Goal: Task Accomplishment & Management: Use online tool/utility

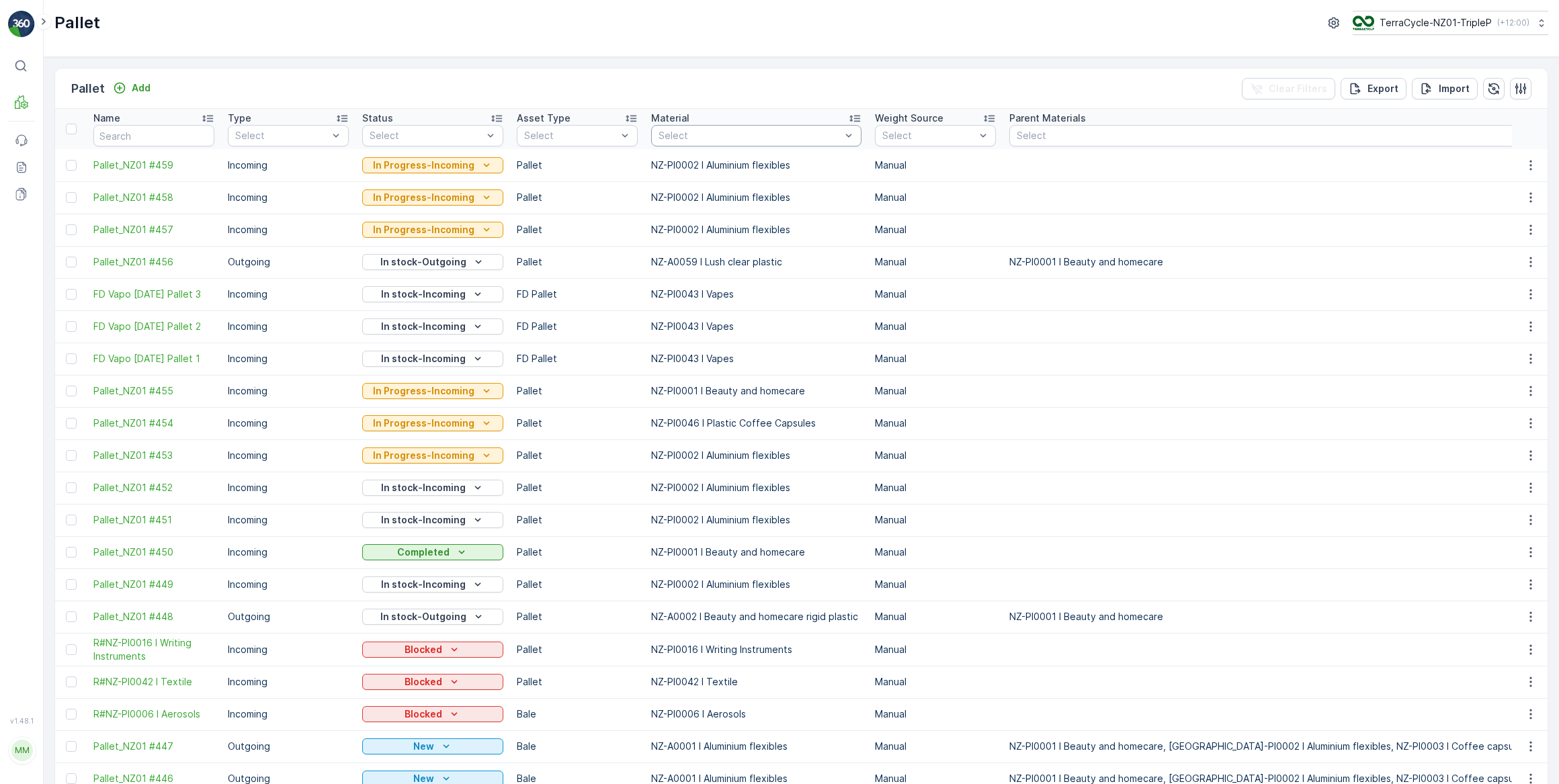
click at [814, 134] on div at bounding box center [750, 135] width 185 height 11
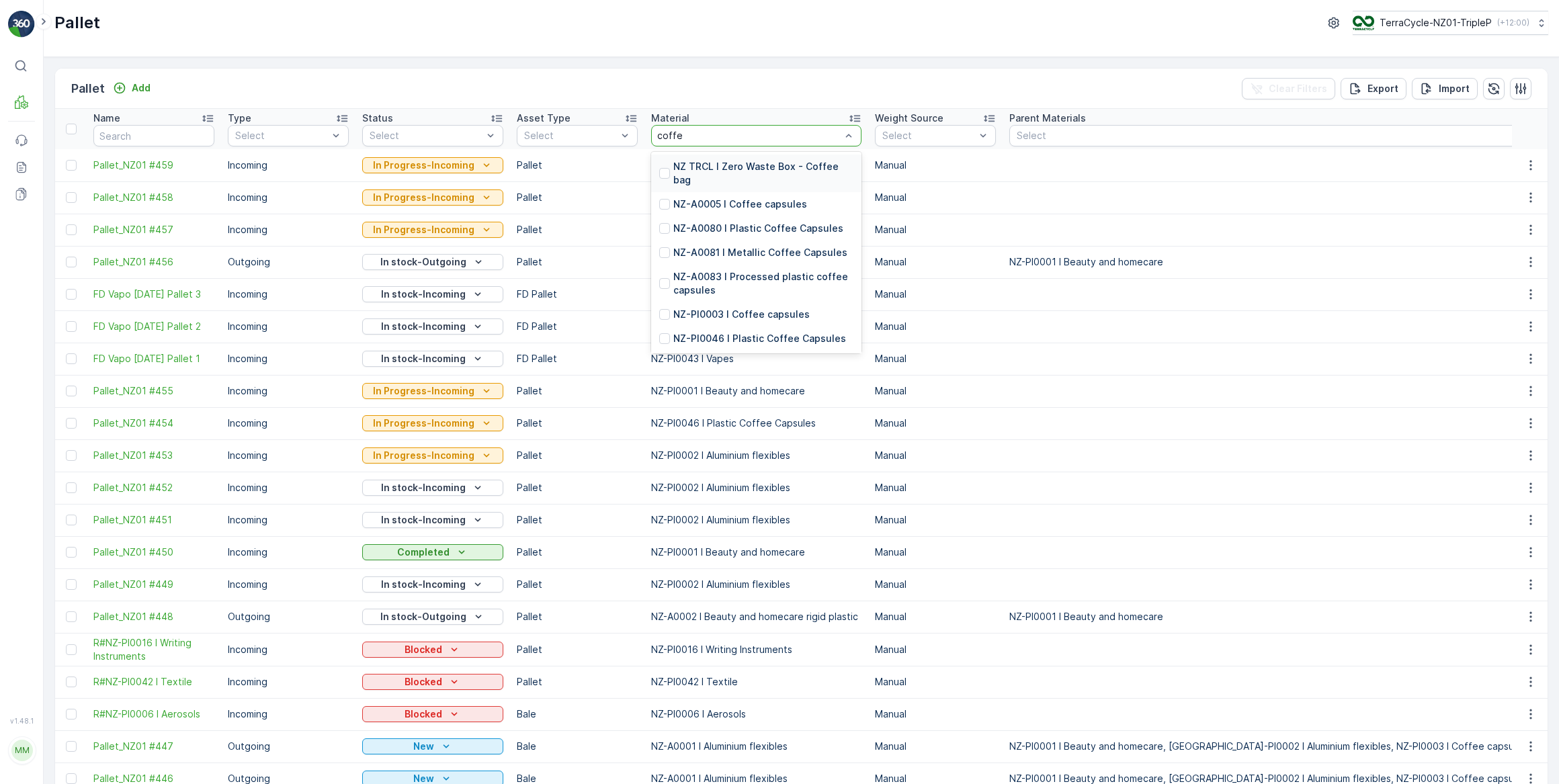
type input "coffee"
click at [730, 318] on p "NZ-PI0003 I Coffee capsules" at bounding box center [741, 314] width 136 height 13
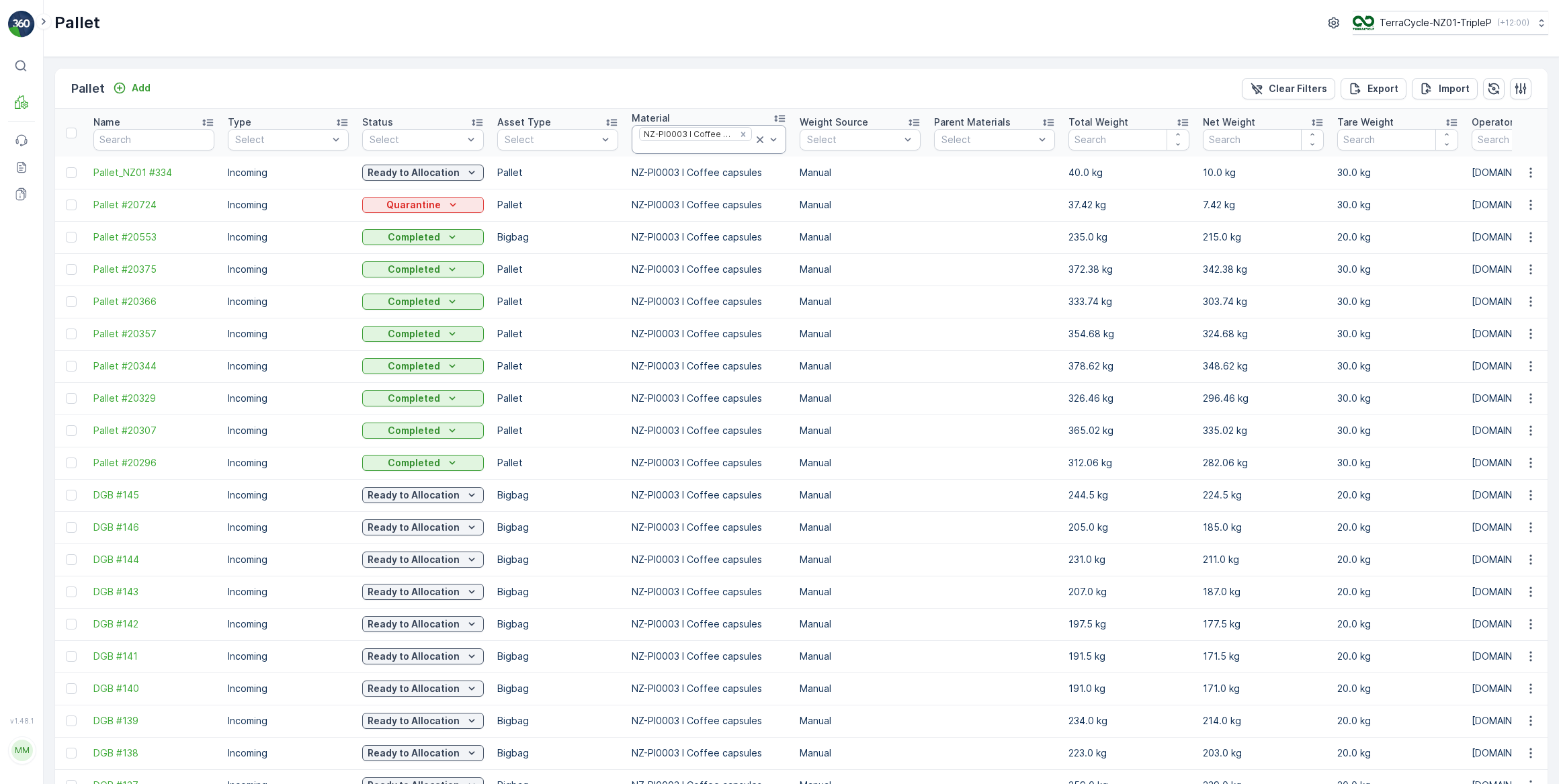
click at [723, 147] on div at bounding box center [695, 148] width 115 height 11
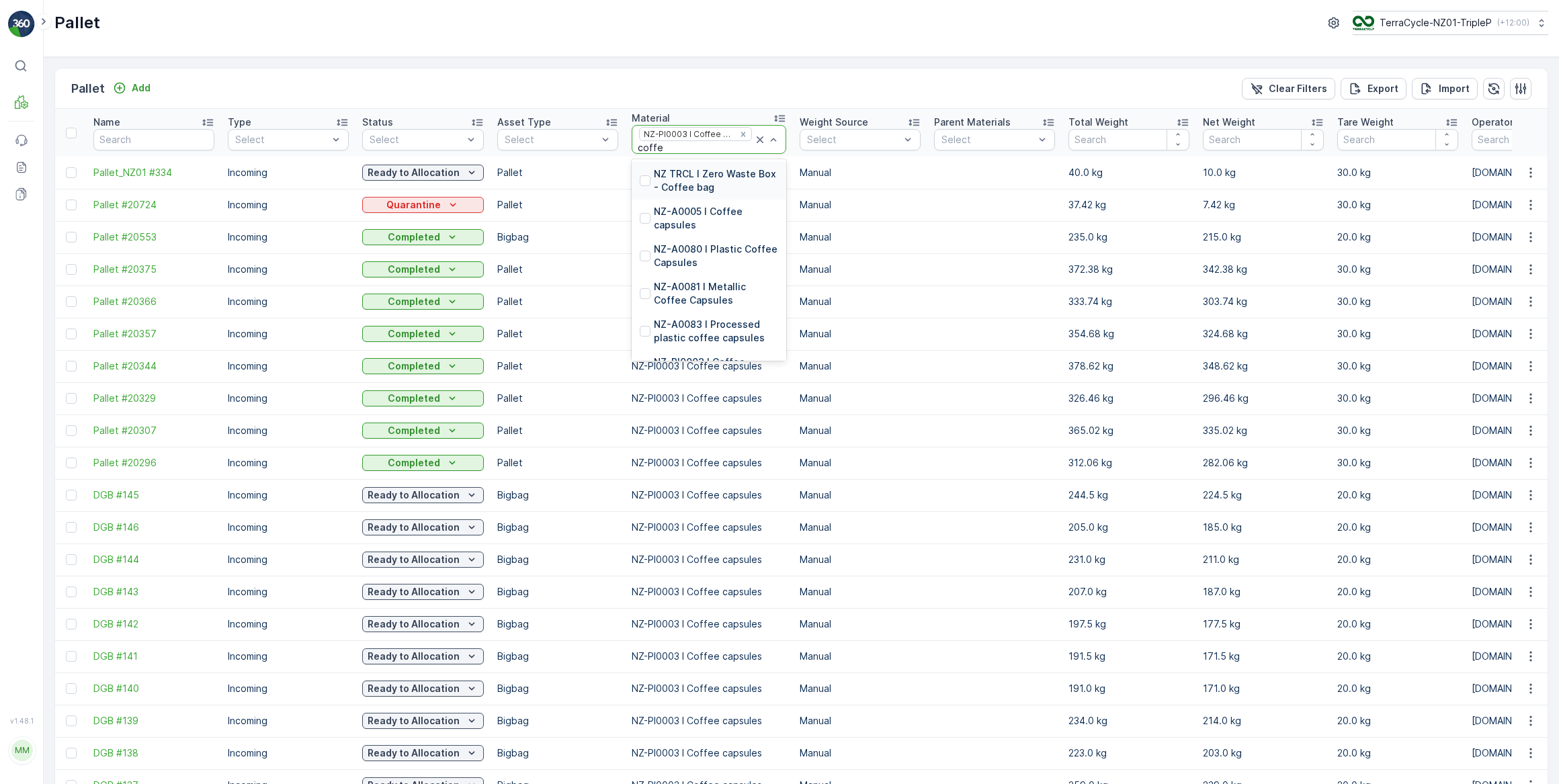
type input "coffee"
click at [736, 221] on p "NZ-A0005 I Coffee capsules" at bounding box center [716, 218] width 125 height 27
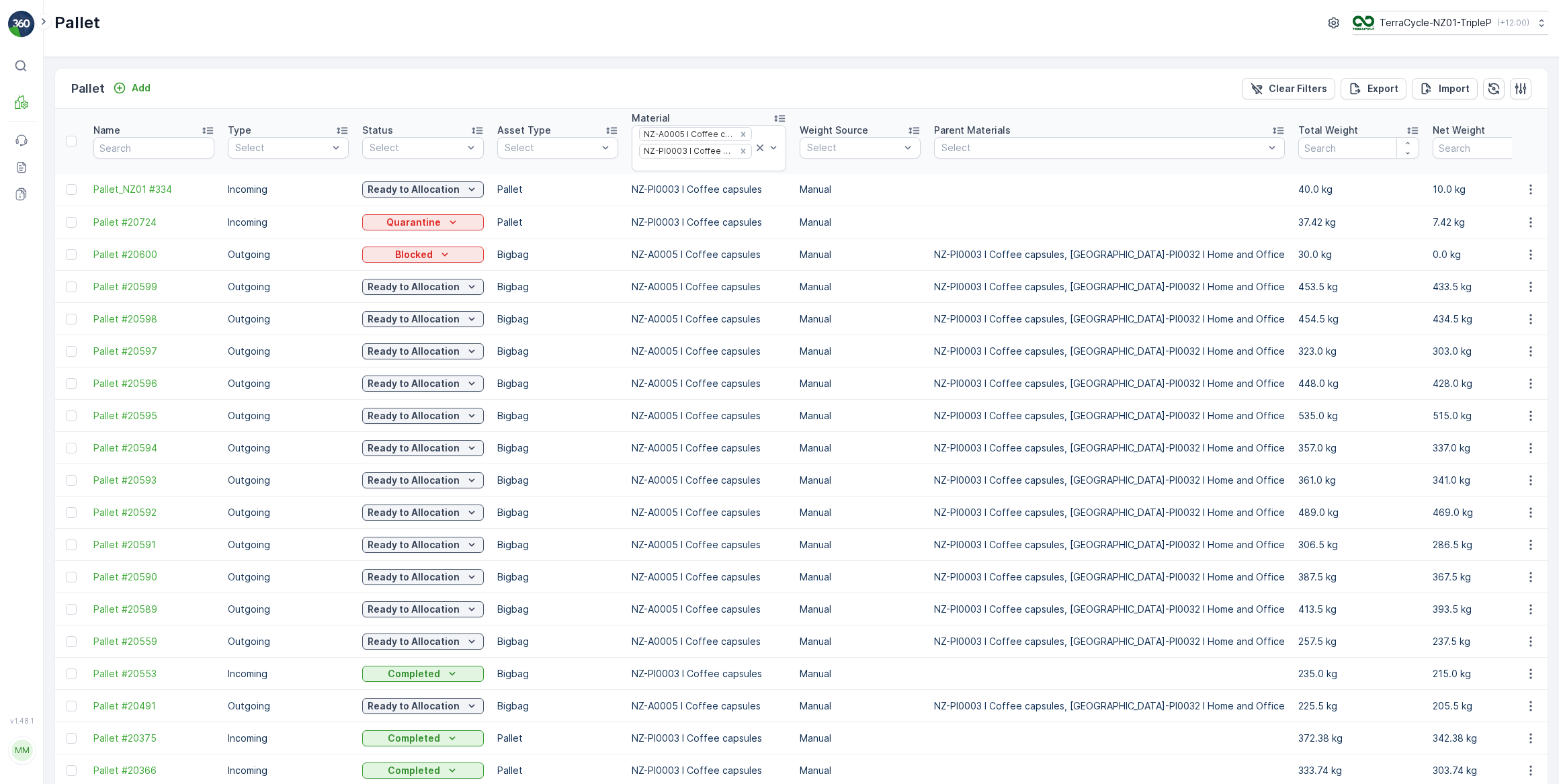
click at [692, 167] on div at bounding box center [695, 165] width 115 height 11
click at [542, 203] on div "Bigbag" at bounding box center [558, 199] width 121 height 22
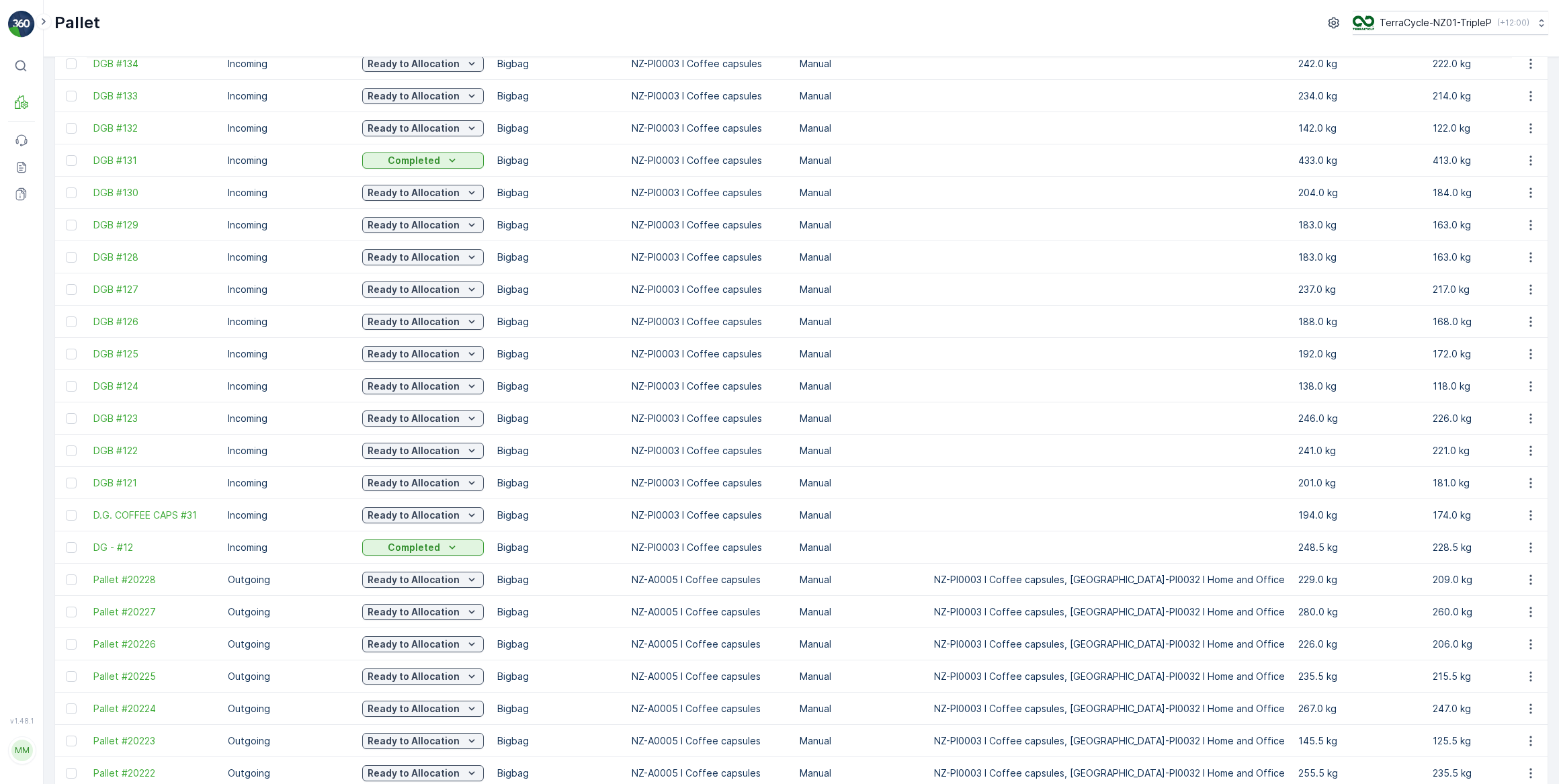
scroll to position [1057, 0]
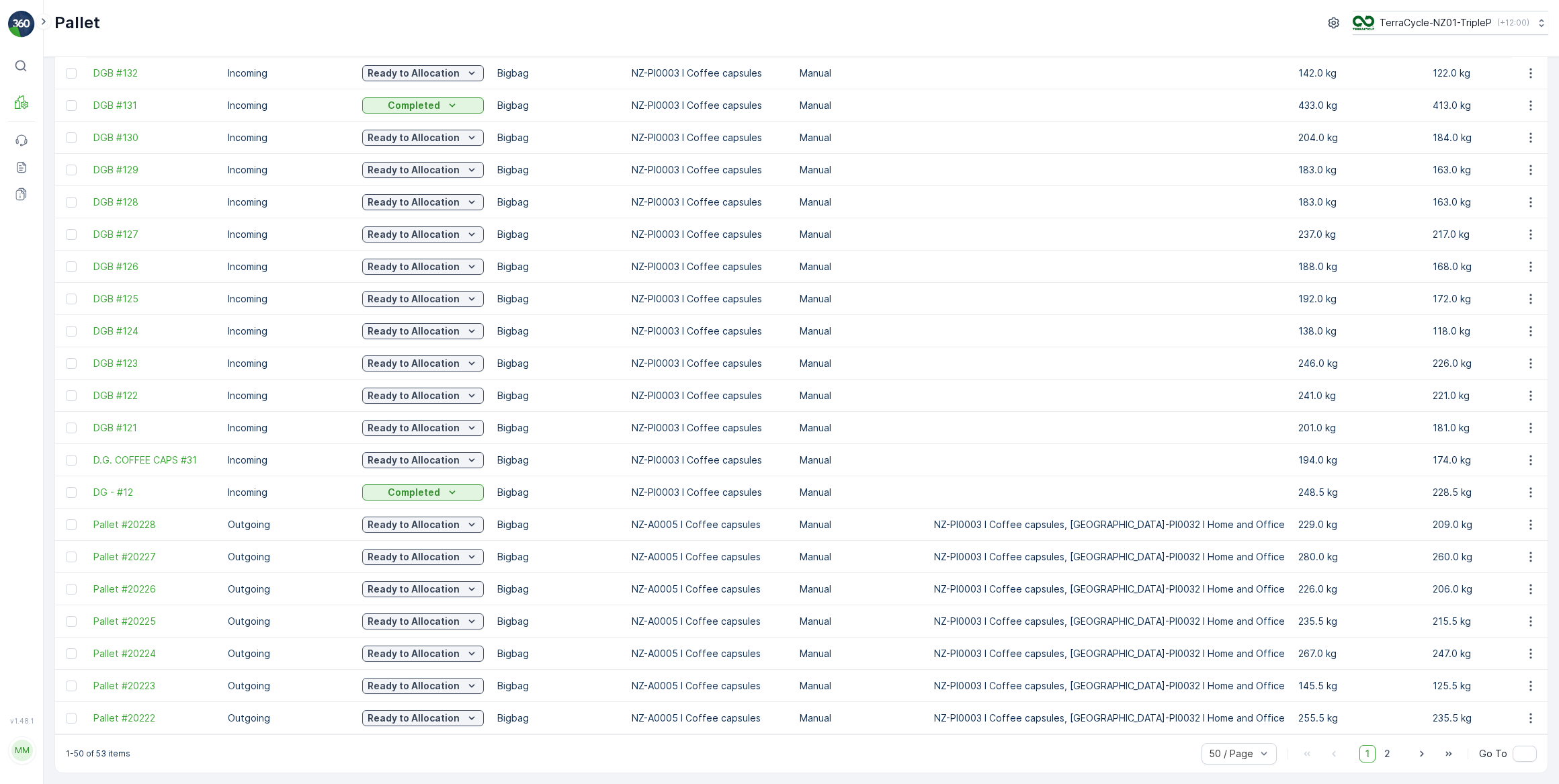
drag, startPoint x: 714, startPoint y: 736, endPoint x: 796, endPoint y: 738, distance: 82.0
click at [796, 738] on div "1-50 of 53 items 50 / Page 1 2 Go To" at bounding box center [801, 753] width 1493 height 38
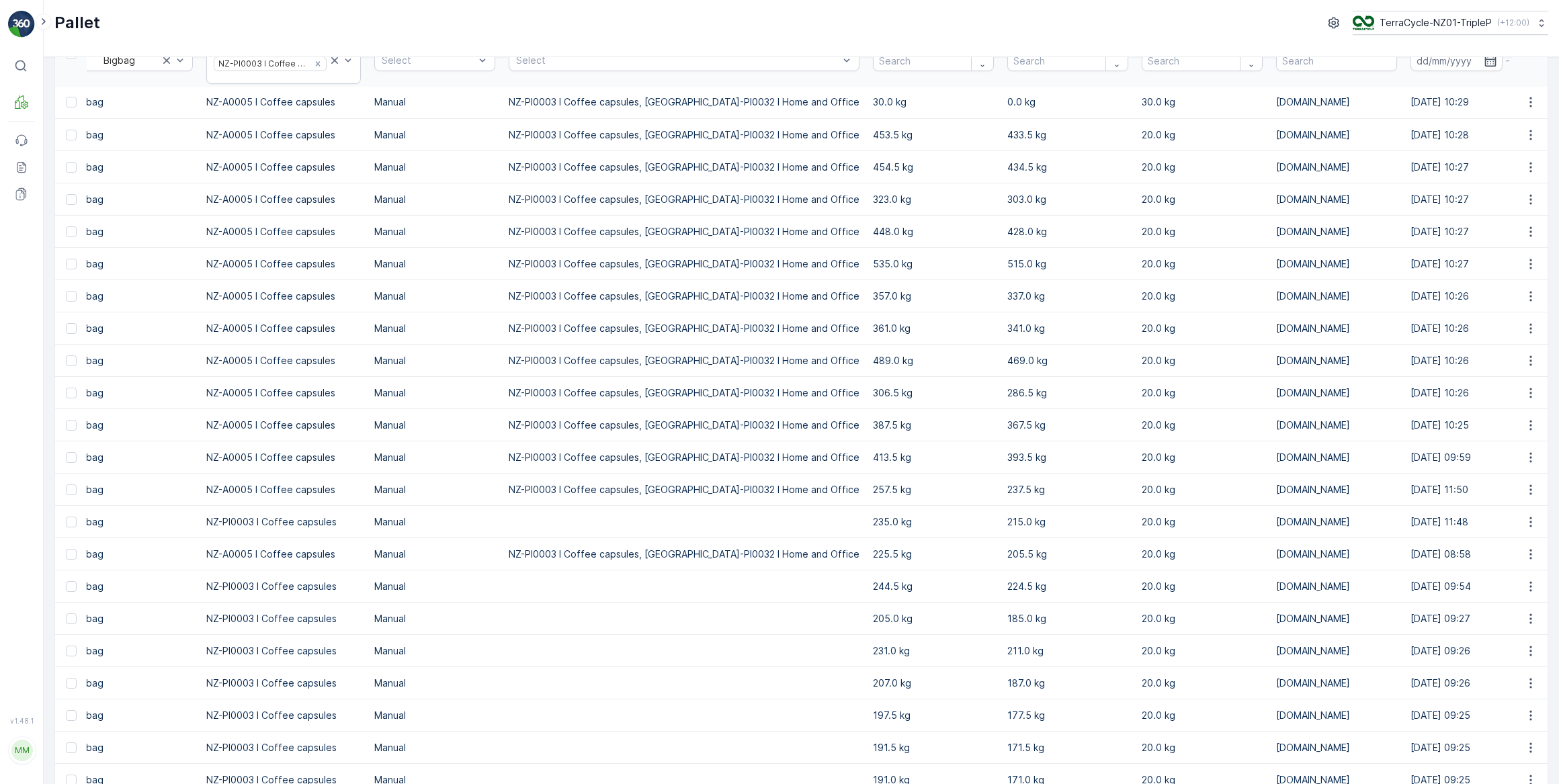
scroll to position [0, 0]
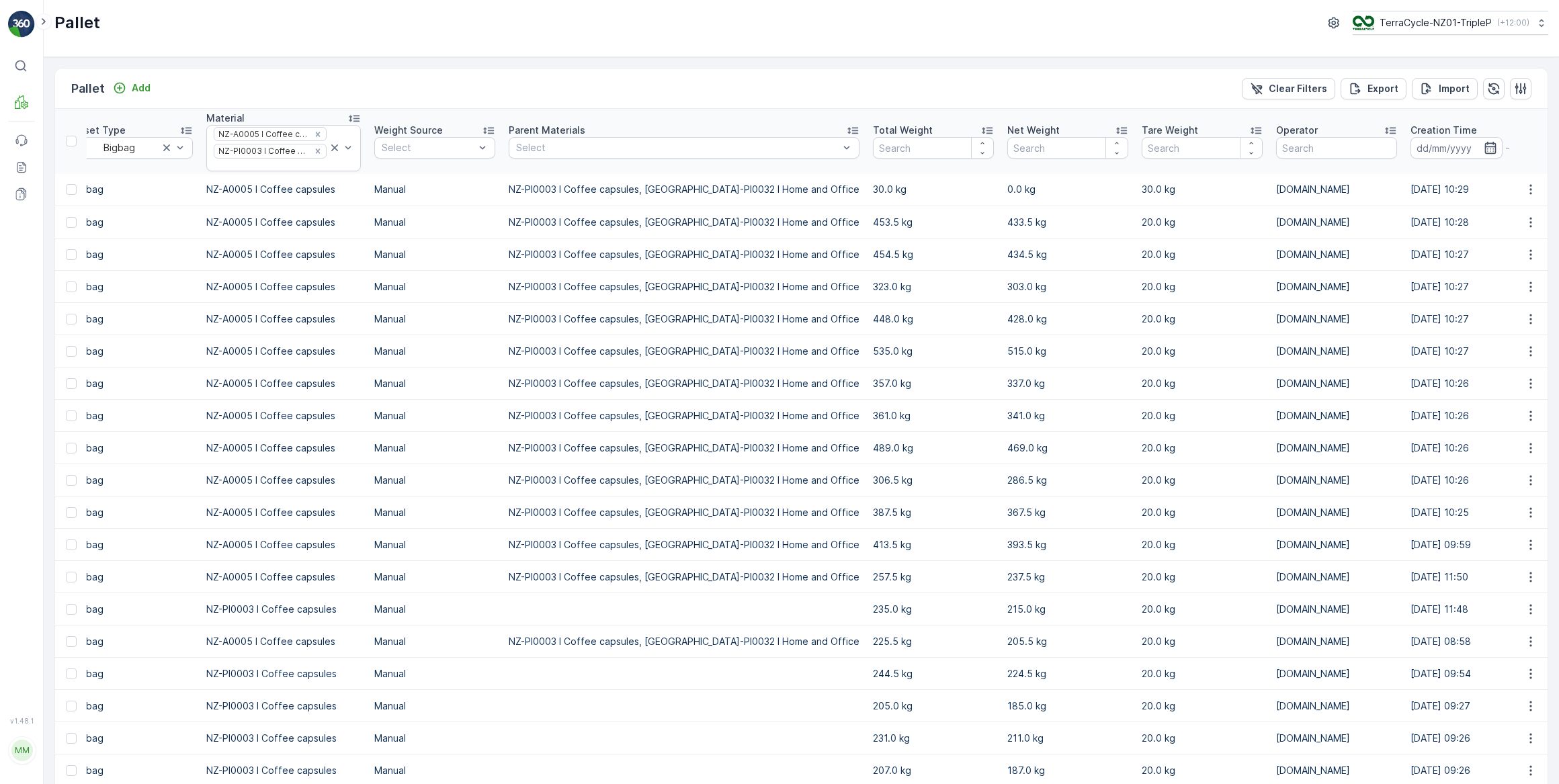
click at [873, 125] on div "Total Weight" at bounding box center [934, 130] width 121 height 13
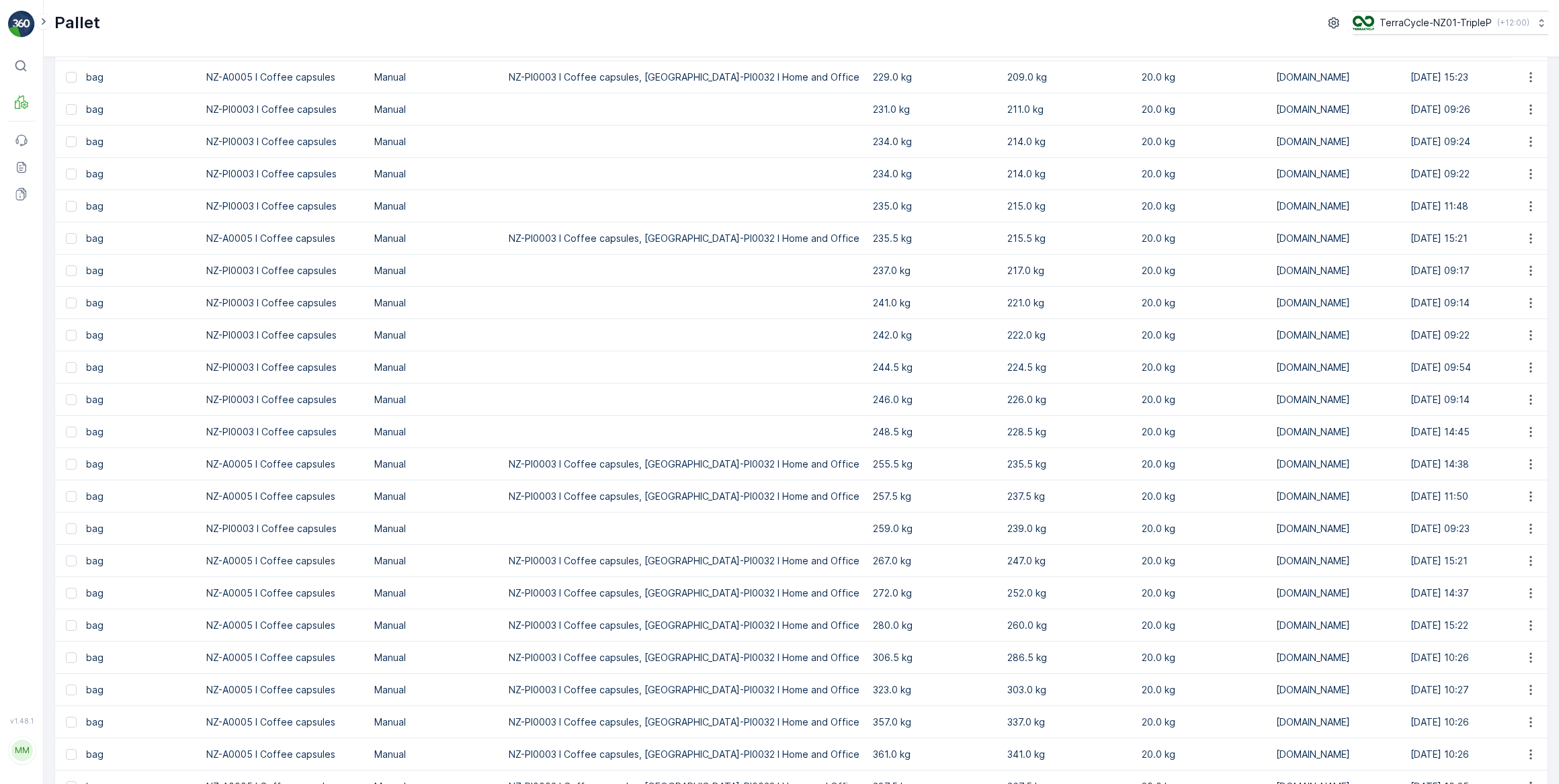
scroll to position [1057, 0]
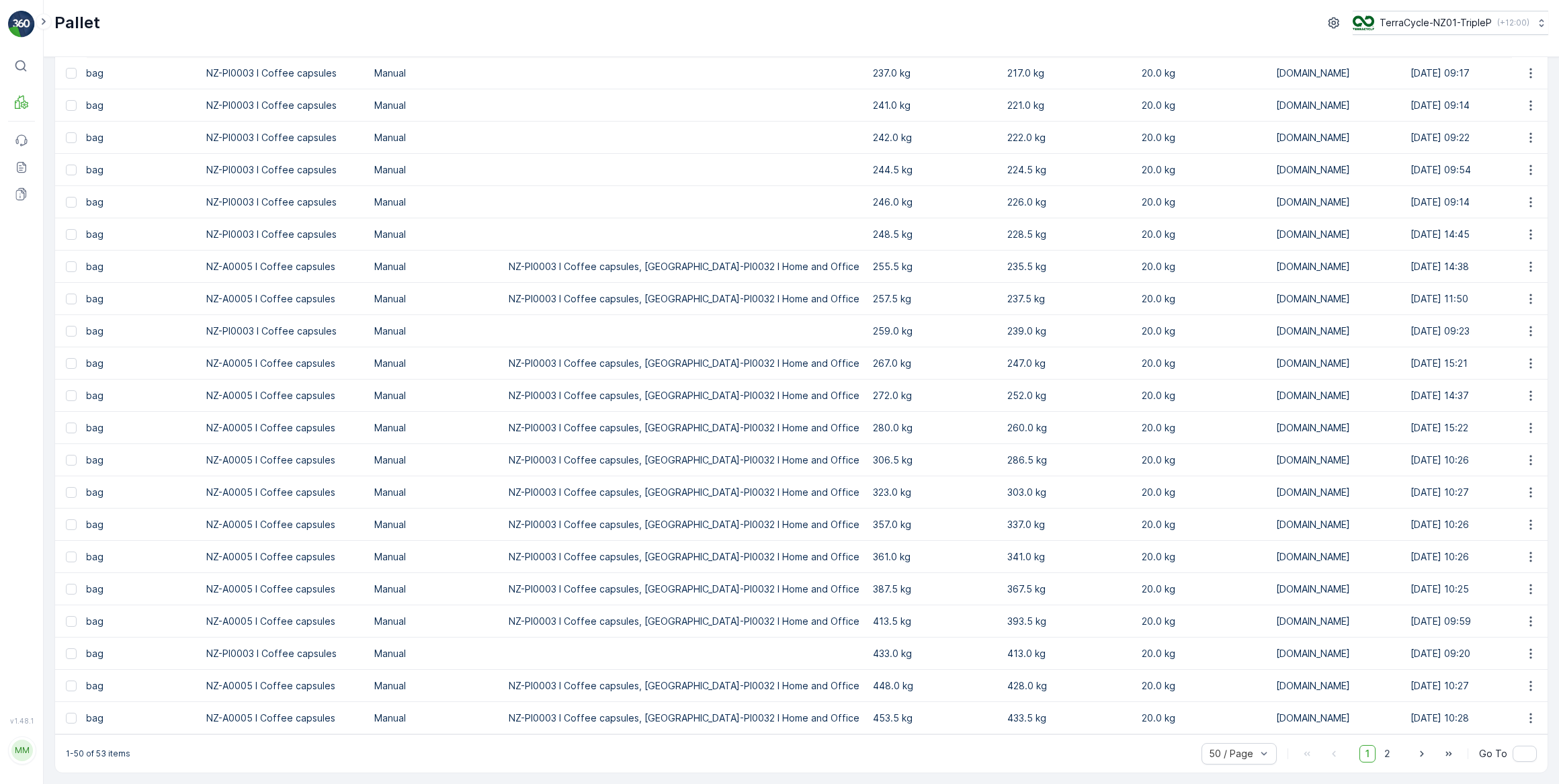
drag, startPoint x: 806, startPoint y: 275, endPoint x: 765, endPoint y: 304, distance: 50.2
click at [765, 304] on td "NZ-PI0003 I Coffee capsules, NZ-PI0032 I Home and Office" at bounding box center [684, 299] width 364 height 32
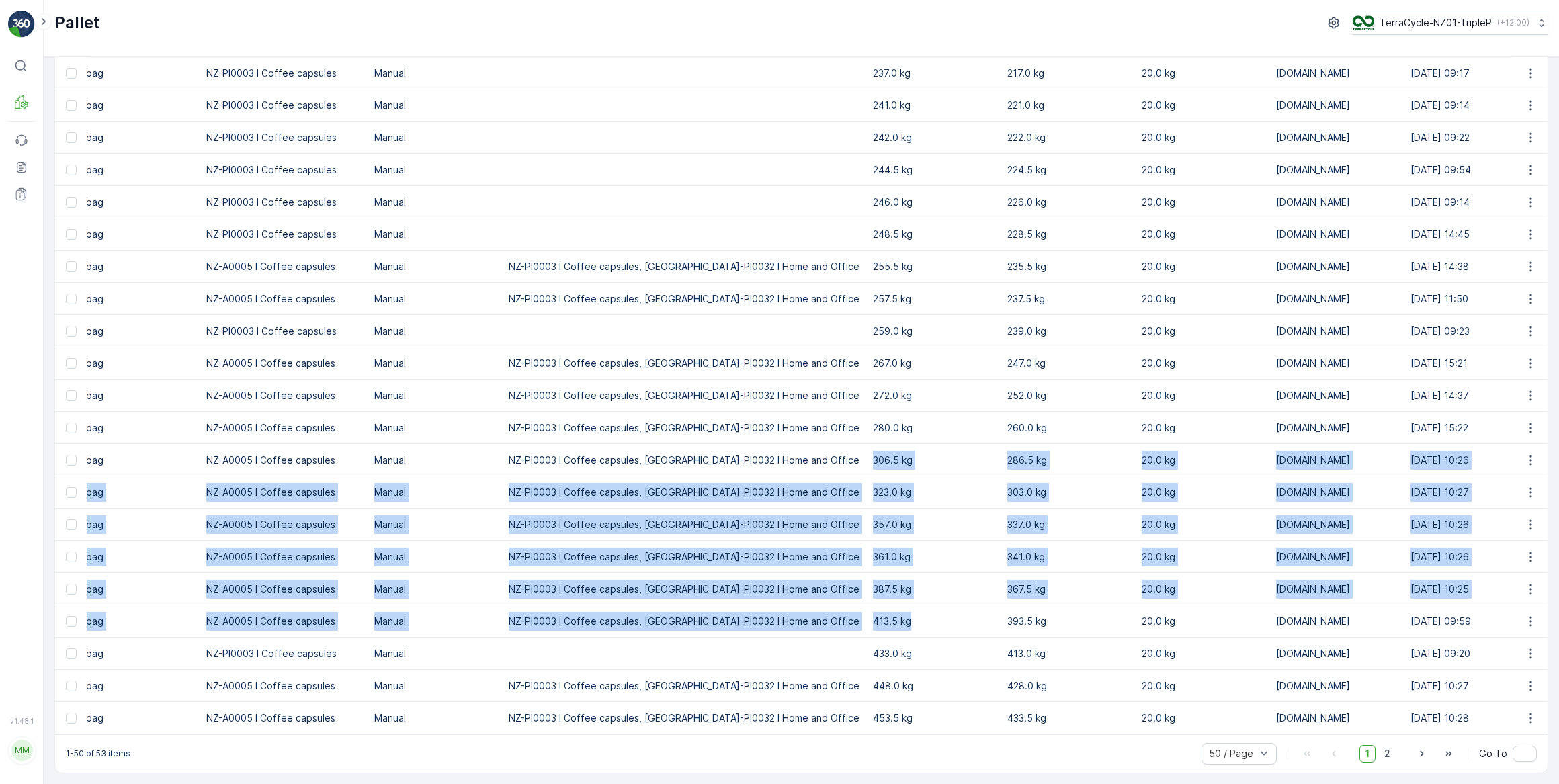
drag, startPoint x: 778, startPoint y: 444, endPoint x: 780, endPoint y: 466, distance: 22.1
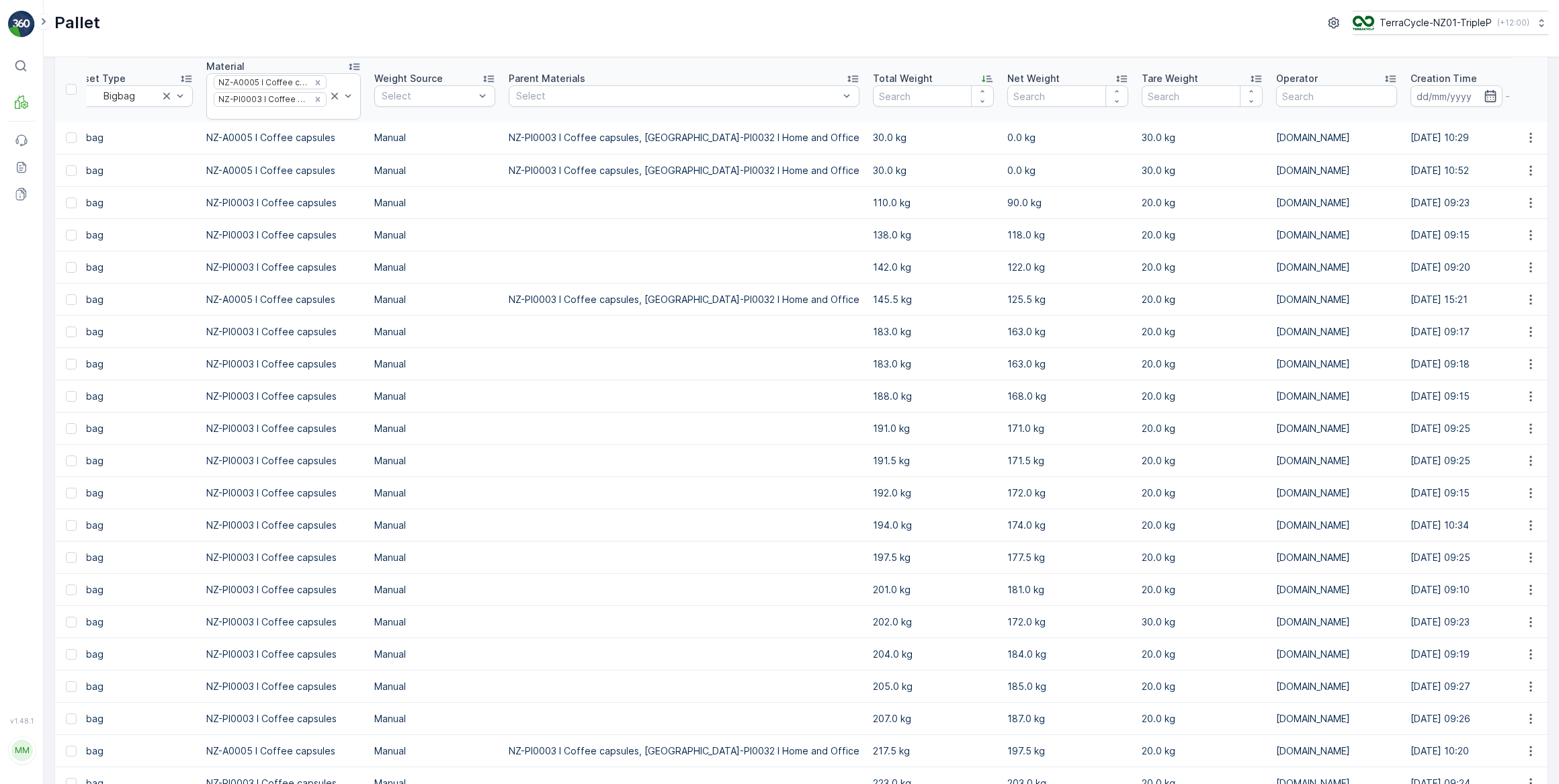
scroll to position [0, 0]
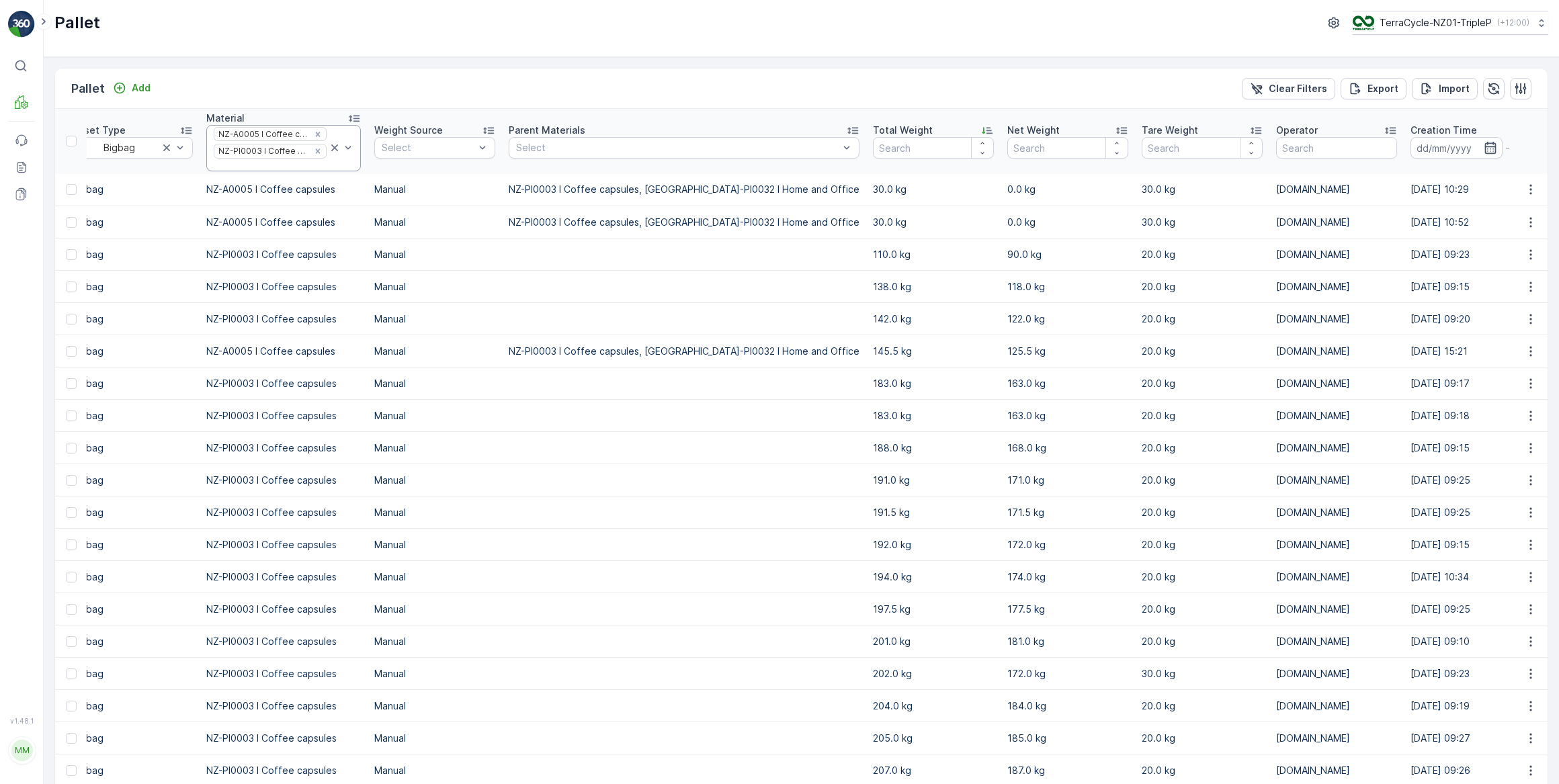
click at [242, 165] on div at bounding box center [270, 165] width 115 height 11
type input "metallic"
click at [262, 195] on p "NZ-A0081 I Metallic Coffee Capsules" at bounding box center [291, 198] width 125 height 27
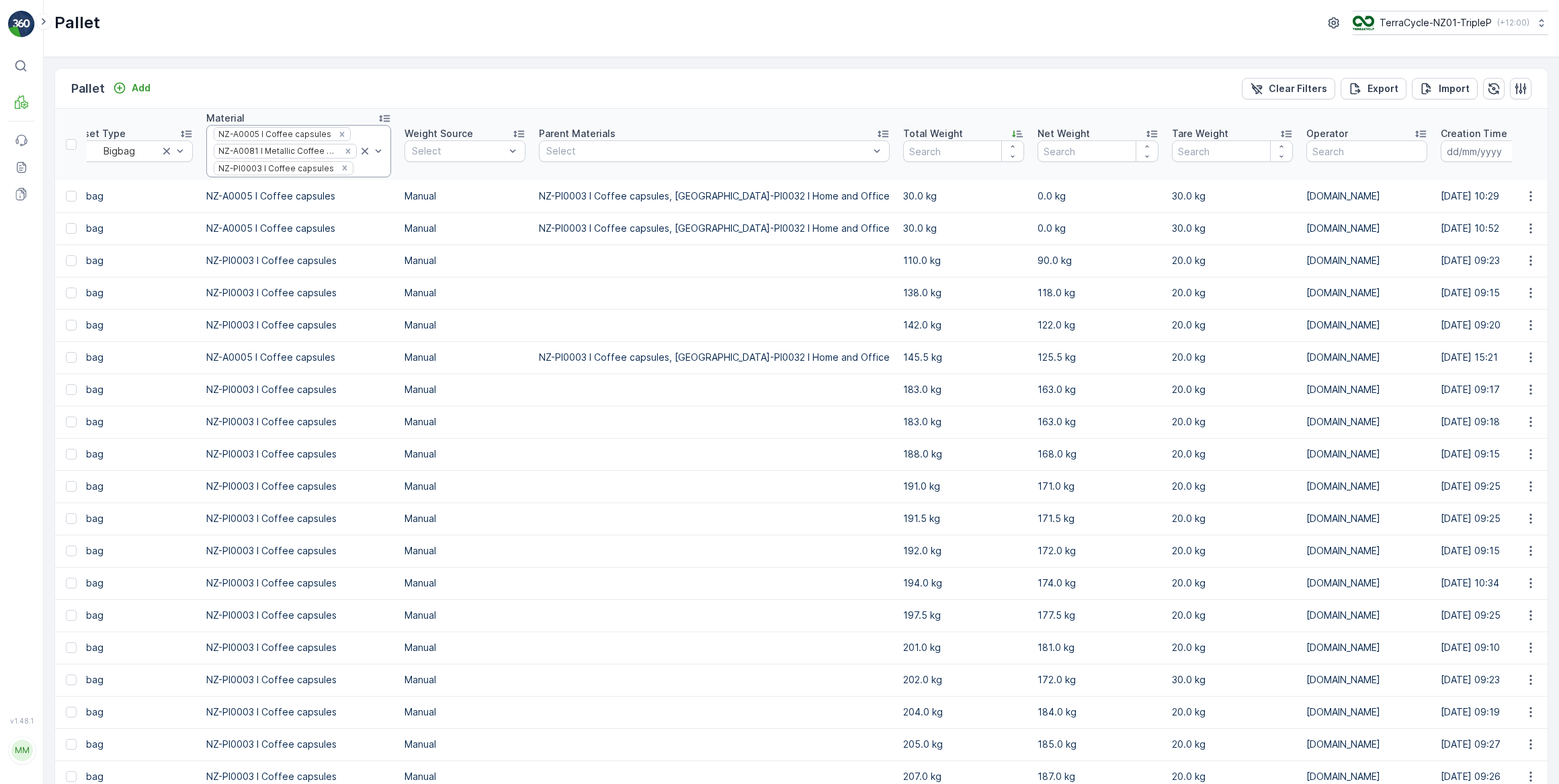
click at [354, 168] on input "text" at bounding box center [355, 168] width 2 height 11
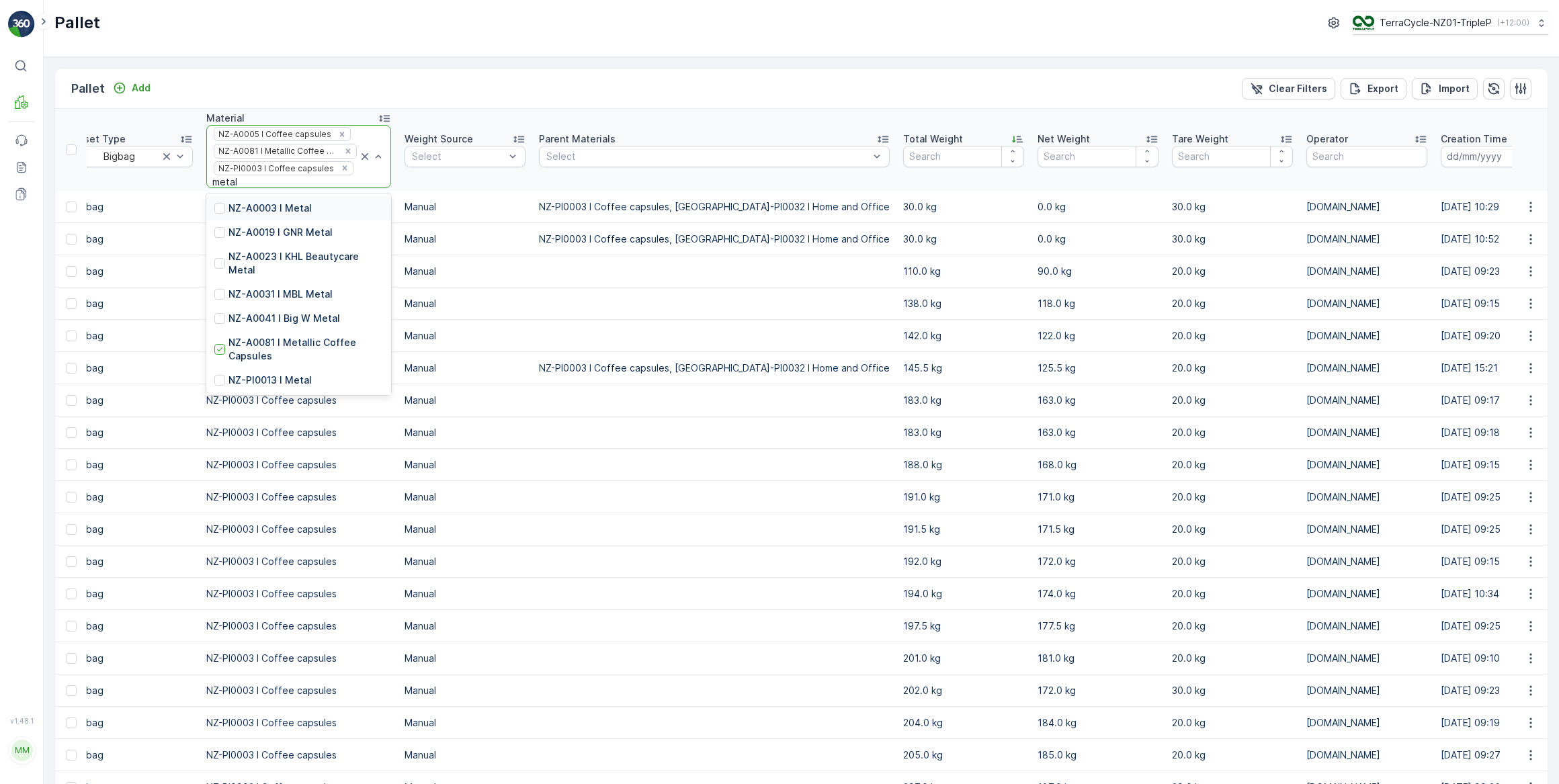
type input "metall"
click at [294, 260] on p "NZ-PI0047 I Metallic Coffee Capsules" at bounding box center [305, 252] width 154 height 27
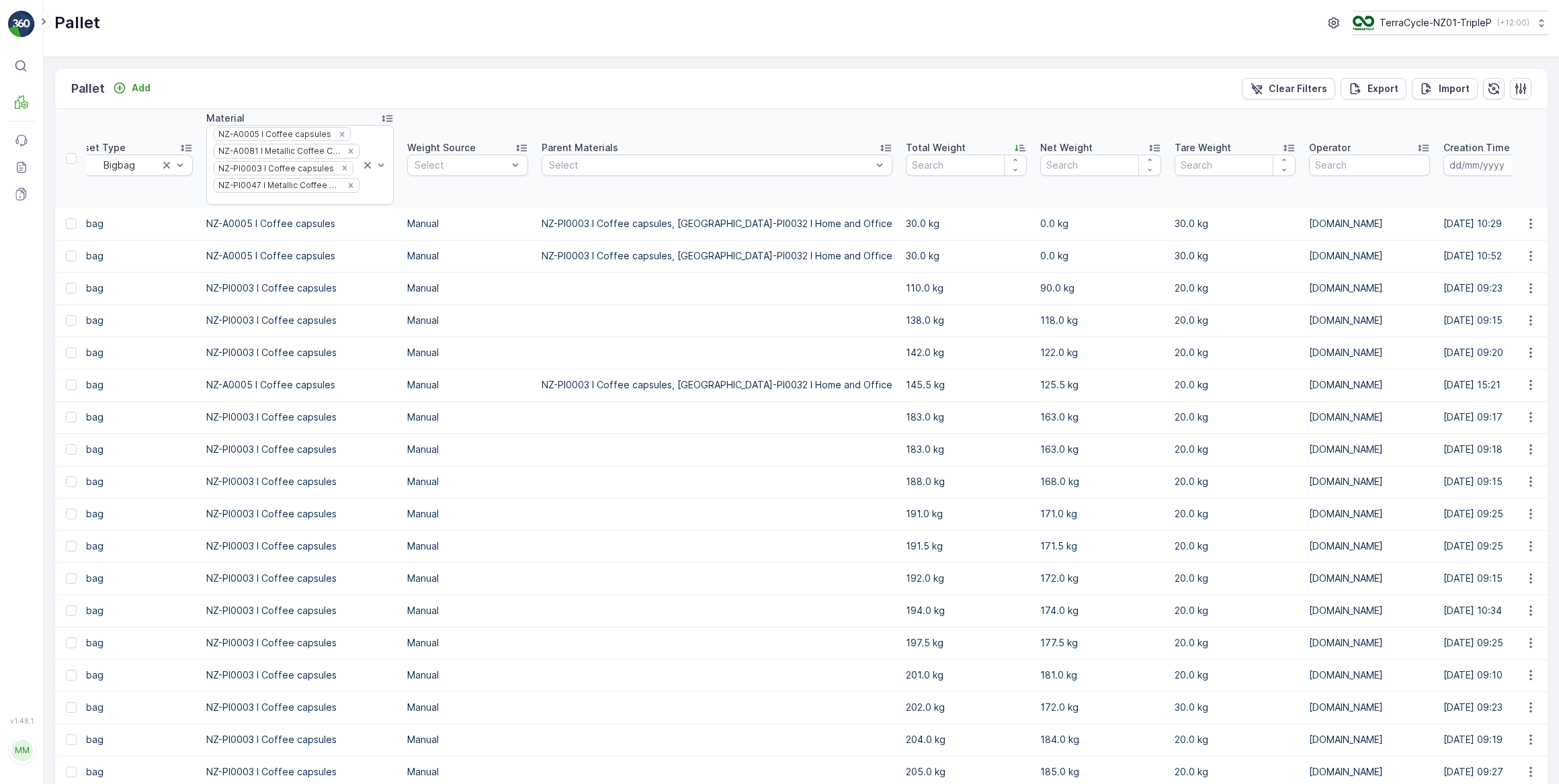
click at [308, 198] on div at bounding box center [286, 199] width 149 height 11
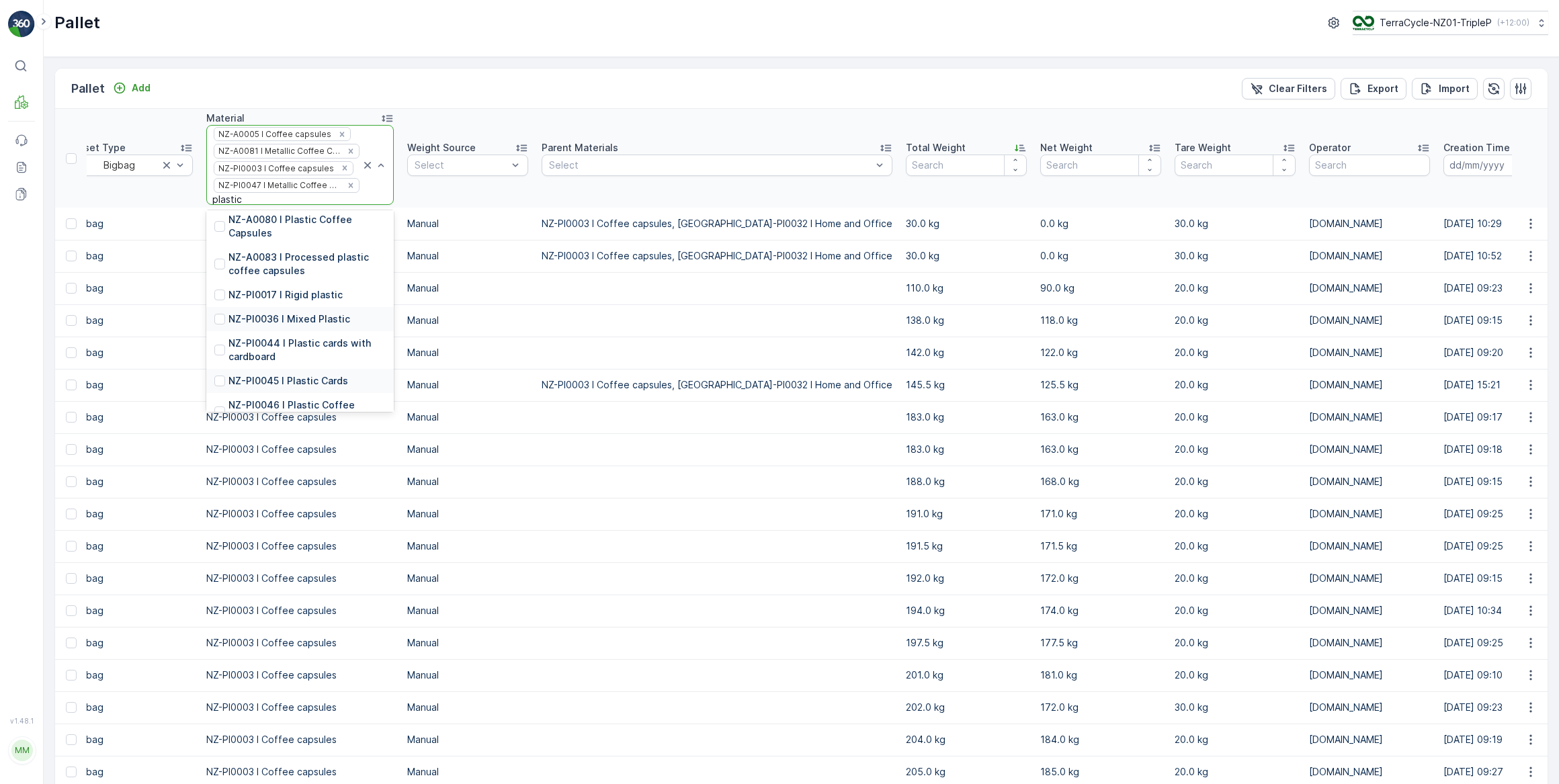
scroll to position [427, 0]
type input "p"
type input "coffee"
click at [279, 274] on p "NZ-PI0046 I Plastic Coffee Capsules" at bounding box center [306, 275] width 157 height 27
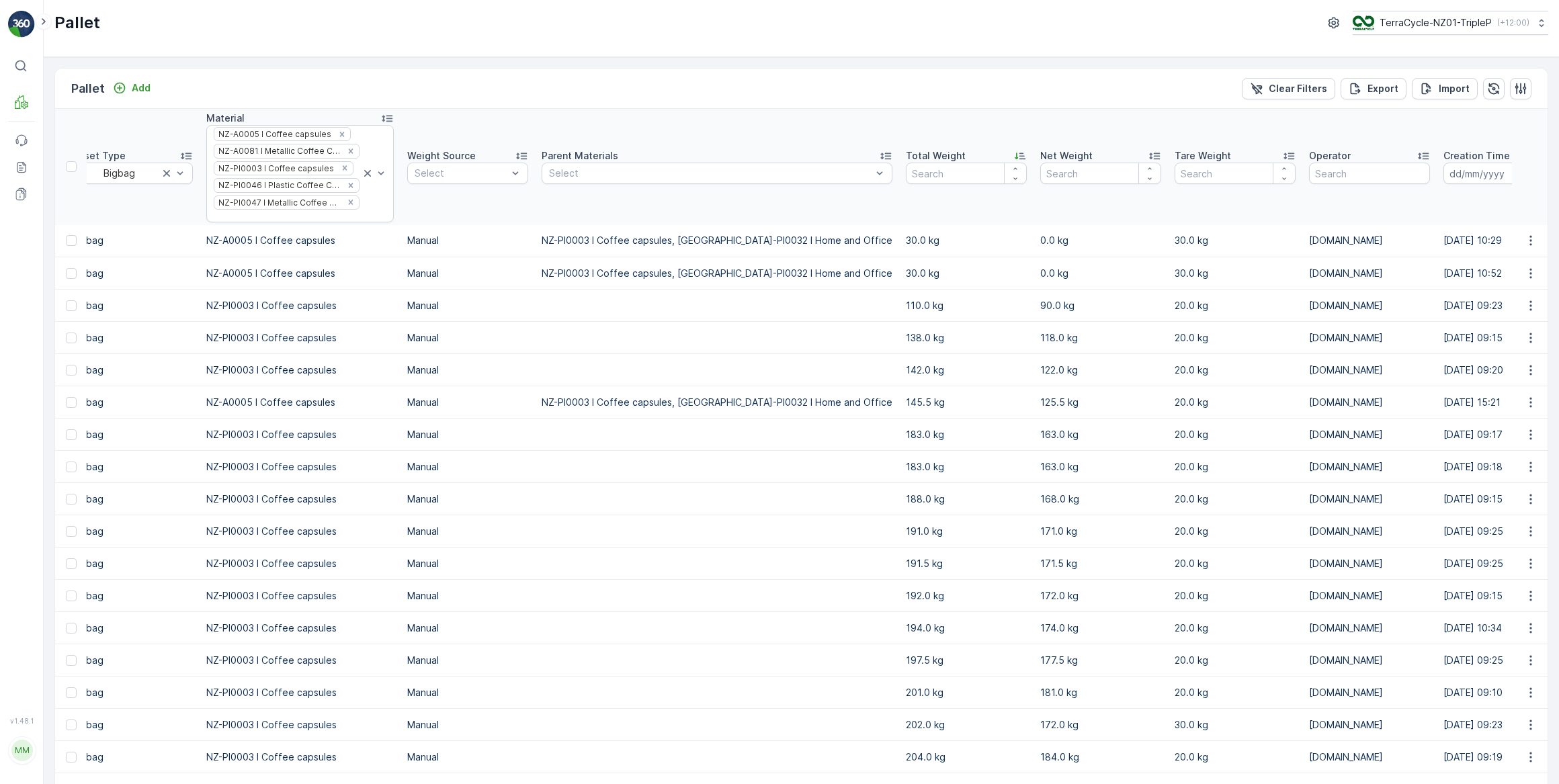
click at [284, 213] on div at bounding box center [286, 216] width 149 height 11
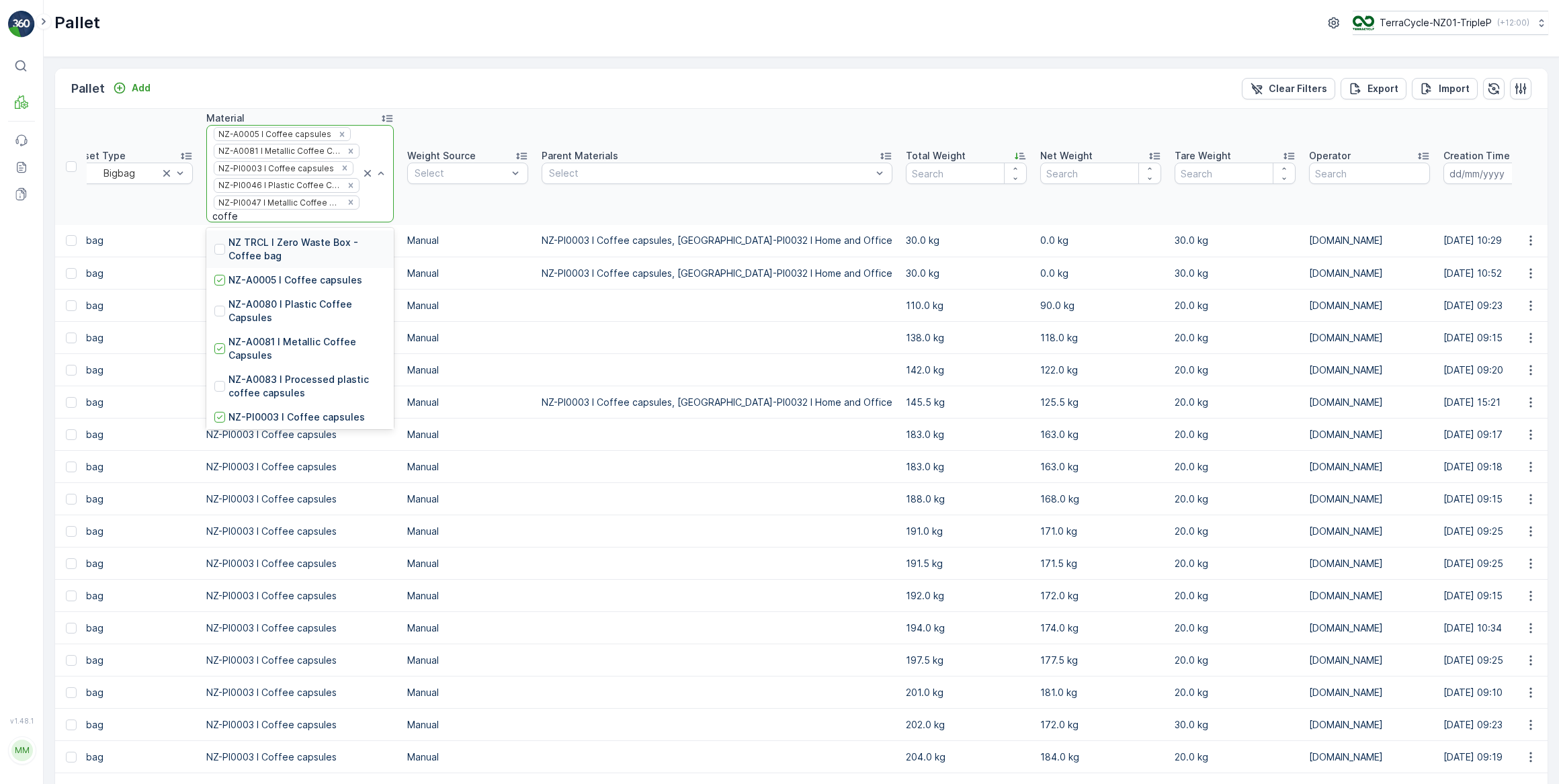
type input "coffee"
click at [301, 306] on p "NZ-A0080 I Plastic Coffee Capsules" at bounding box center [306, 311] width 157 height 27
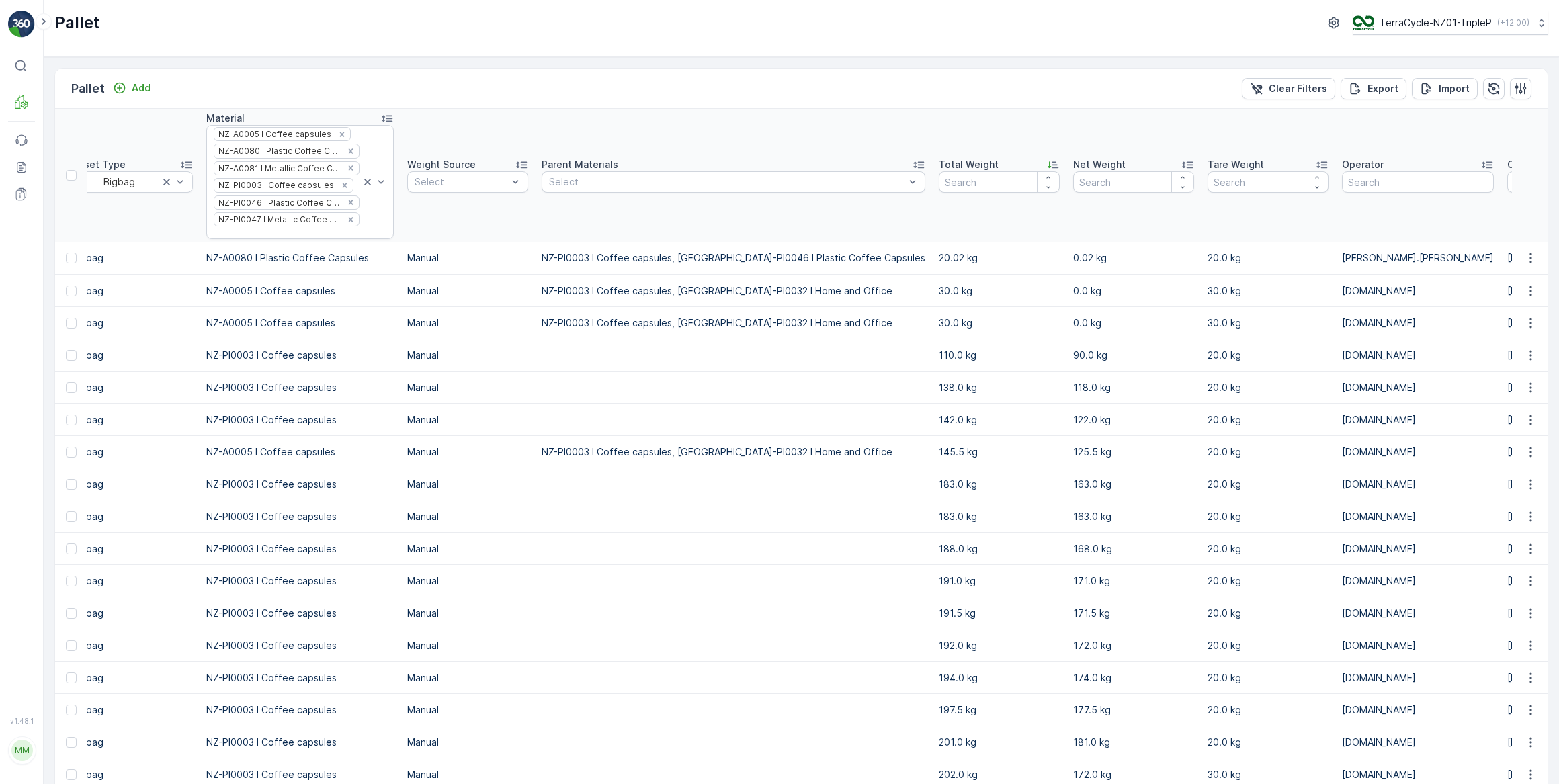
click at [285, 232] on div at bounding box center [286, 232] width 149 height 11
type input "coffee"
click at [484, 227] on th "Weight Source Select" at bounding box center [467, 175] width 134 height 133
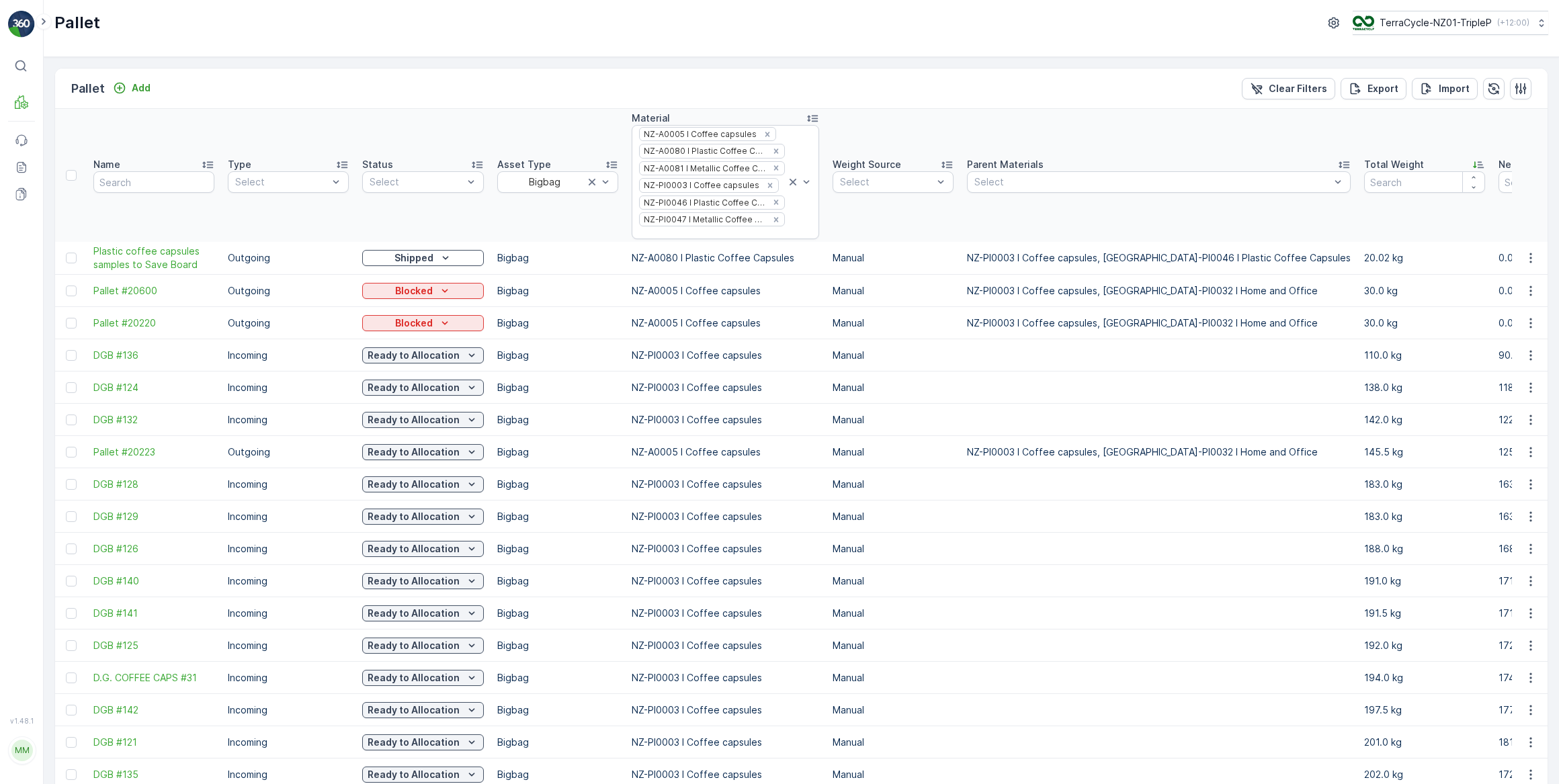
scroll to position [61, 0]
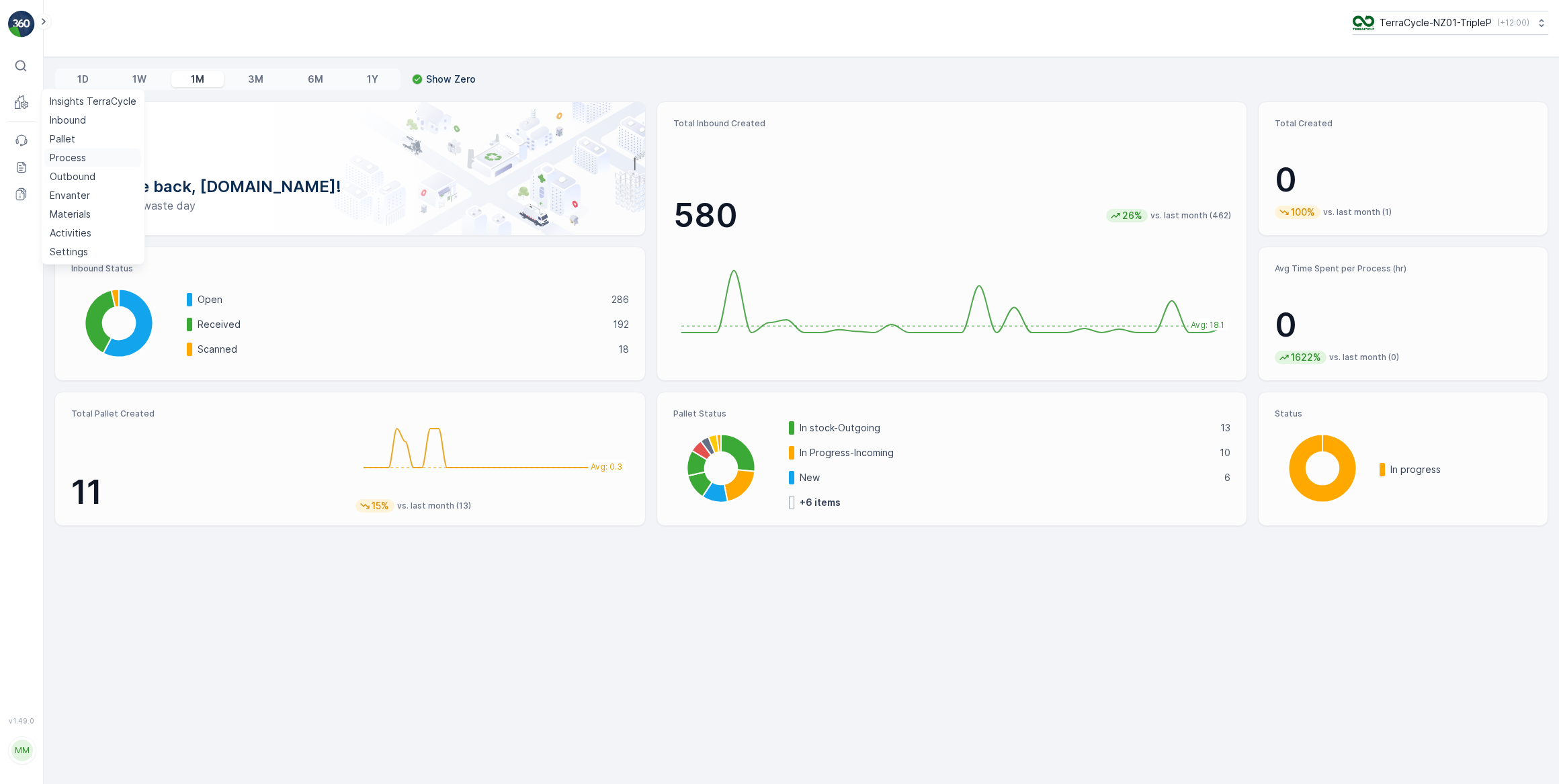
click at [79, 157] on p "Process" at bounding box center [68, 158] width 37 height 13
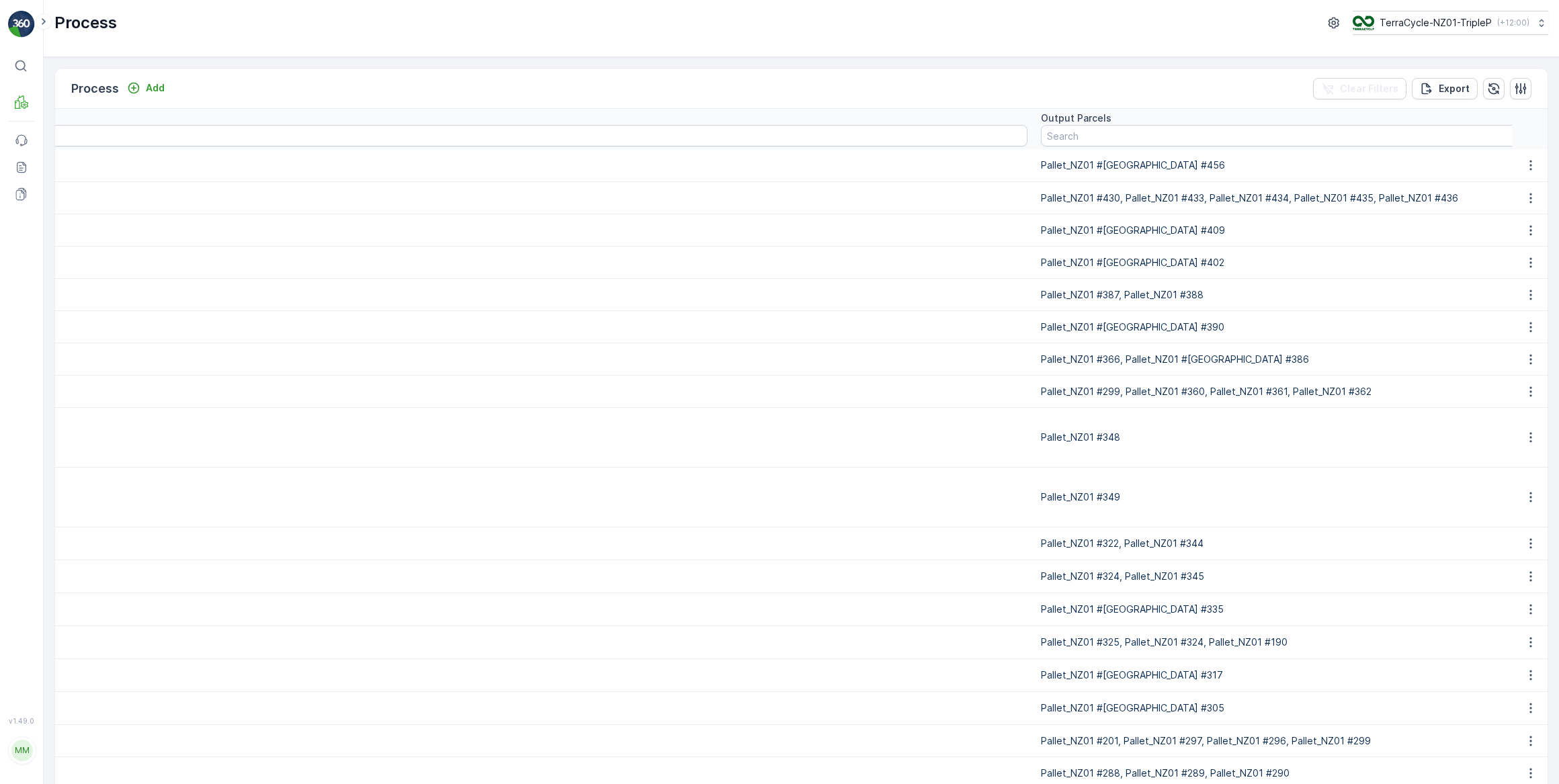
scroll to position [0, 3321]
drag, startPoint x: 887, startPoint y: 464, endPoint x: 721, endPoint y: 382, distance: 185.1
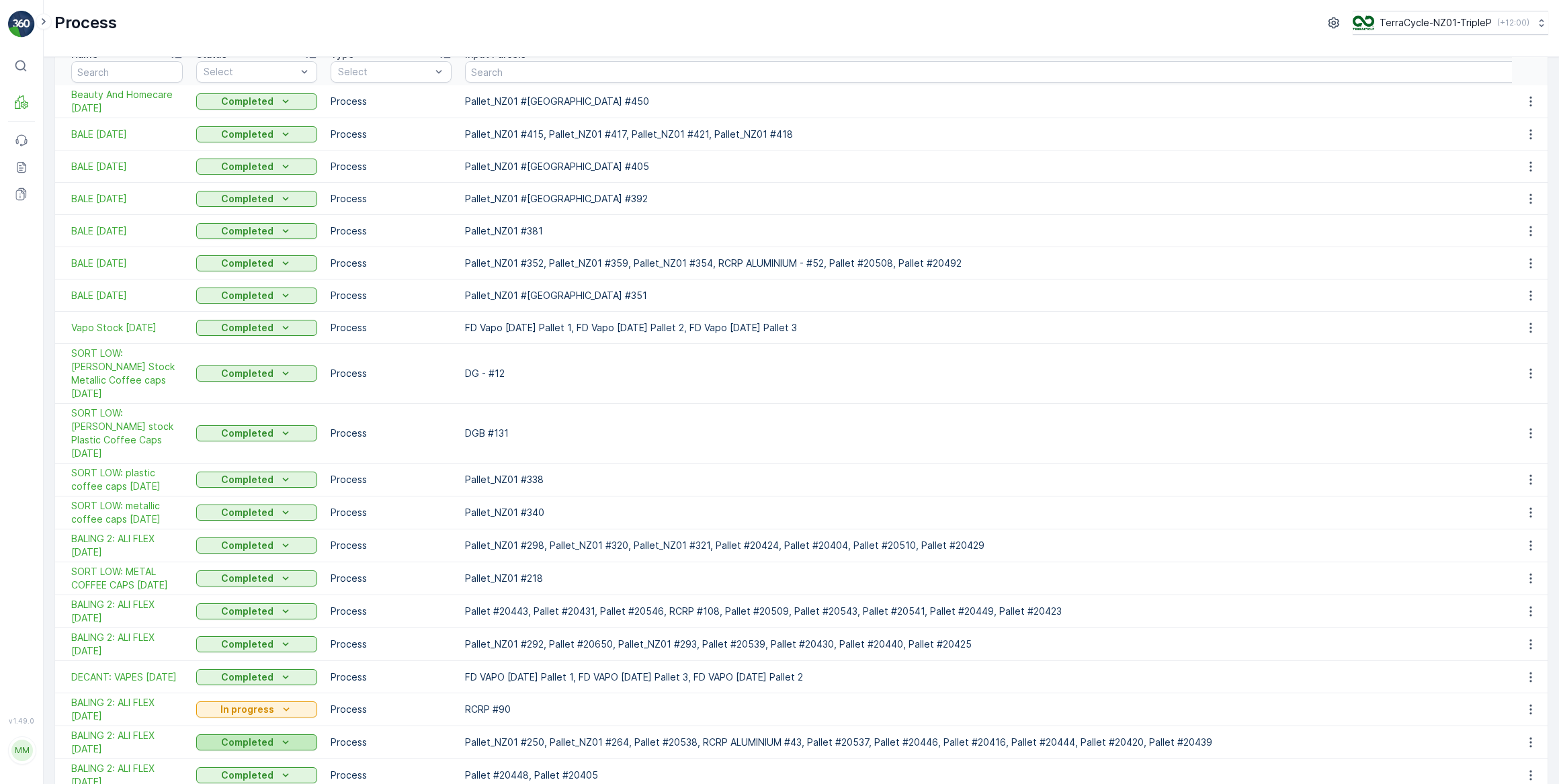
scroll to position [0, 0]
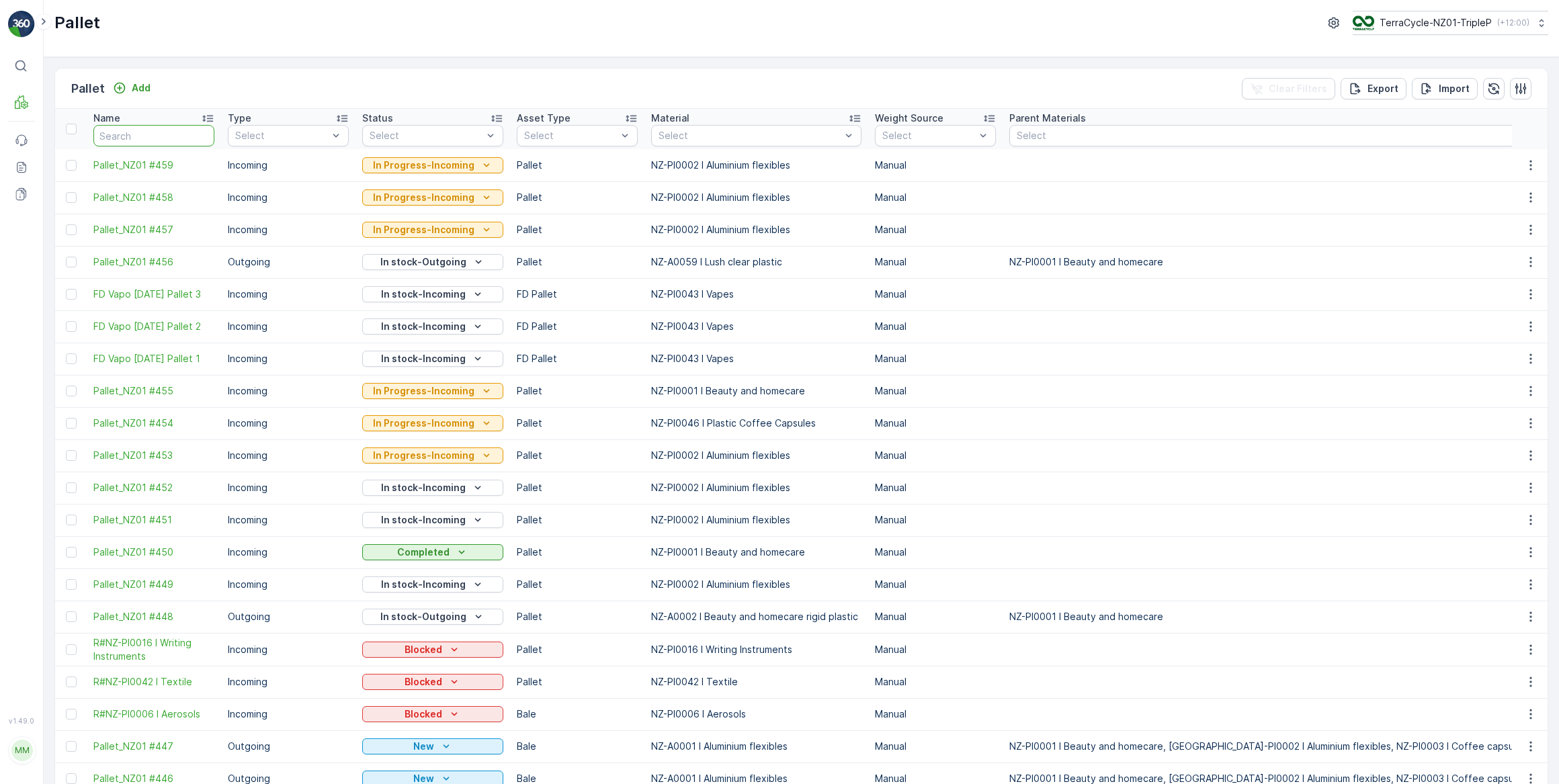
click at [160, 136] on input "text" at bounding box center [154, 136] width 121 height 22
type input "DGB"
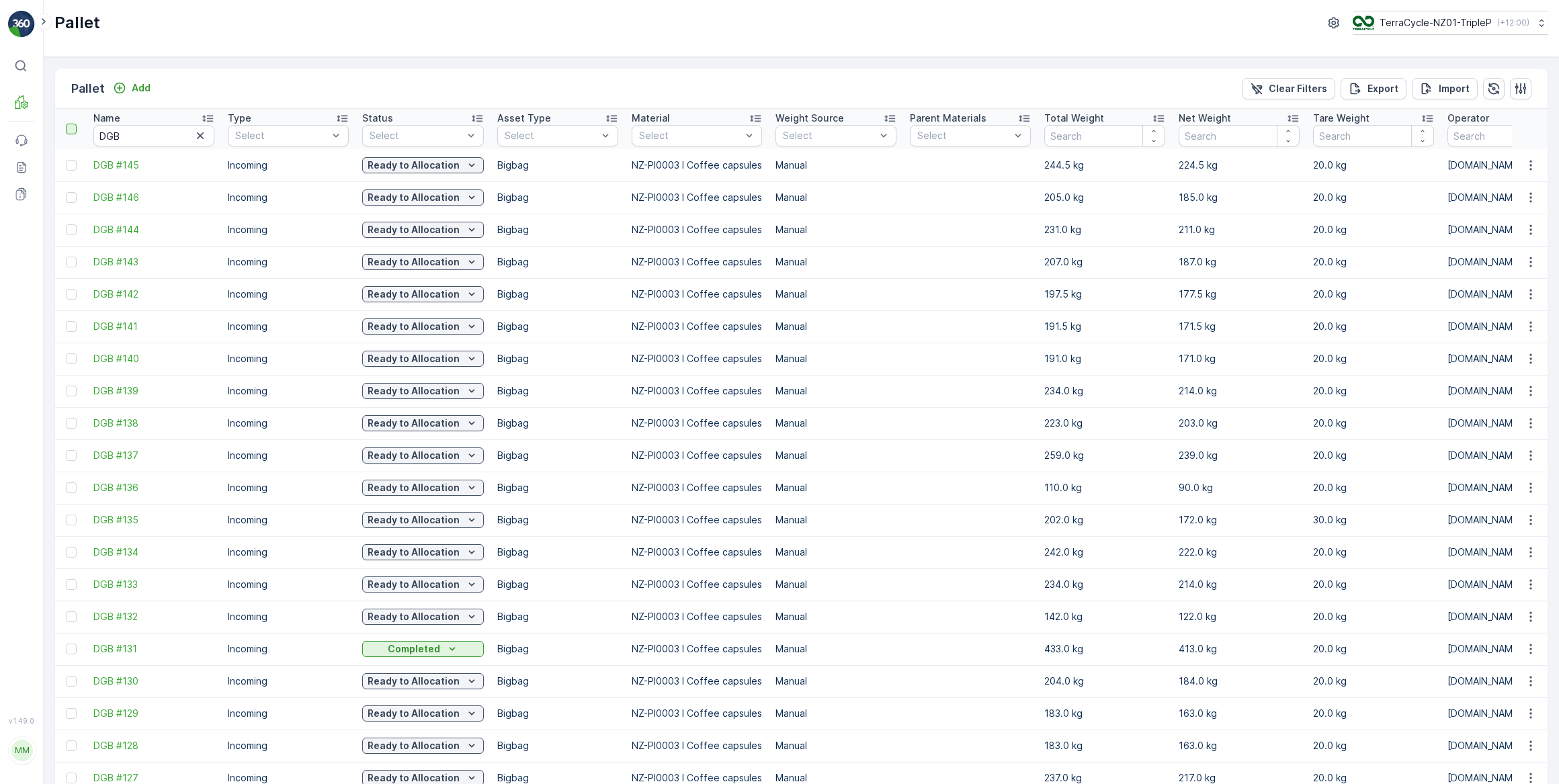
click at [72, 130] on div at bounding box center [71, 129] width 11 height 11
click at [73, 124] on input "checkbox" at bounding box center [73, 124] width 0 height 0
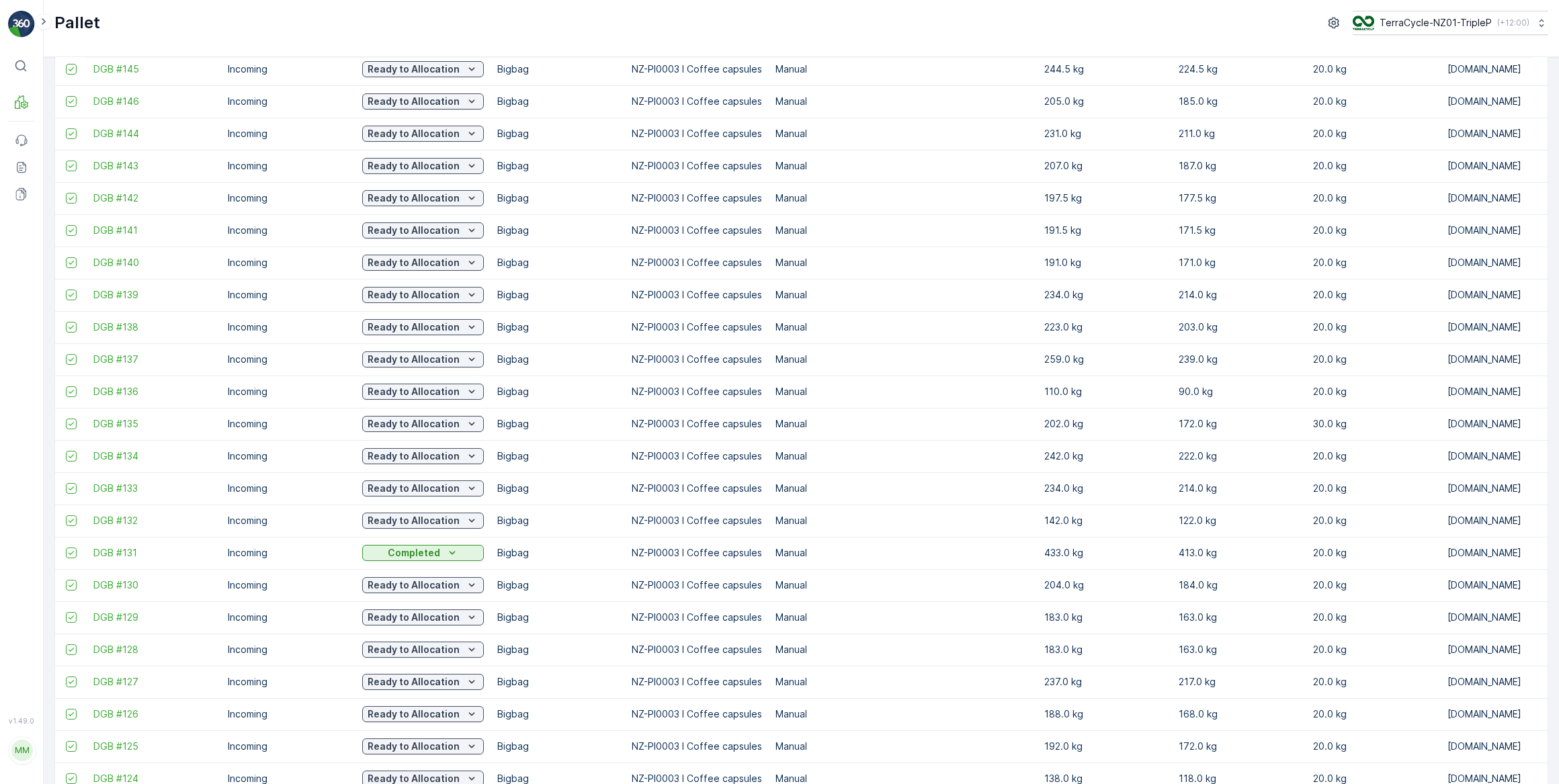
scroll to position [259, 0]
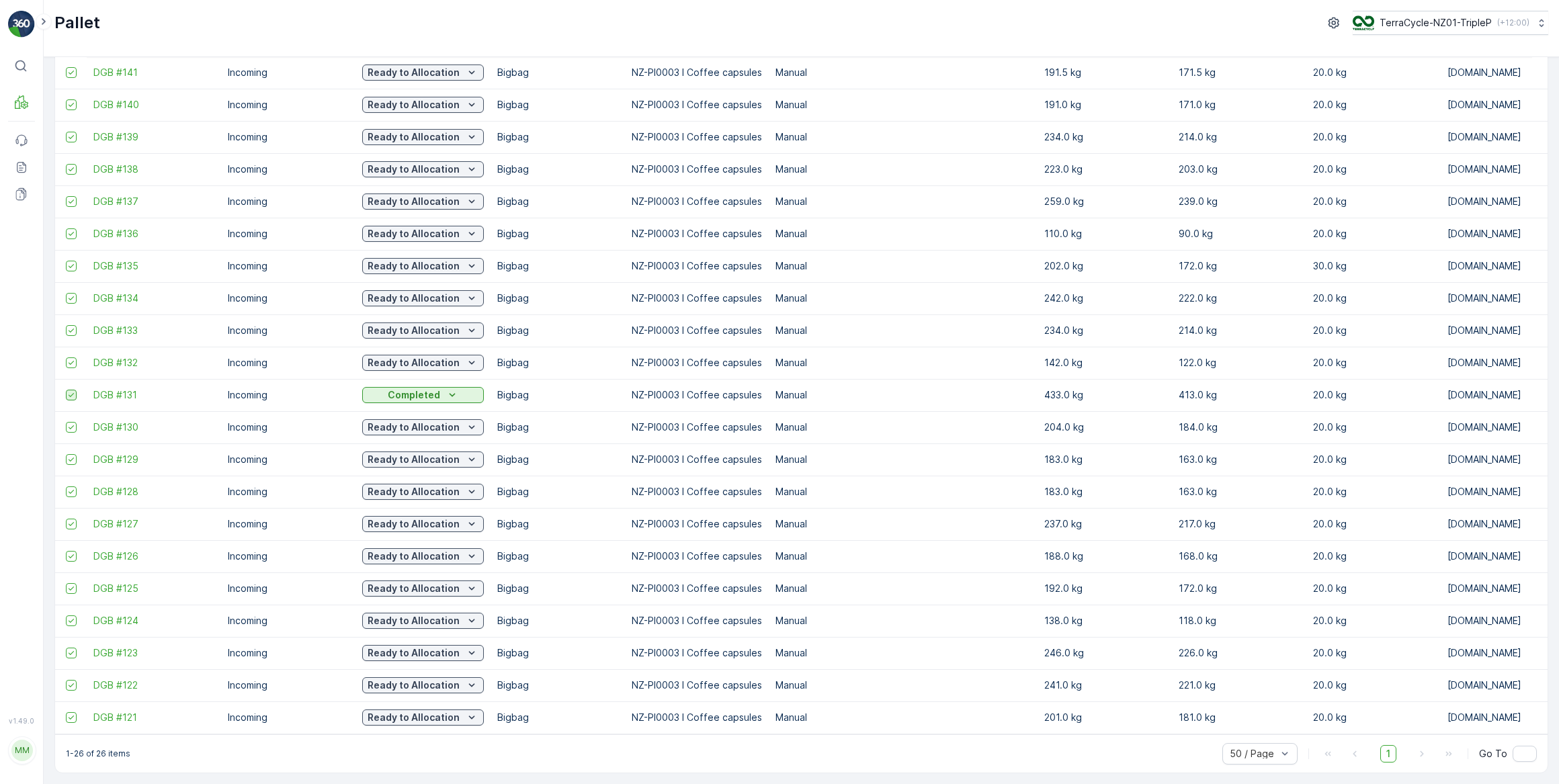
click at [72, 393] on icon at bounding box center [71, 395] width 5 height 4
click at [66, 390] on input "checkbox" at bounding box center [66, 390] width 0 height 0
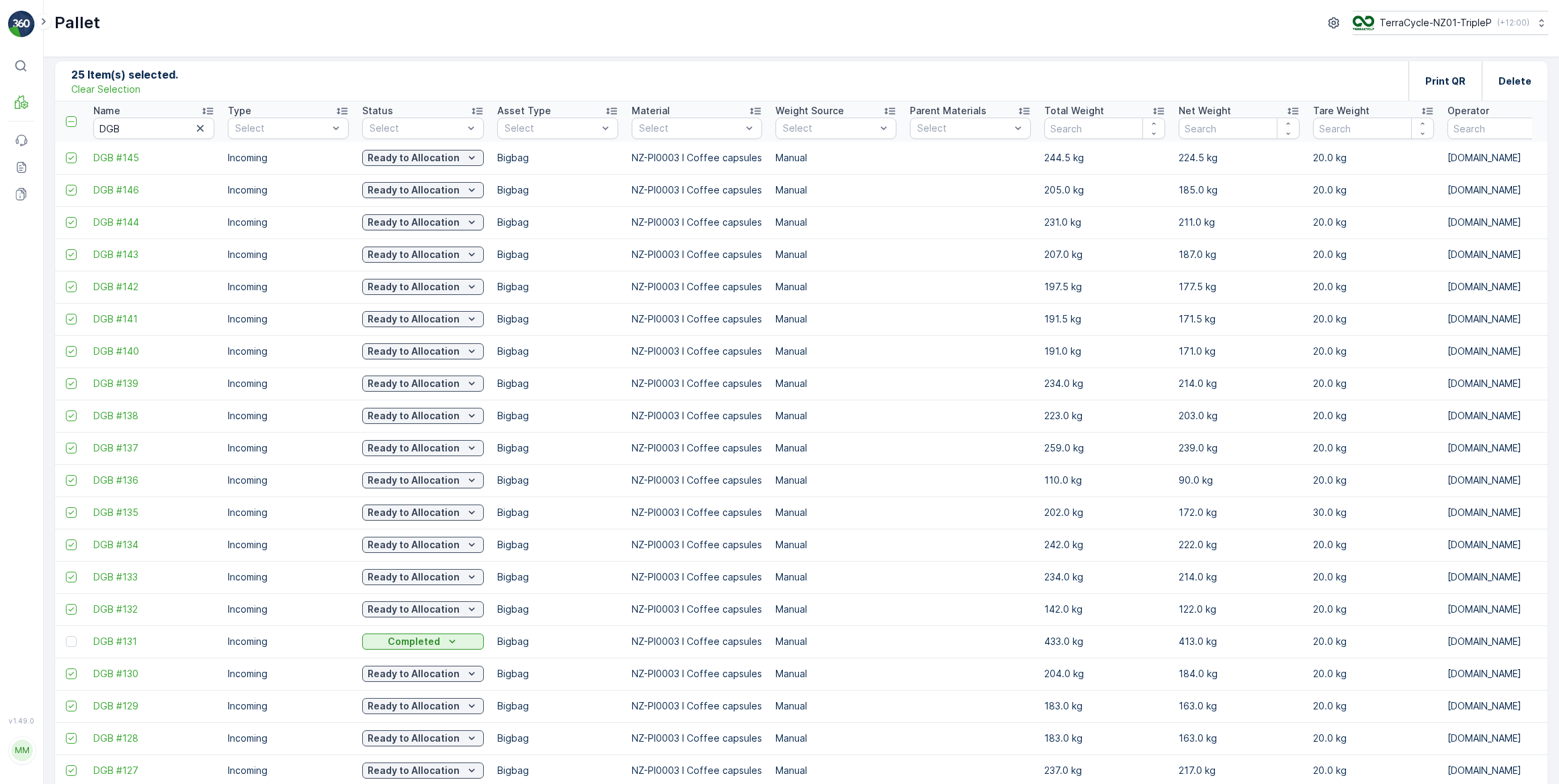
scroll to position [0, 0]
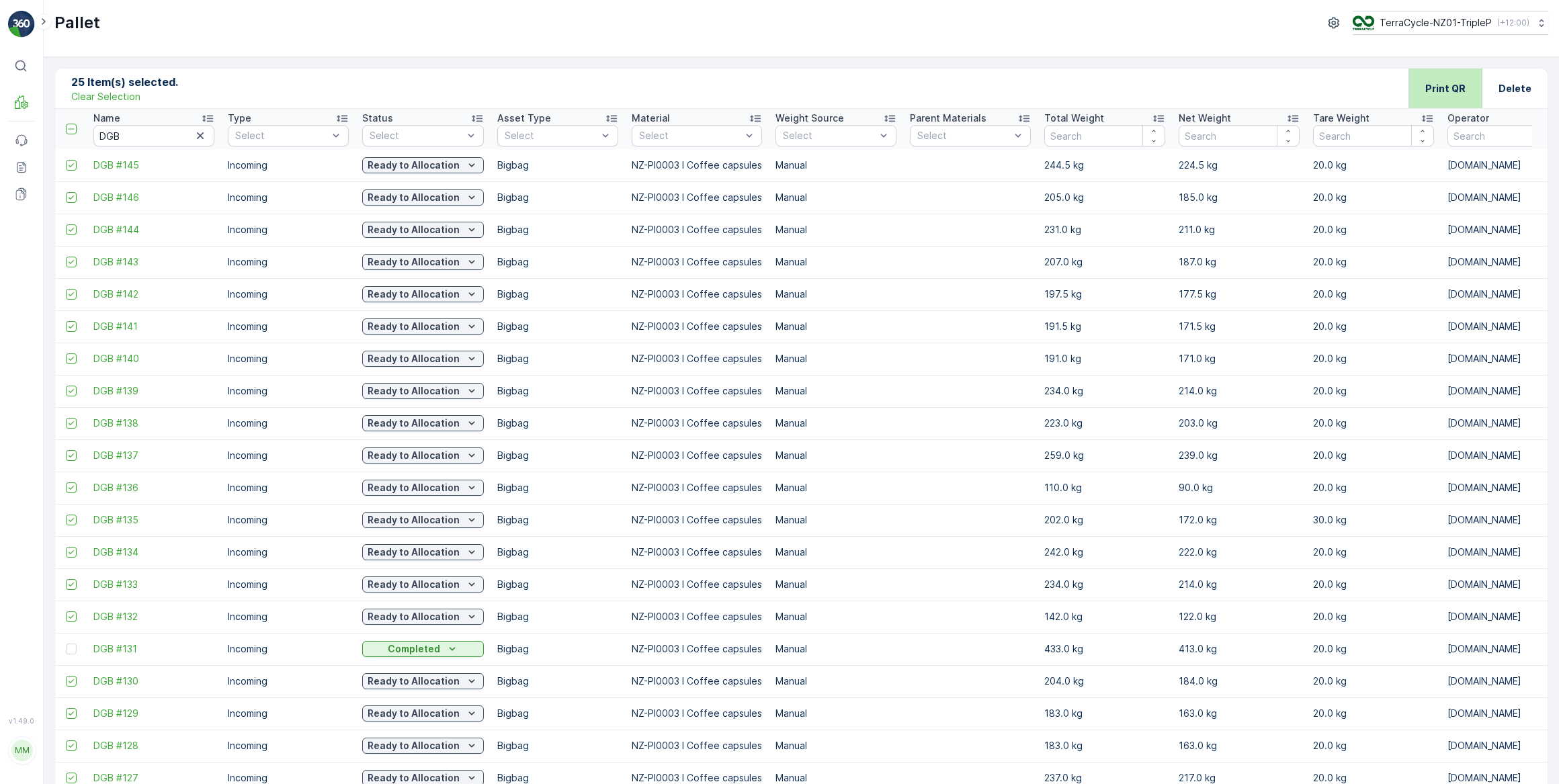
click at [1445, 98] on div "Print QR" at bounding box center [1445, 89] width 41 height 40
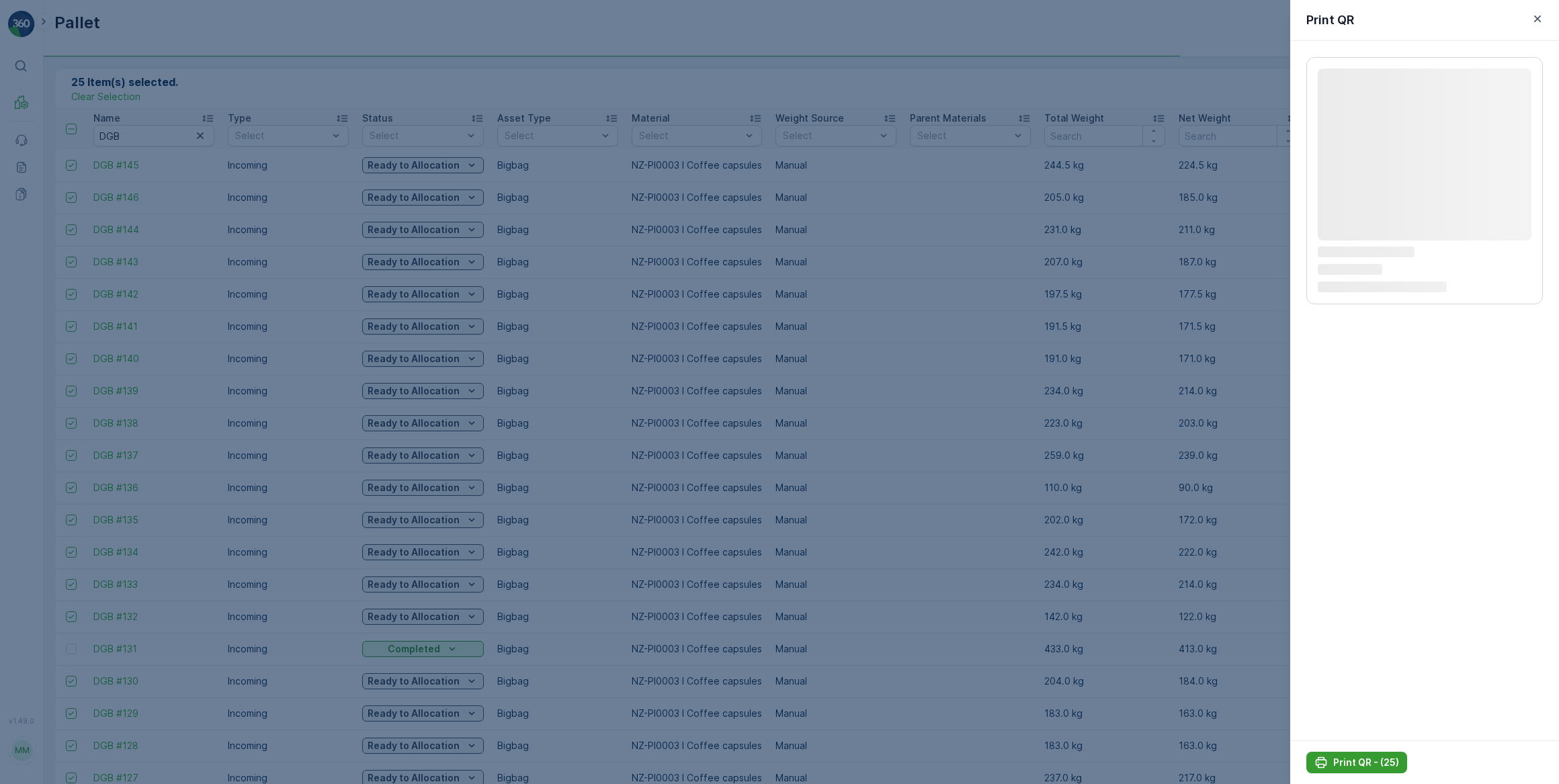
click at [1377, 762] on p "Print QR - (25)" at bounding box center [1366, 762] width 66 height 13
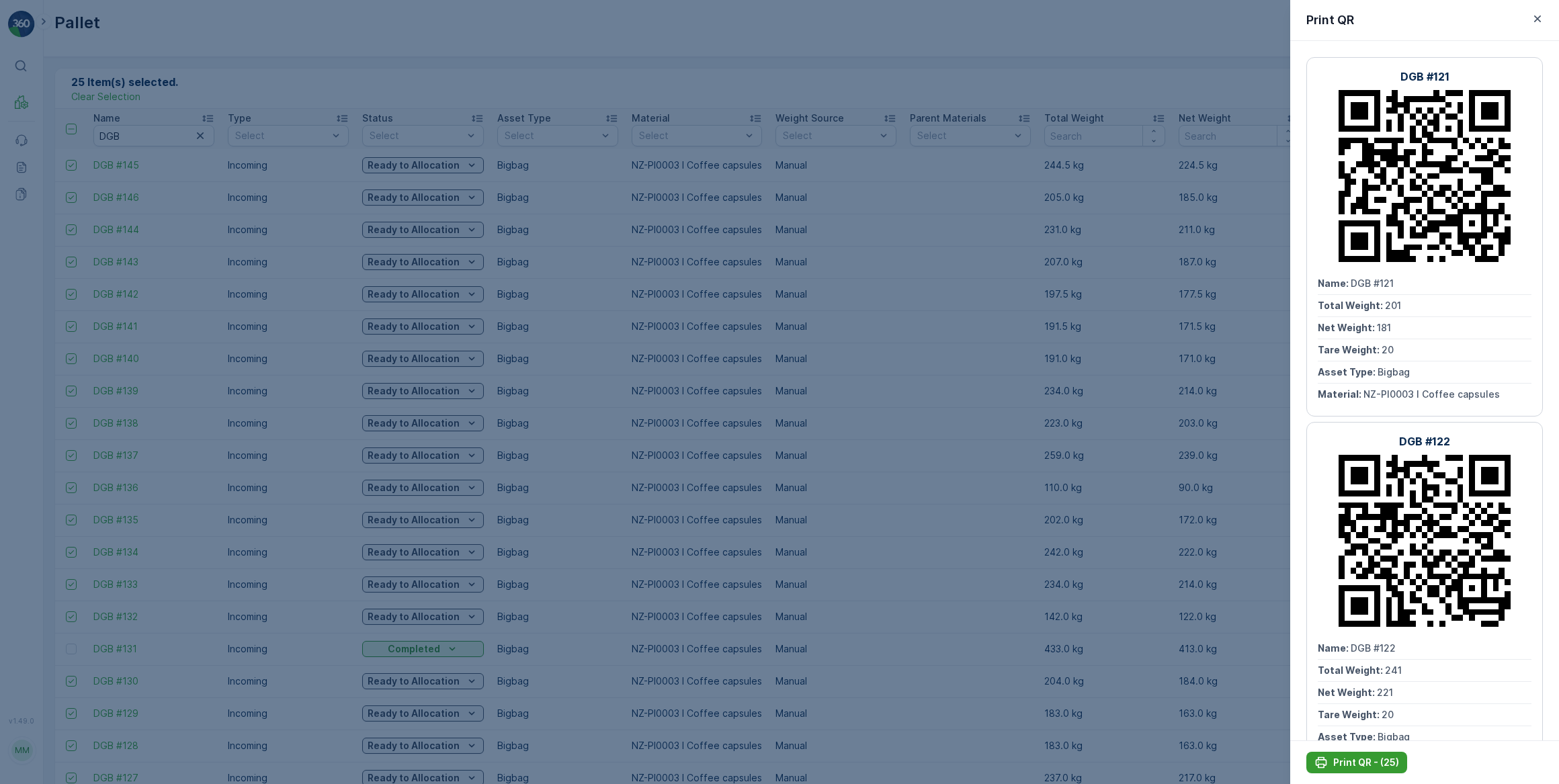
click at [1383, 767] on p "Print QR - (25)" at bounding box center [1366, 762] width 66 height 13
drag, startPoint x: 474, startPoint y: 334, endPoint x: 597, endPoint y: 4, distance: 352.2
click at [474, 332] on div at bounding box center [780, 392] width 1559 height 784
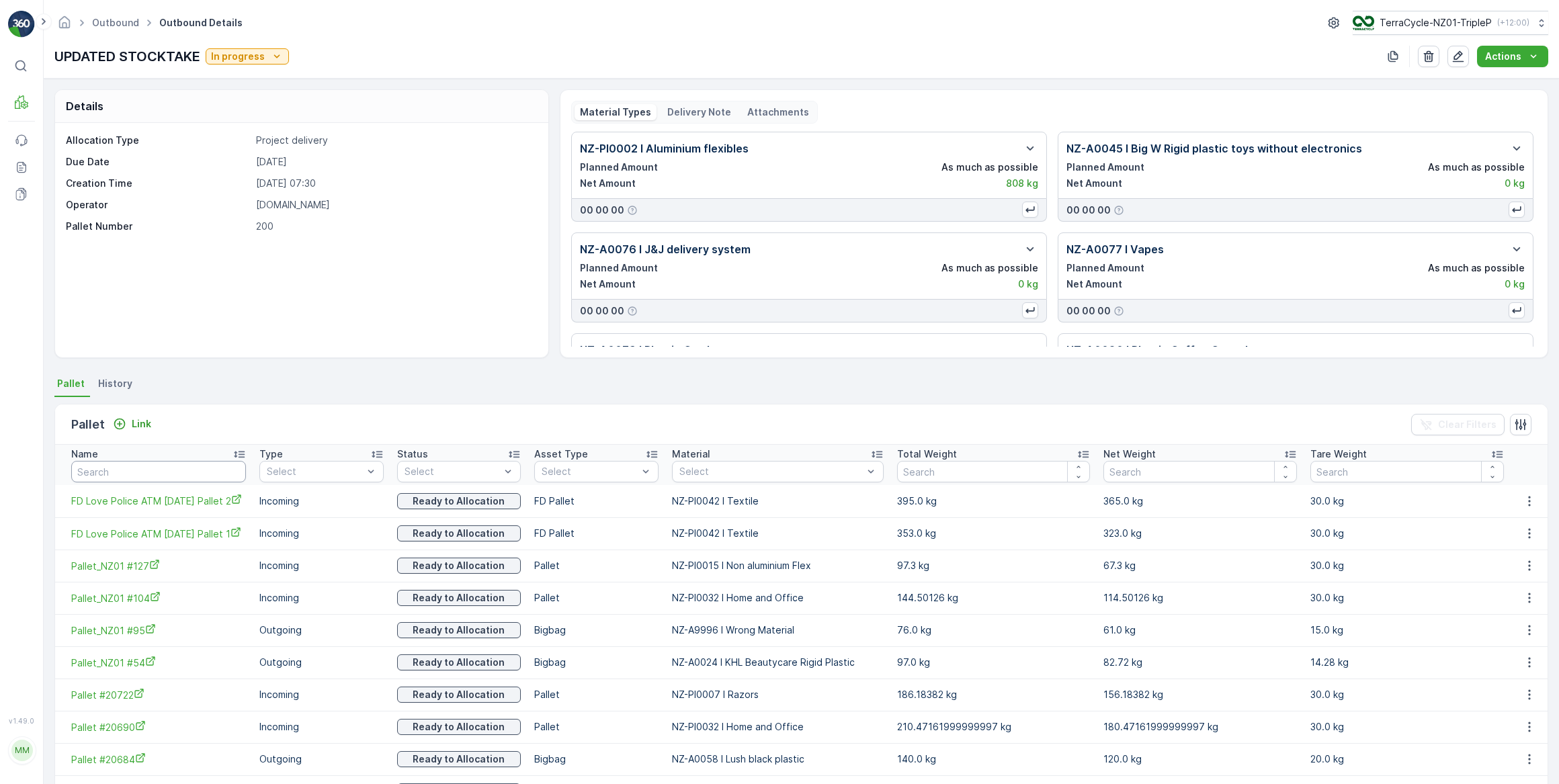
click at [184, 470] on input "text" at bounding box center [159, 471] width 174 height 22
type input "128"
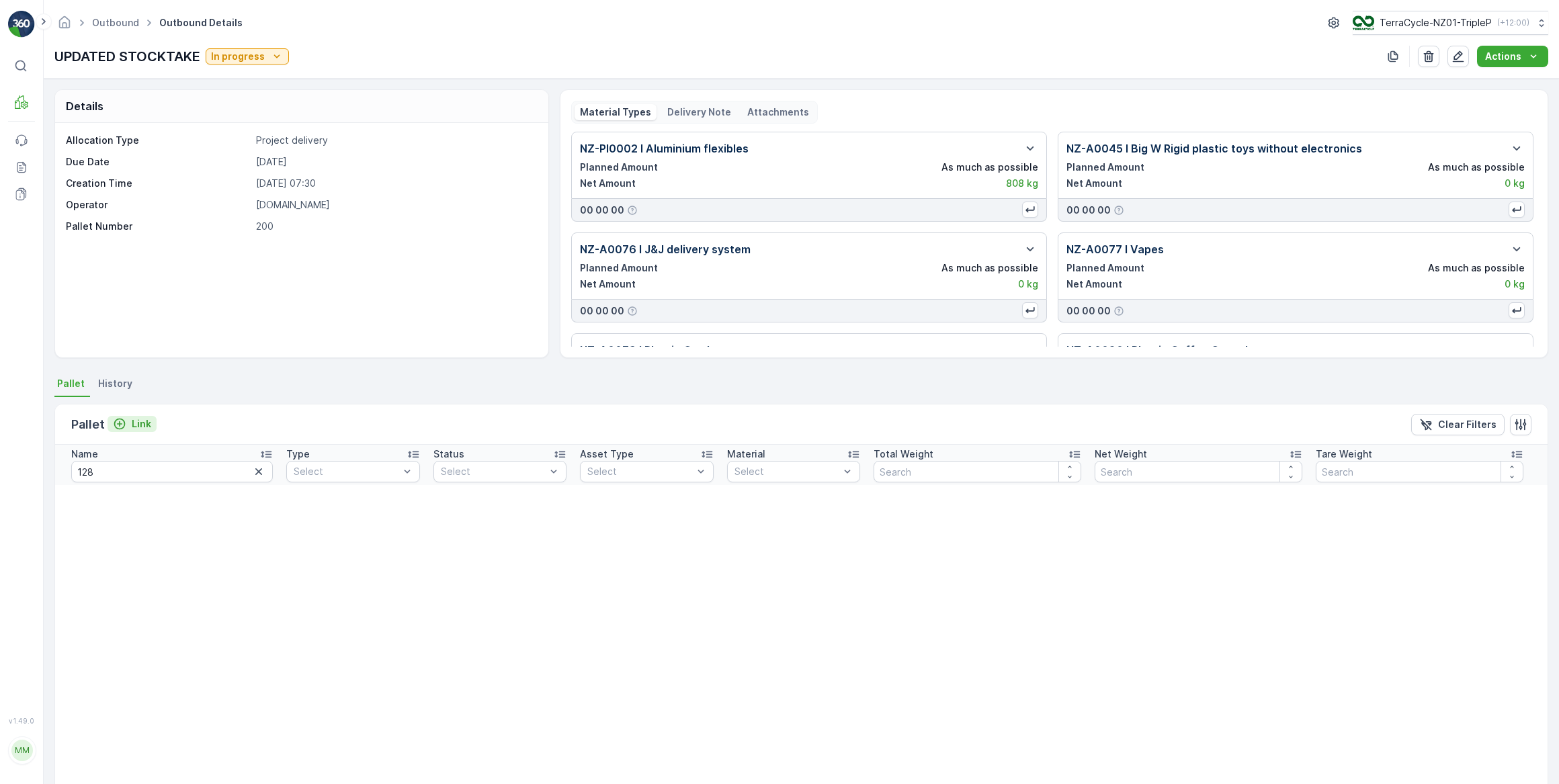
drag, startPoint x: 97, startPoint y: 418, endPoint x: 109, endPoint y: 421, distance: 12.4
click at [97, 418] on p "Pallet" at bounding box center [88, 424] width 33 height 19
click at [132, 422] on p "Link" at bounding box center [141, 424] width 19 height 13
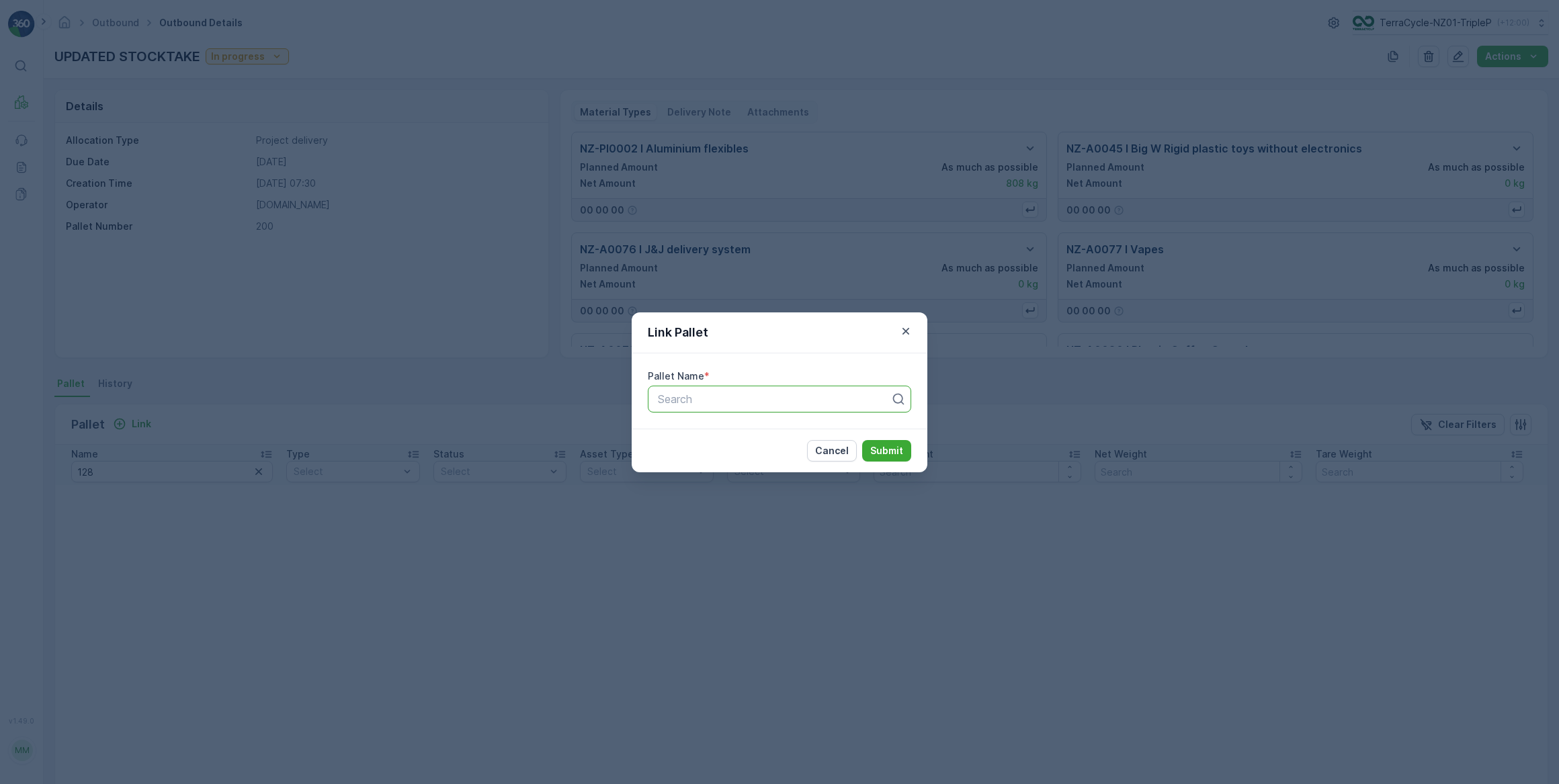
click at [678, 397] on div at bounding box center [774, 399] width 235 height 12
type input "2"
type input "128"
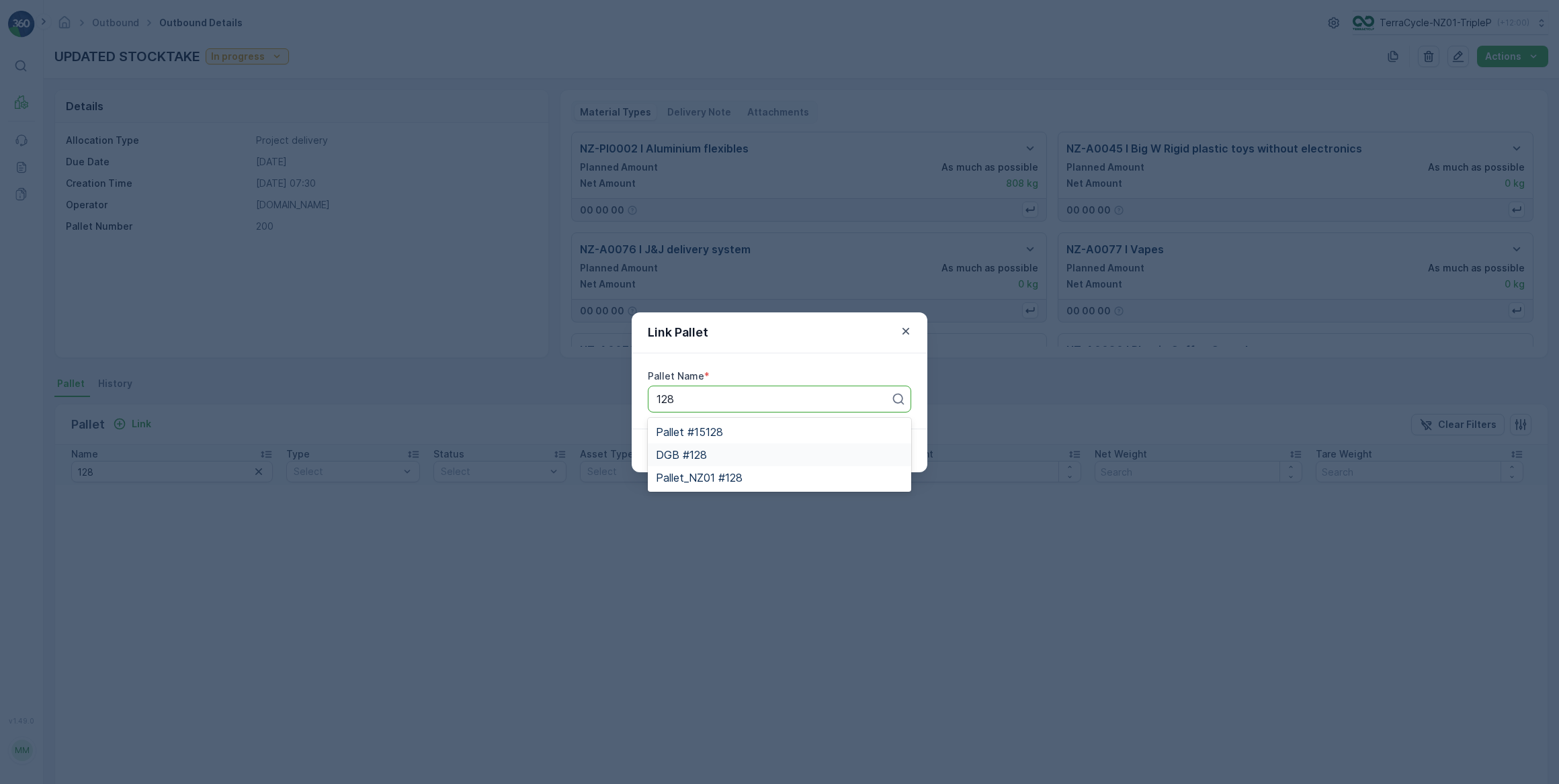
click at [707, 455] on div "DGB #128" at bounding box center [780, 455] width 247 height 12
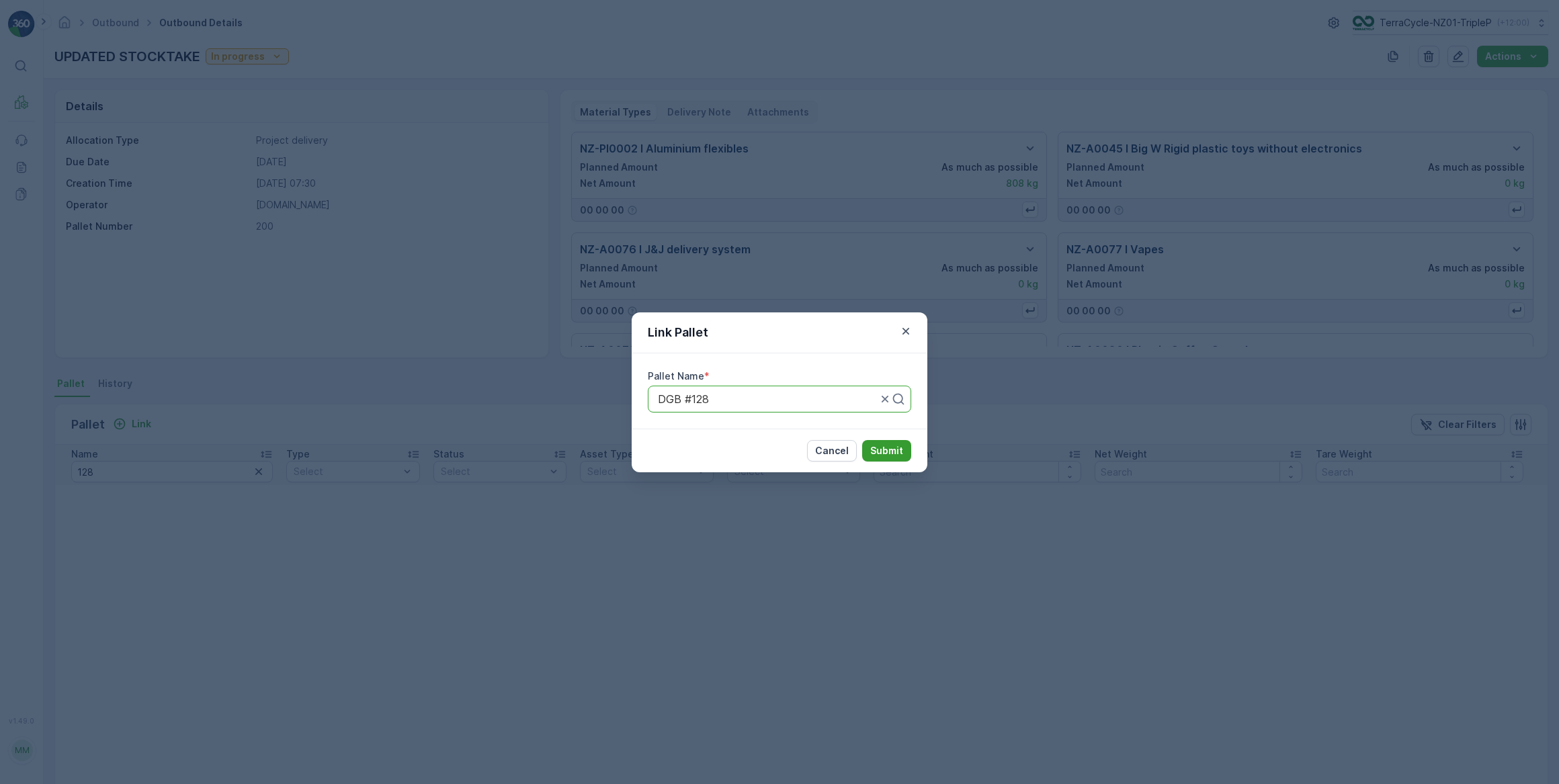
click at [894, 447] on p "Submit" at bounding box center [887, 450] width 33 height 13
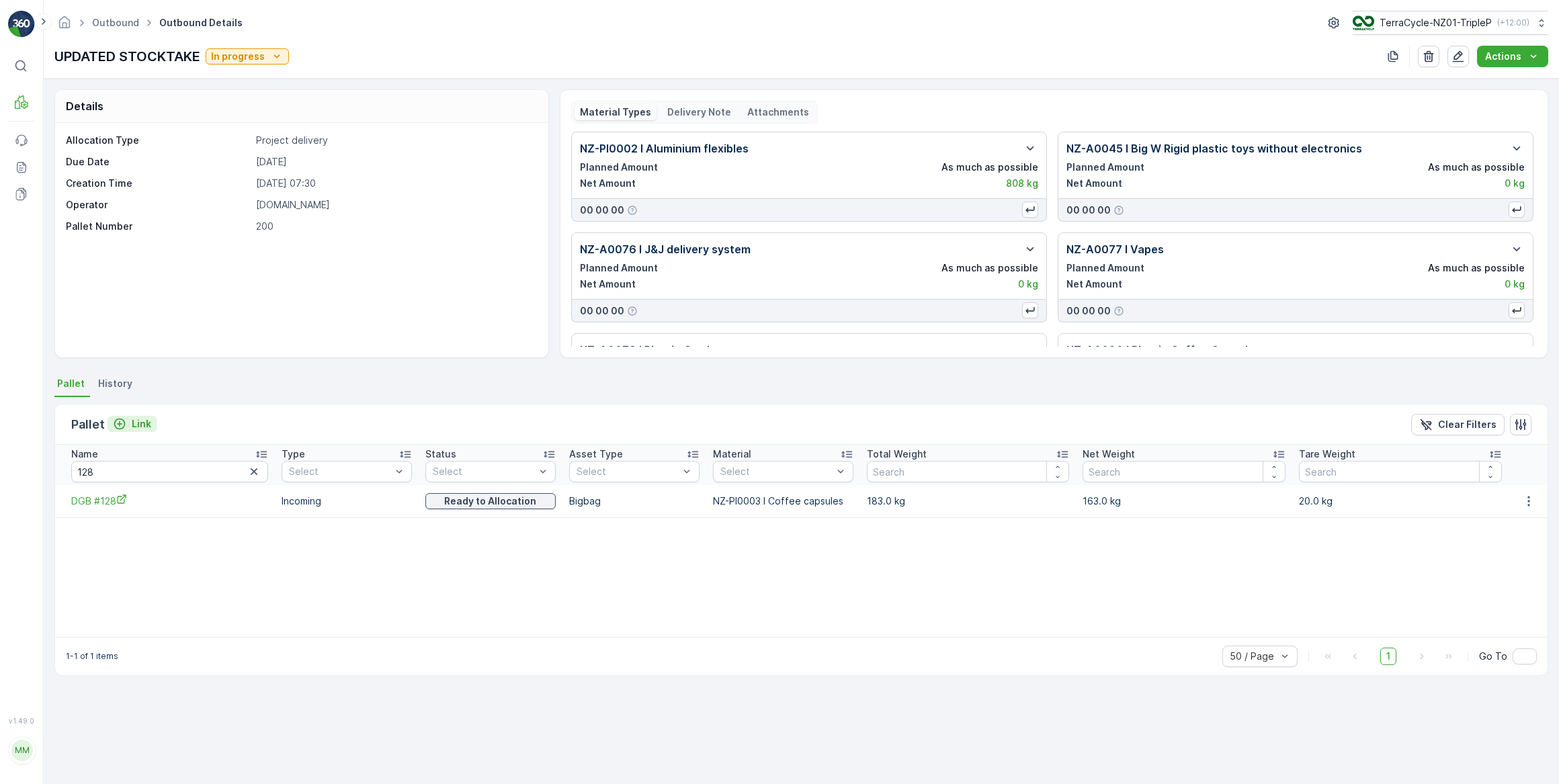
click at [129, 421] on div "Link" at bounding box center [132, 424] width 38 height 13
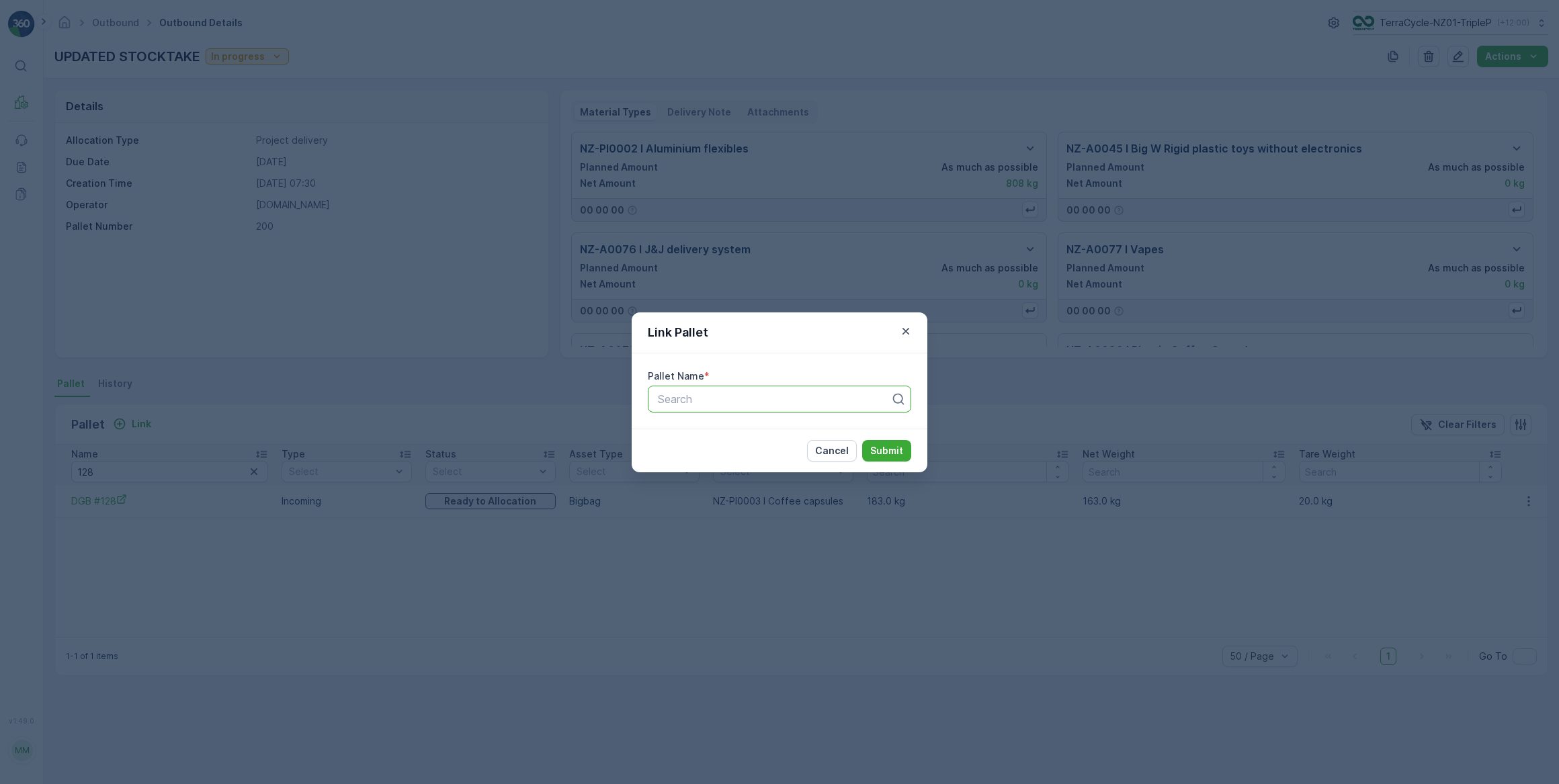
click at [658, 400] on input "text" at bounding box center [658, 399] width 3 height 12
type input "138"
click at [904, 329] on icon "button" at bounding box center [906, 330] width 7 height 7
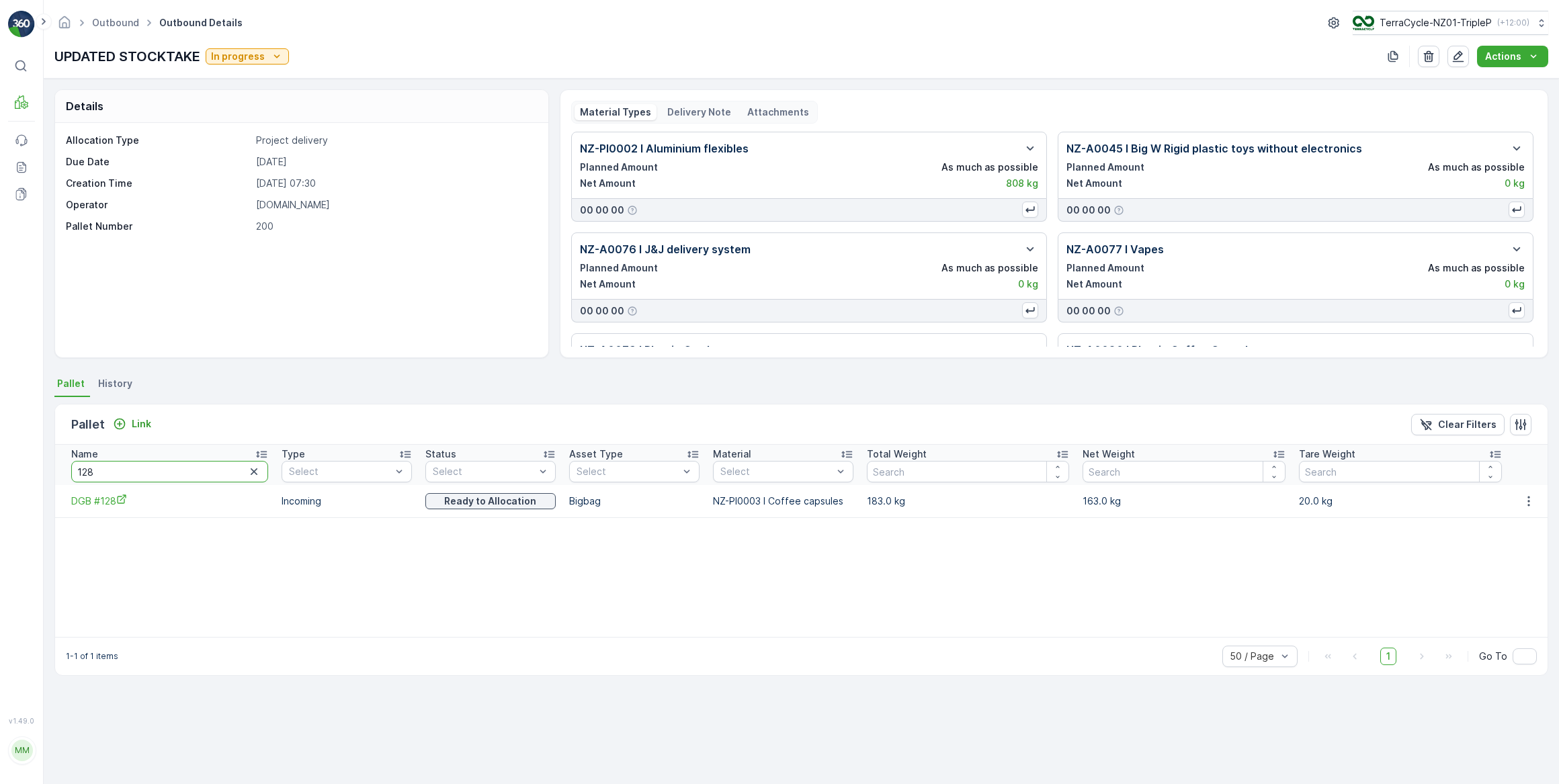
drag, startPoint x: 100, startPoint y: 475, endPoint x: 83, endPoint y: 469, distance: 18.0
click at [83, 469] on input "128" at bounding box center [169, 471] width 197 height 22
type input "138"
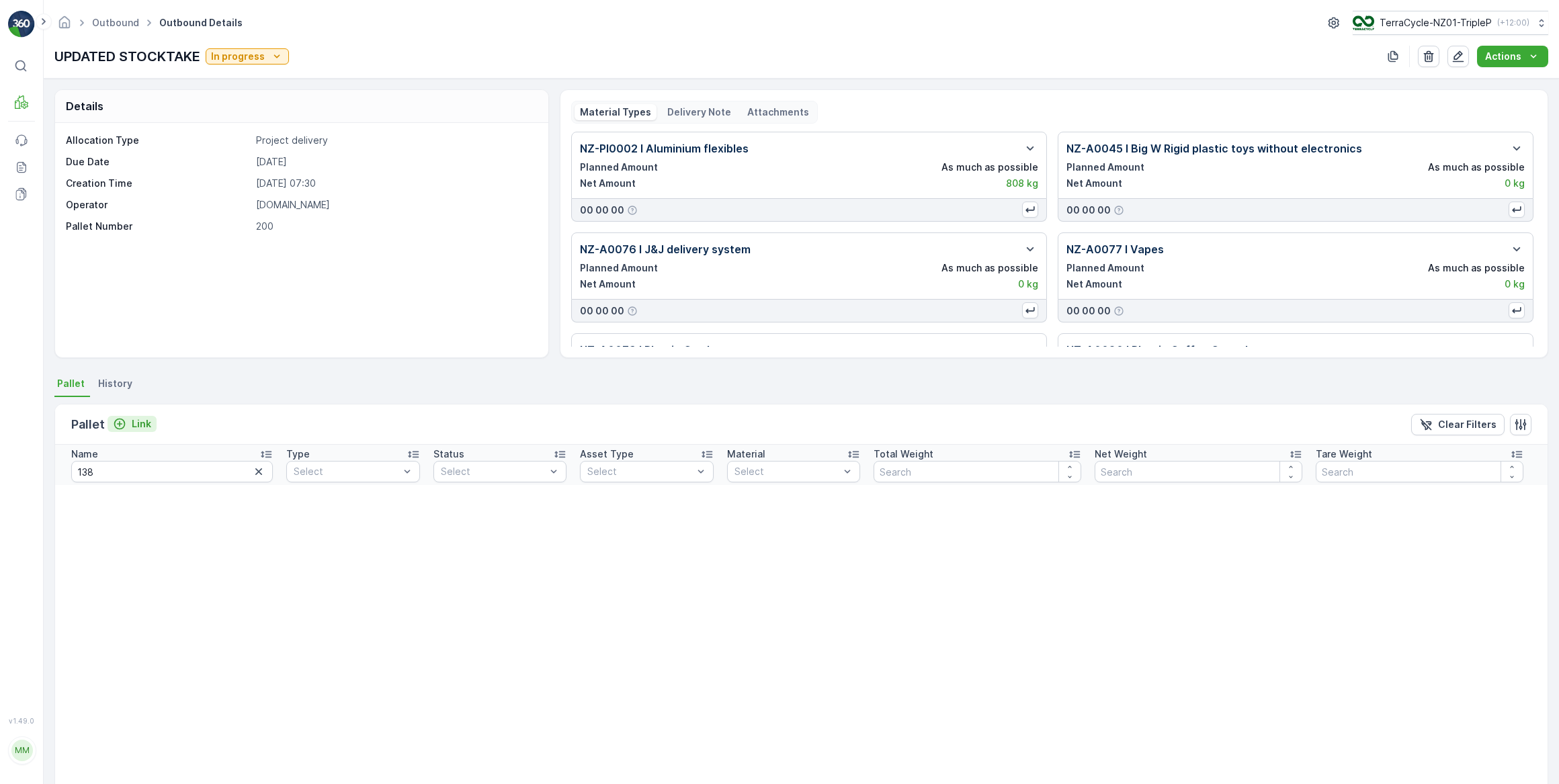
click at [132, 420] on p "Link" at bounding box center [141, 424] width 19 height 13
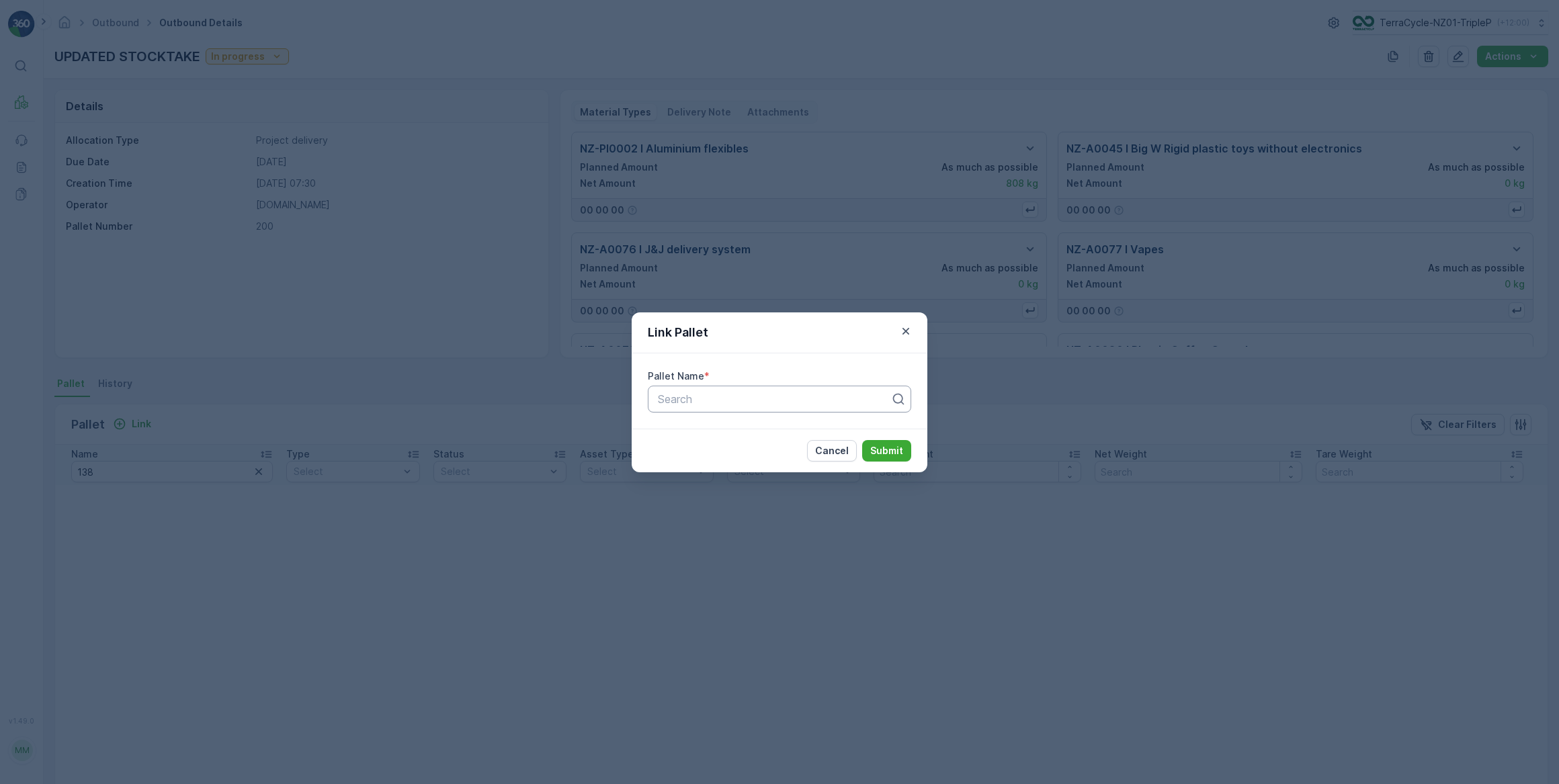
click at [770, 389] on div "Search" at bounding box center [779, 399] width 263 height 27
type input "138"
click at [903, 334] on icon "button" at bounding box center [906, 331] width 13 height 13
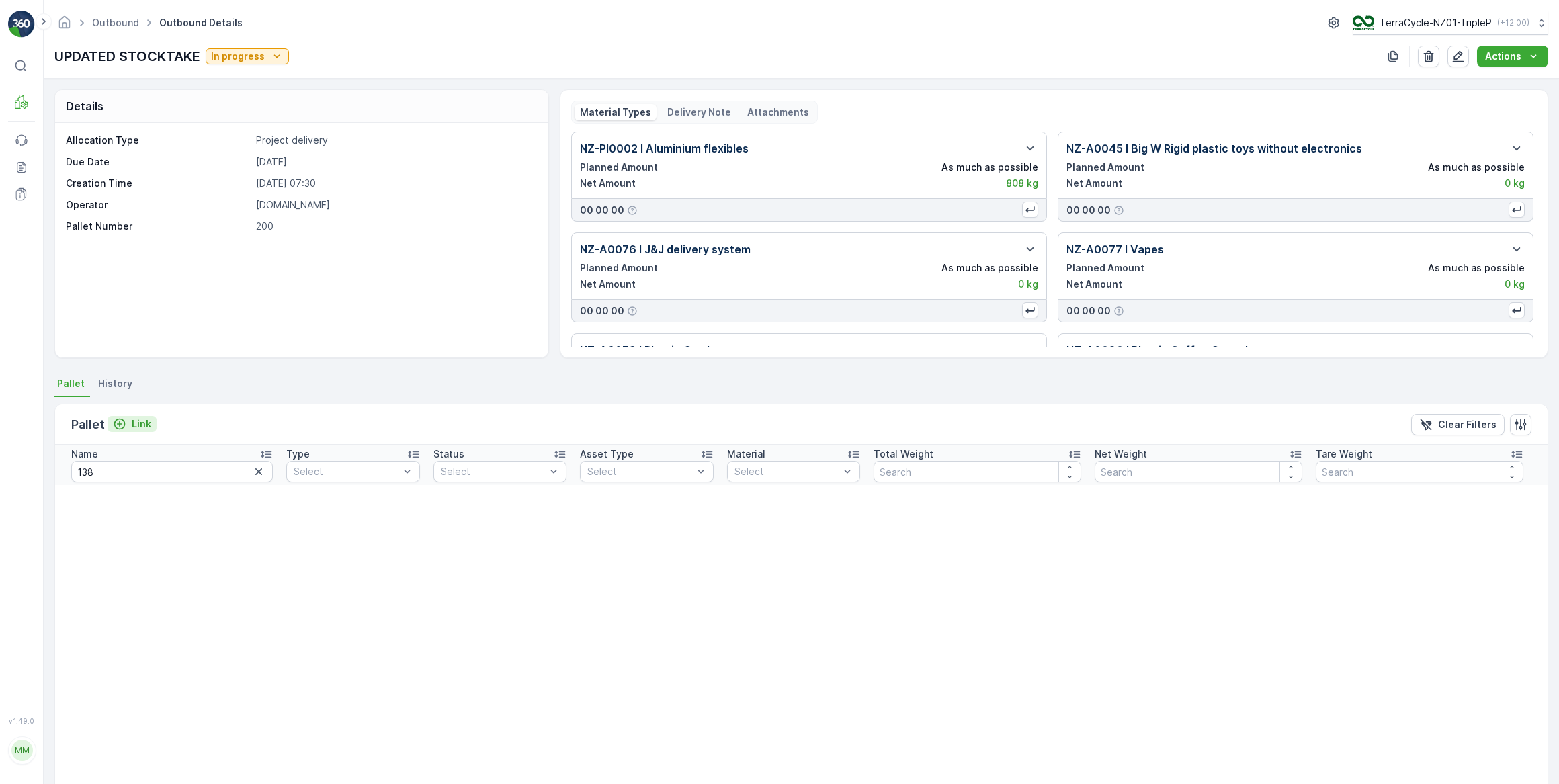
click at [121, 424] on icon "Link" at bounding box center [120, 424] width 13 height 13
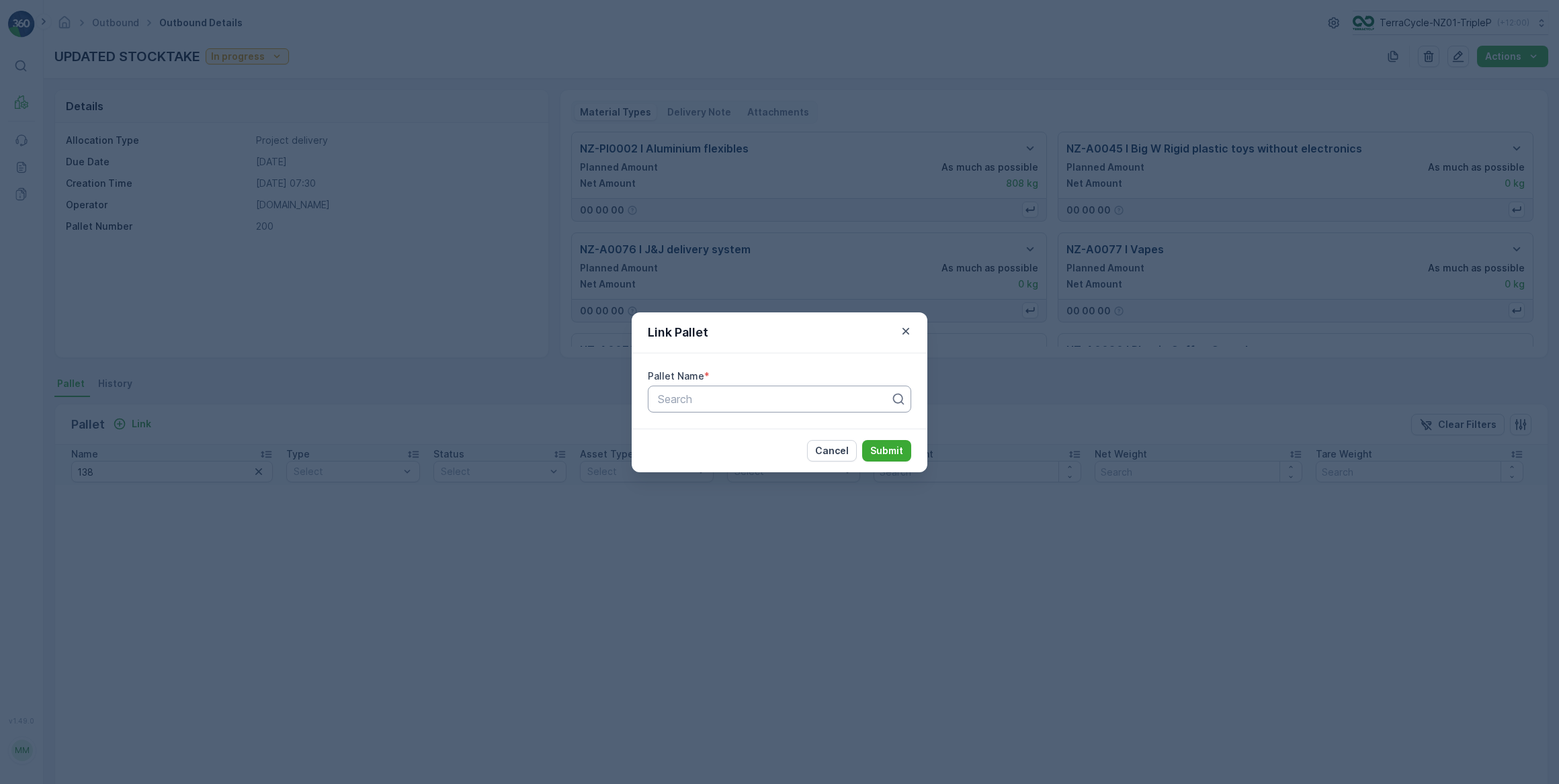
click at [760, 398] on div at bounding box center [774, 399] width 235 height 12
type input "126"
click at [692, 436] on span "DGB #126" at bounding box center [682, 431] width 51 height 12
click at [880, 453] on p "Submit" at bounding box center [887, 450] width 33 height 13
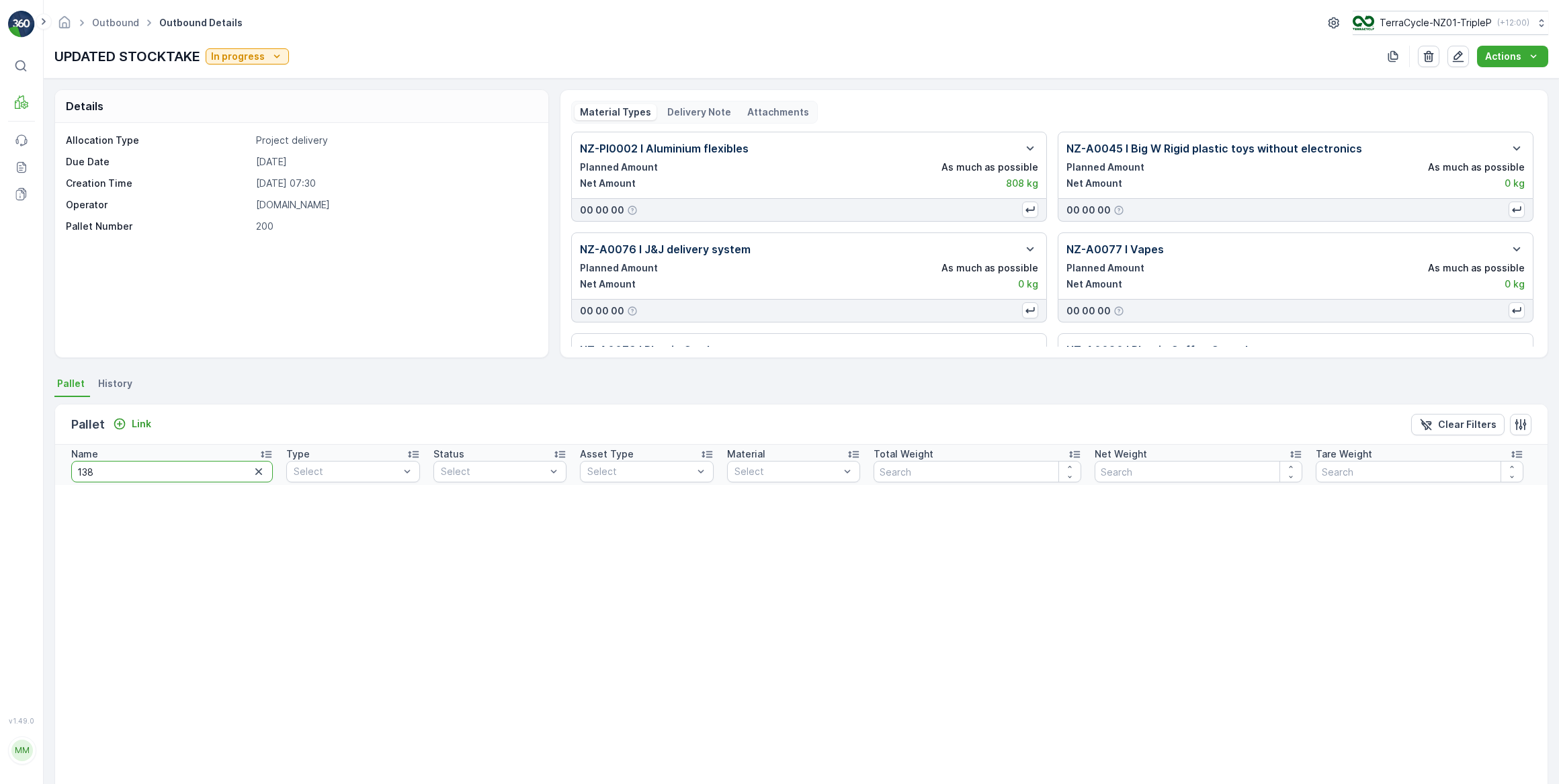
click at [51, 464] on div "Details Allocation Type Project delivery Due Date 27.08.2025 Creation Time 22.0…" at bounding box center [801, 431] width 1515 height 705
type input "132"
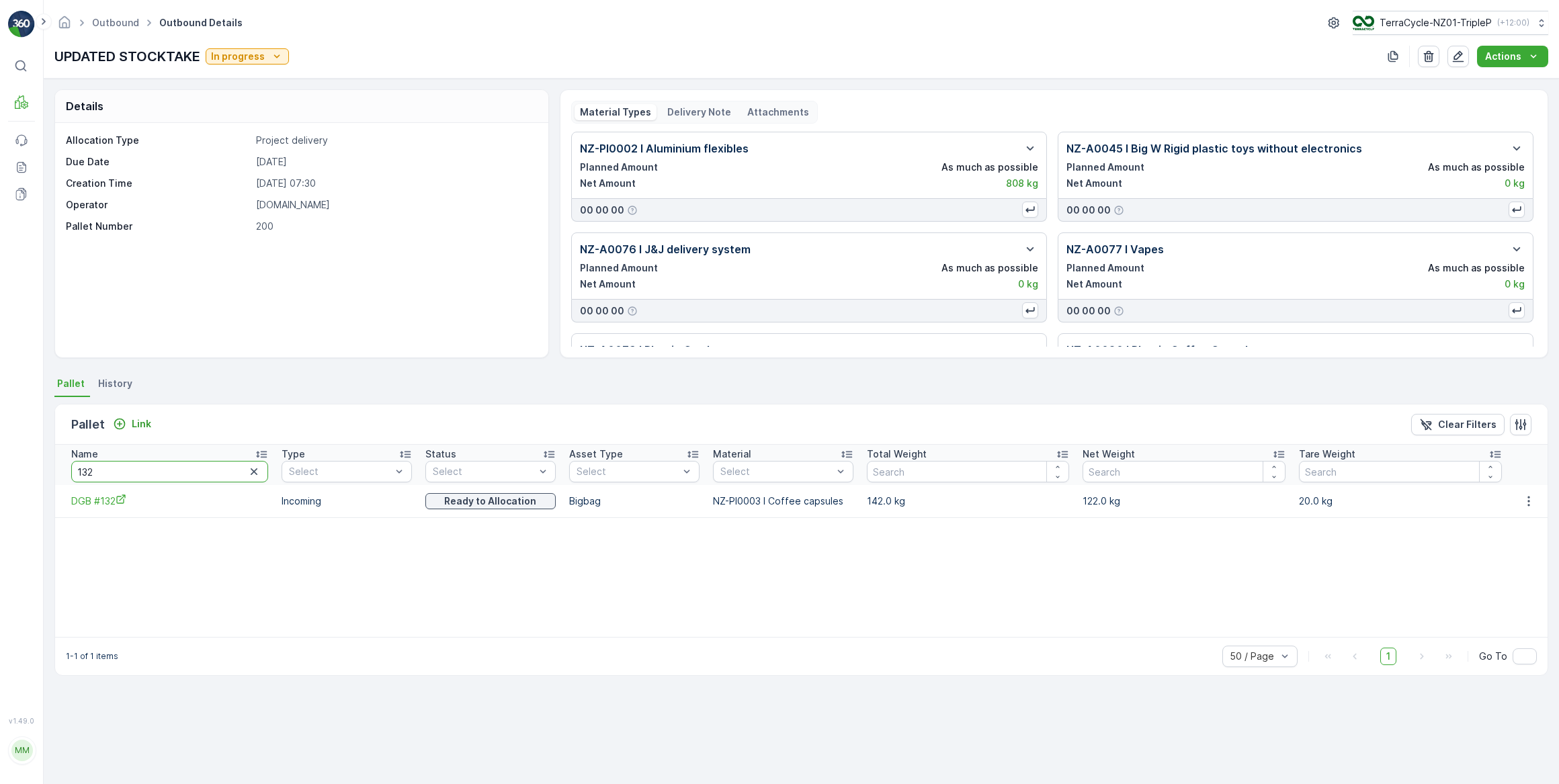
drag, startPoint x: 107, startPoint y: 473, endPoint x: 80, endPoint y: 491, distance: 32.4
click at [88, 475] on input "132" at bounding box center [169, 471] width 197 height 22
type input "130"
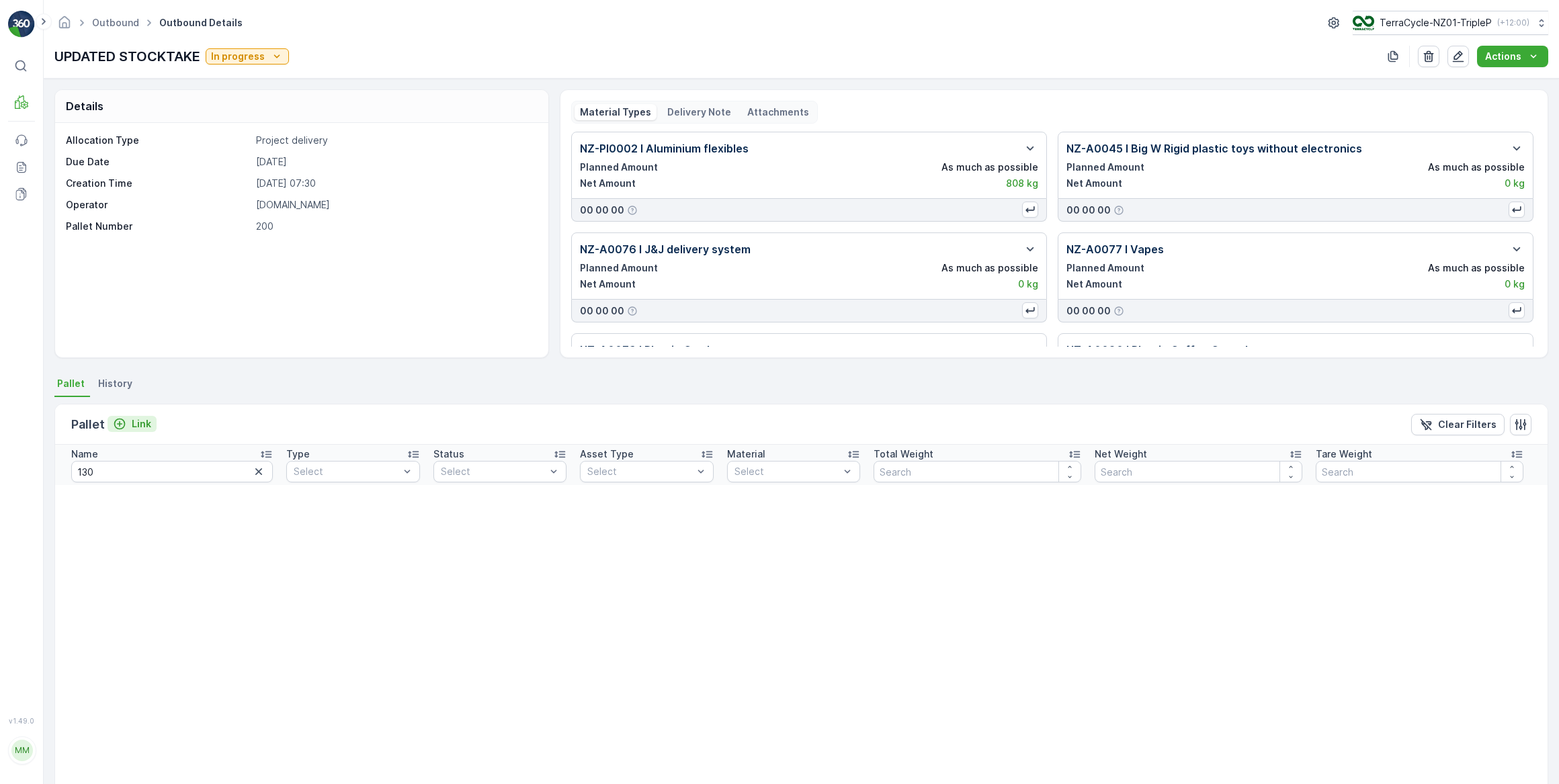
click at [137, 426] on p "Link" at bounding box center [141, 424] width 19 height 13
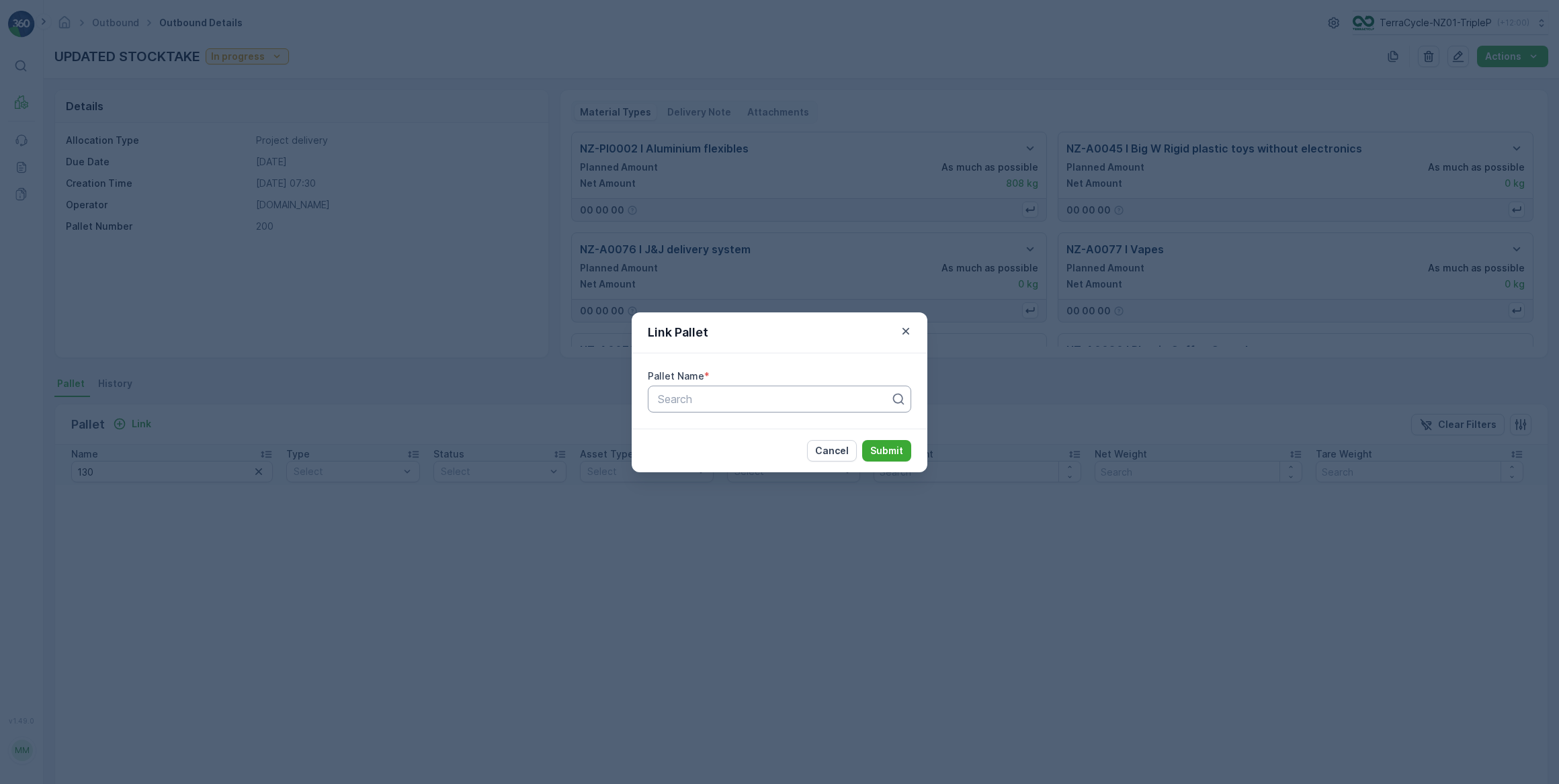
click at [715, 398] on div at bounding box center [774, 399] width 235 height 12
type input "130"
click at [705, 450] on span "DGB #130" at bounding box center [682, 455] width 51 height 12
click at [894, 451] on p "Submit" at bounding box center [887, 450] width 33 height 13
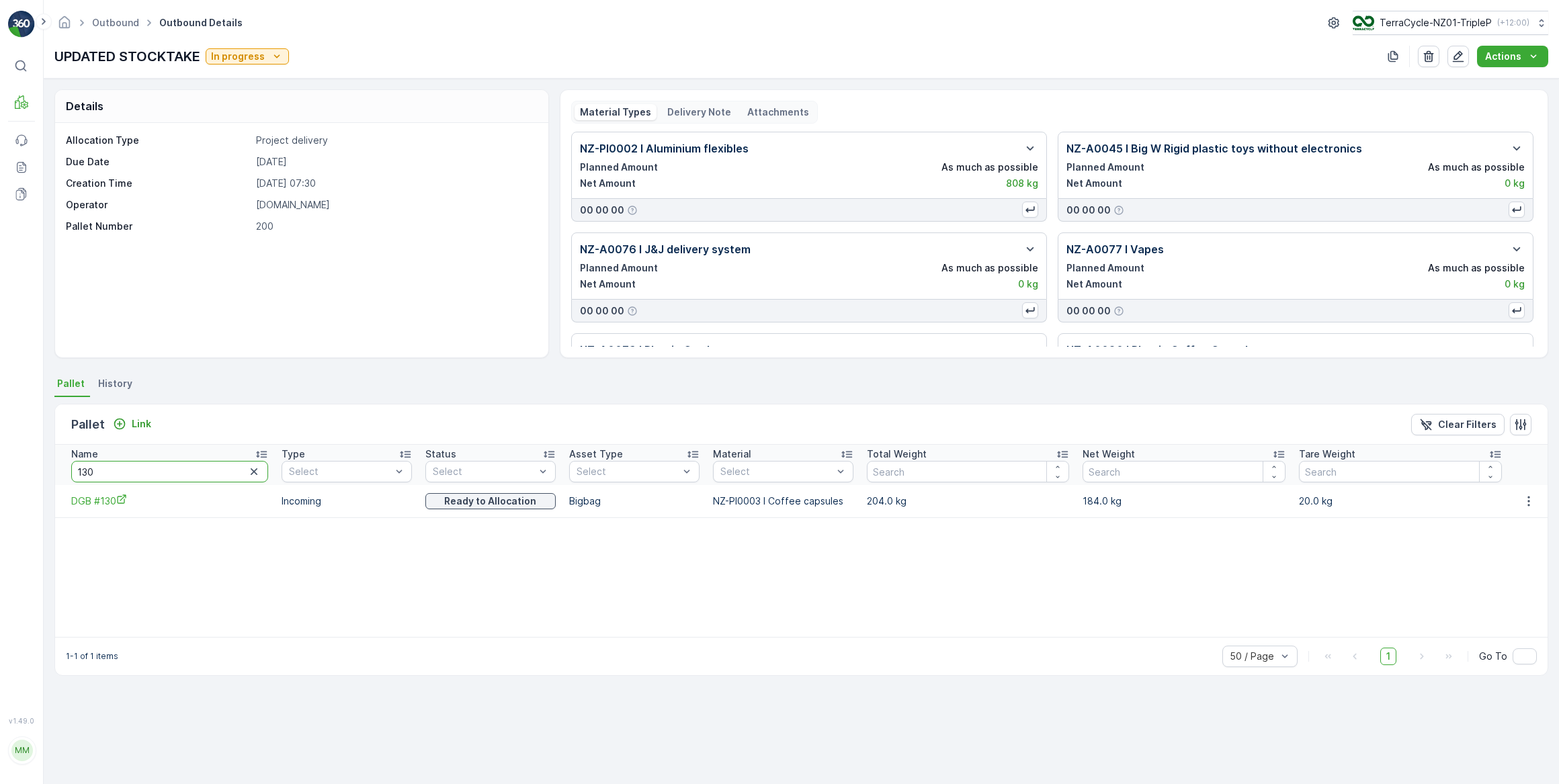
drag, startPoint x: 122, startPoint y: 470, endPoint x: 64, endPoint y: 468, distance: 58.0
click at [64, 468] on th "Name 130" at bounding box center [164, 465] width 220 height 41
type input "2056"
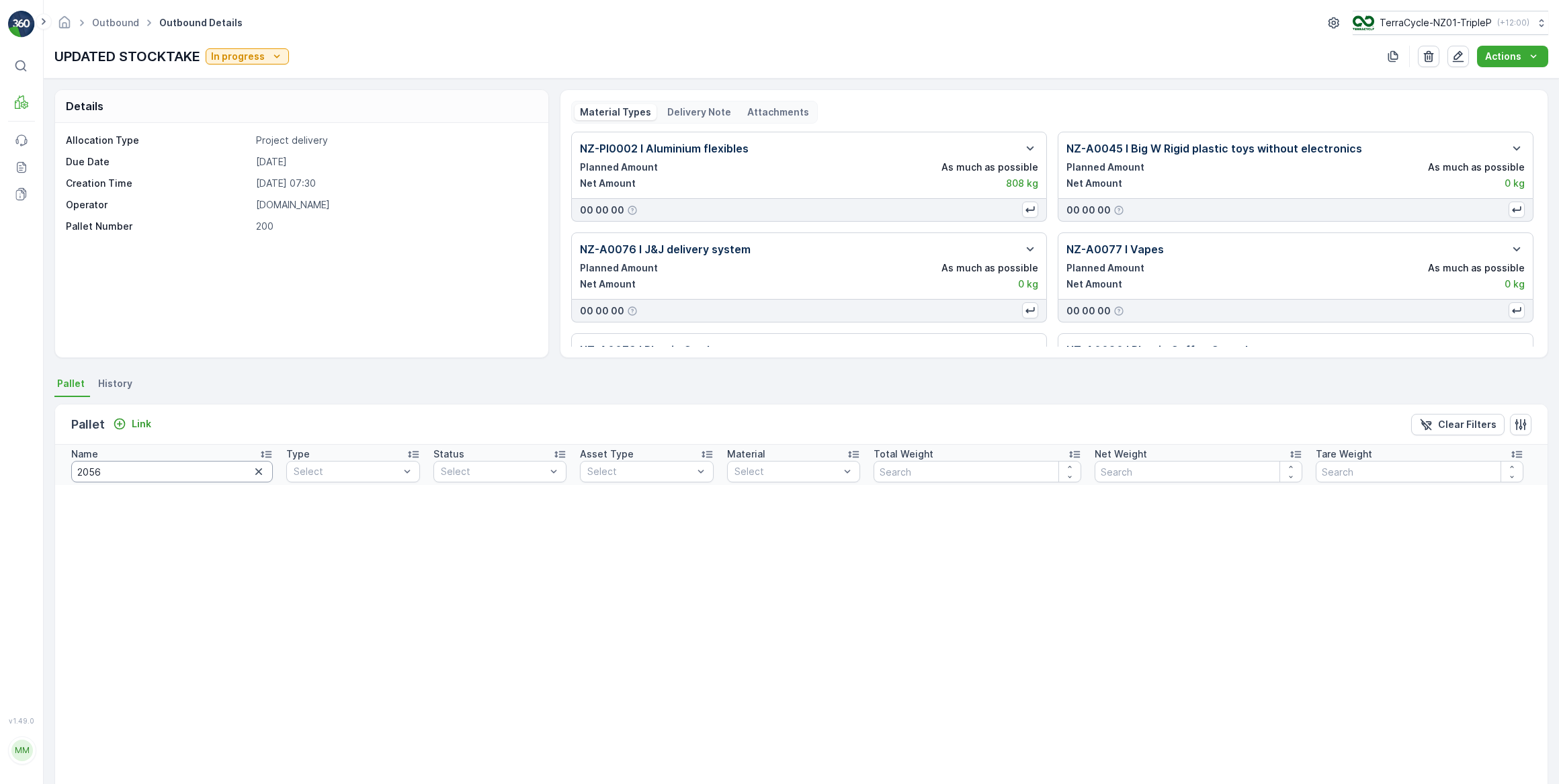
click at [131, 475] on input "2056" at bounding box center [172, 471] width 202 height 22
type input "20596"
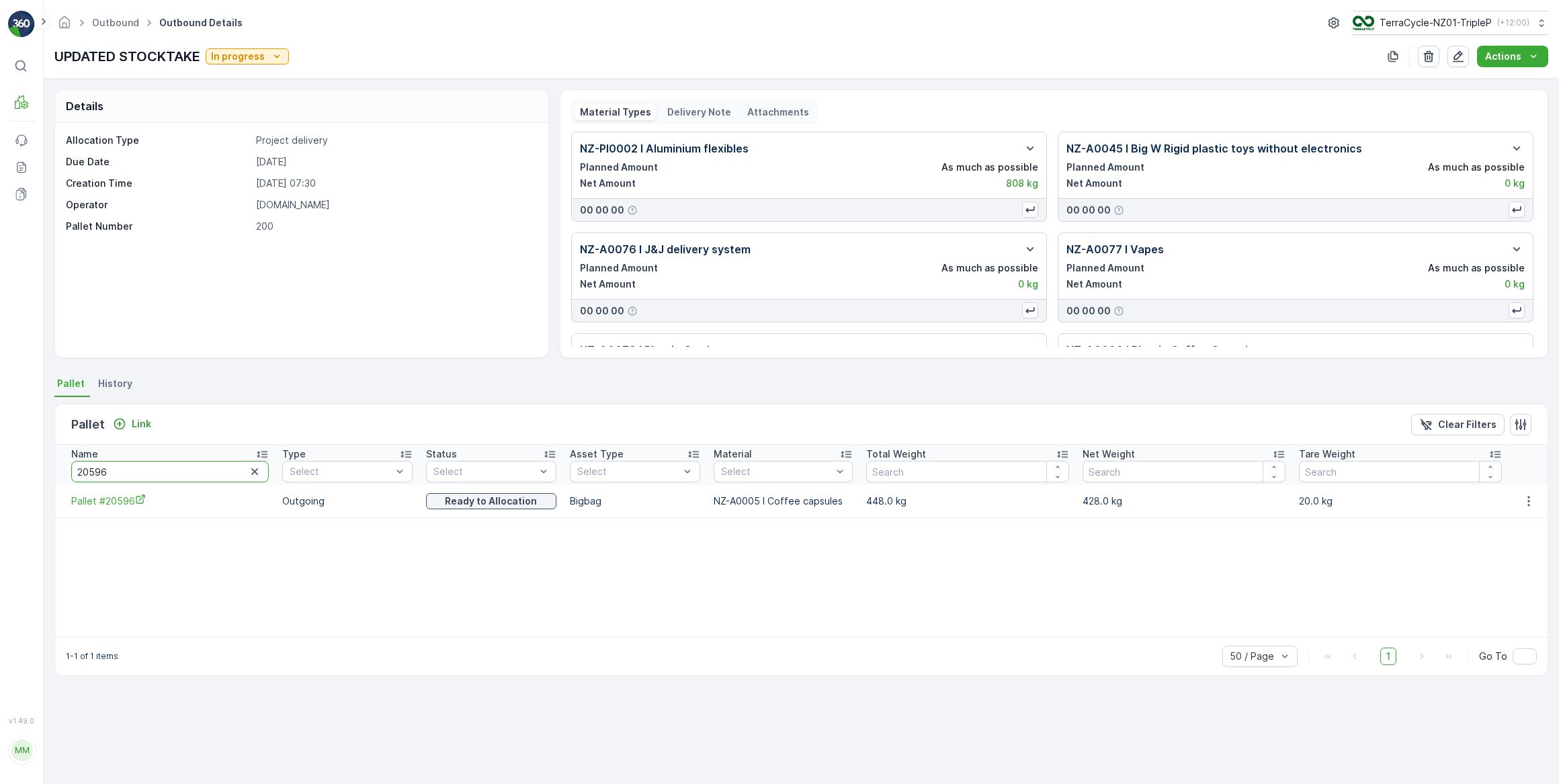
drag, startPoint x: 183, startPoint y: 479, endPoint x: 72, endPoint y: 477, distance: 111.0
click at [72, 477] on input "20596" at bounding box center [170, 471] width 198 height 22
type input "137"
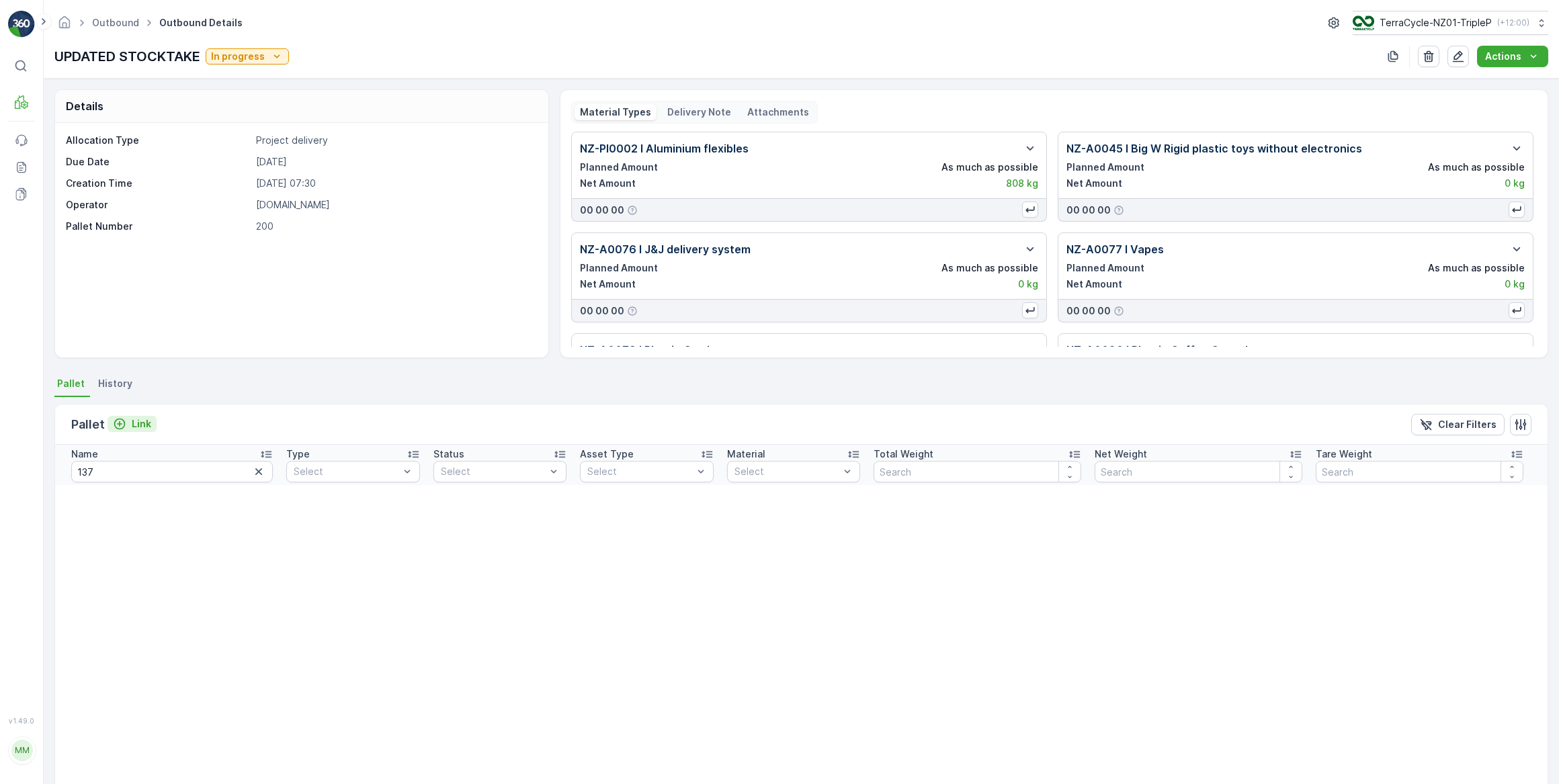
click at [140, 421] on p "Link" at bounding box center [141, 424] width 19 height 13
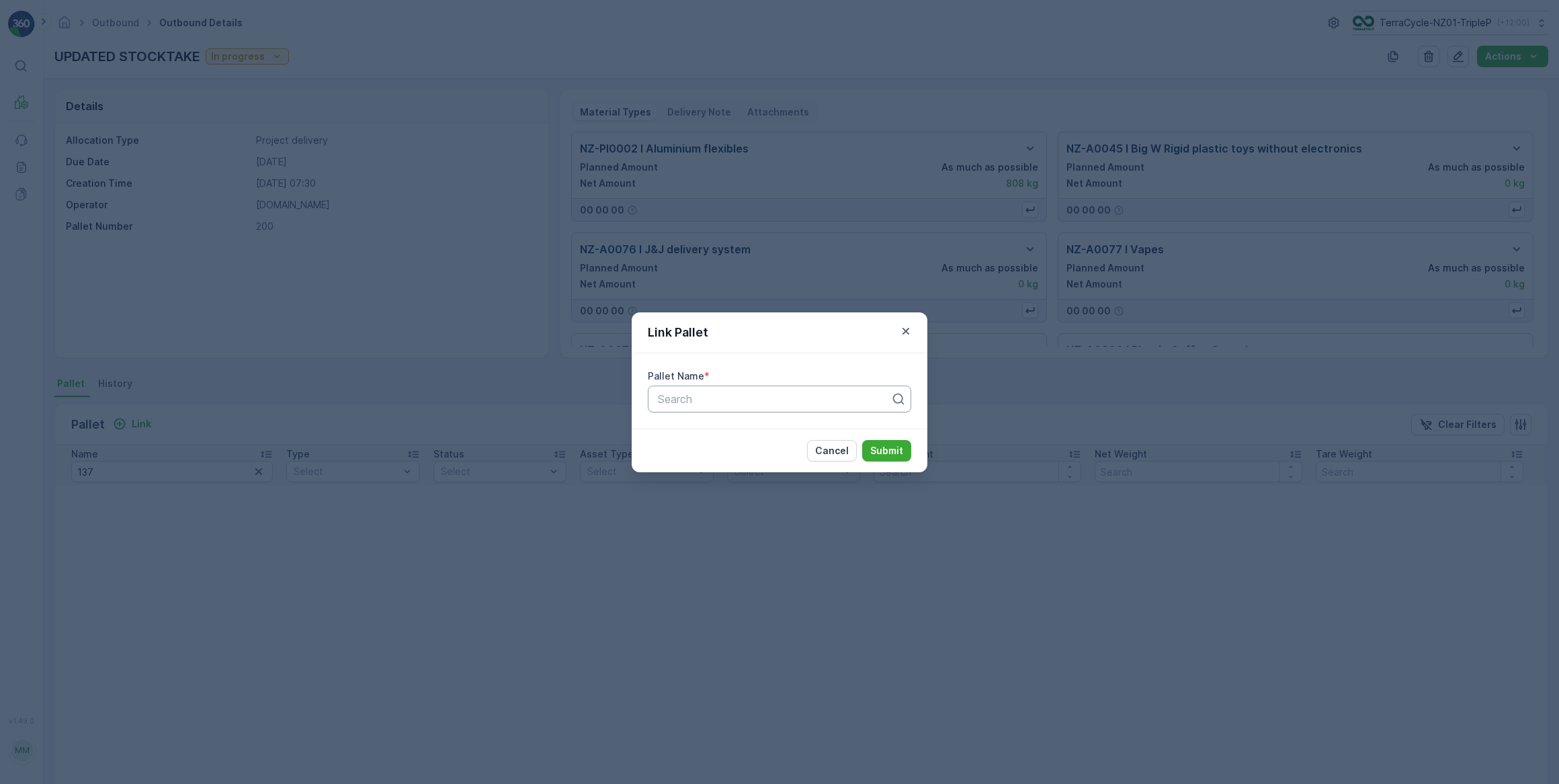
click at [699, 397] on div at bounding box center [774, 399] width 235 height 12
type input "137"
click at [695, 458] on span "DGB #137" at bounding box center [682, 455] width 51 height 12
click at [889, 453] on p "Submit" at bounding box center [887, 450] width 33 height 13
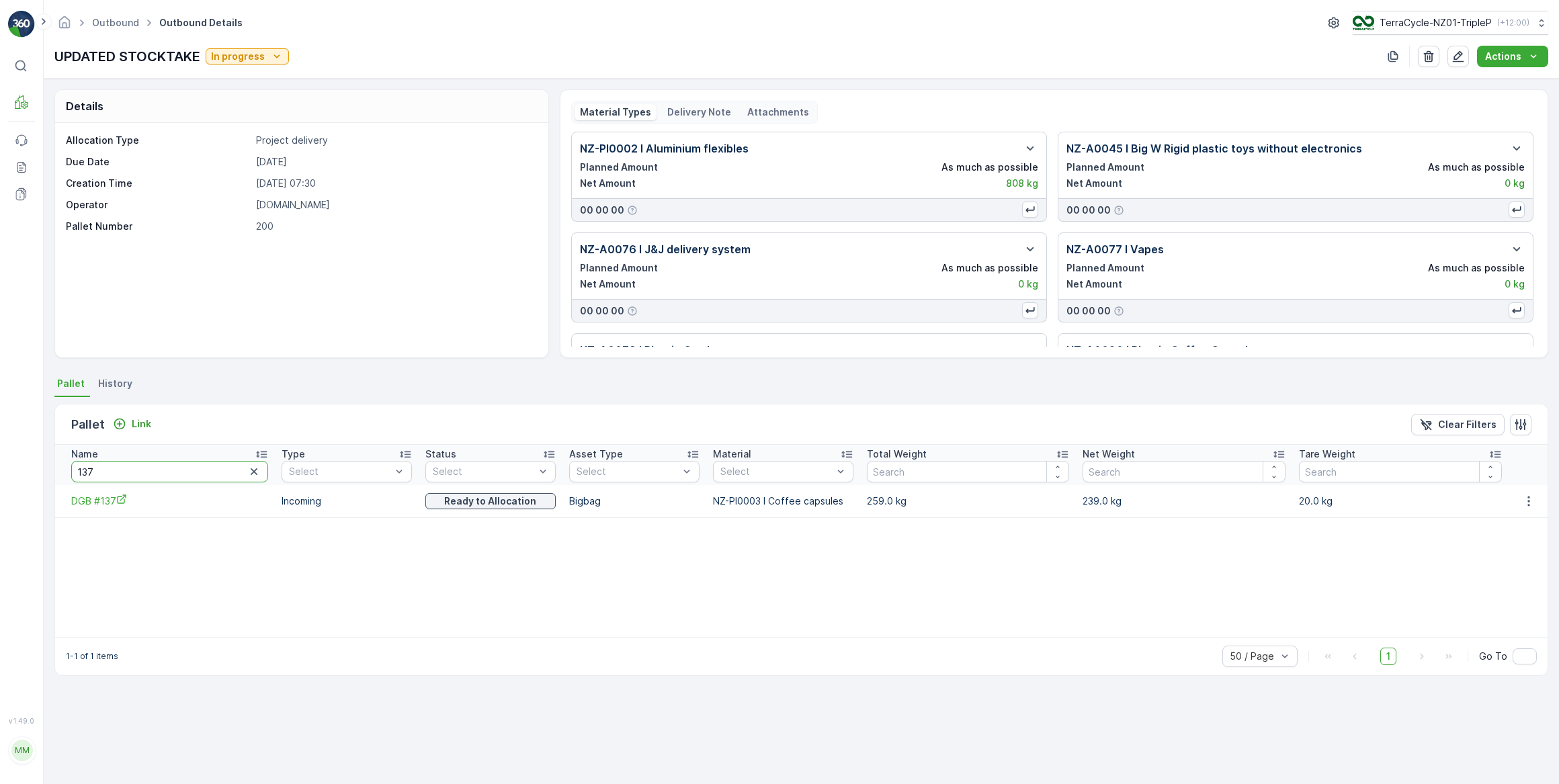
drag, startPoint x: 119, startPoint y: 468, endPoint x: 74, endPoint y: 473, distance: 45.3
click at [74, 473] on input "137" at bounding box center [169, 471] width 197 height 22
type input "143"
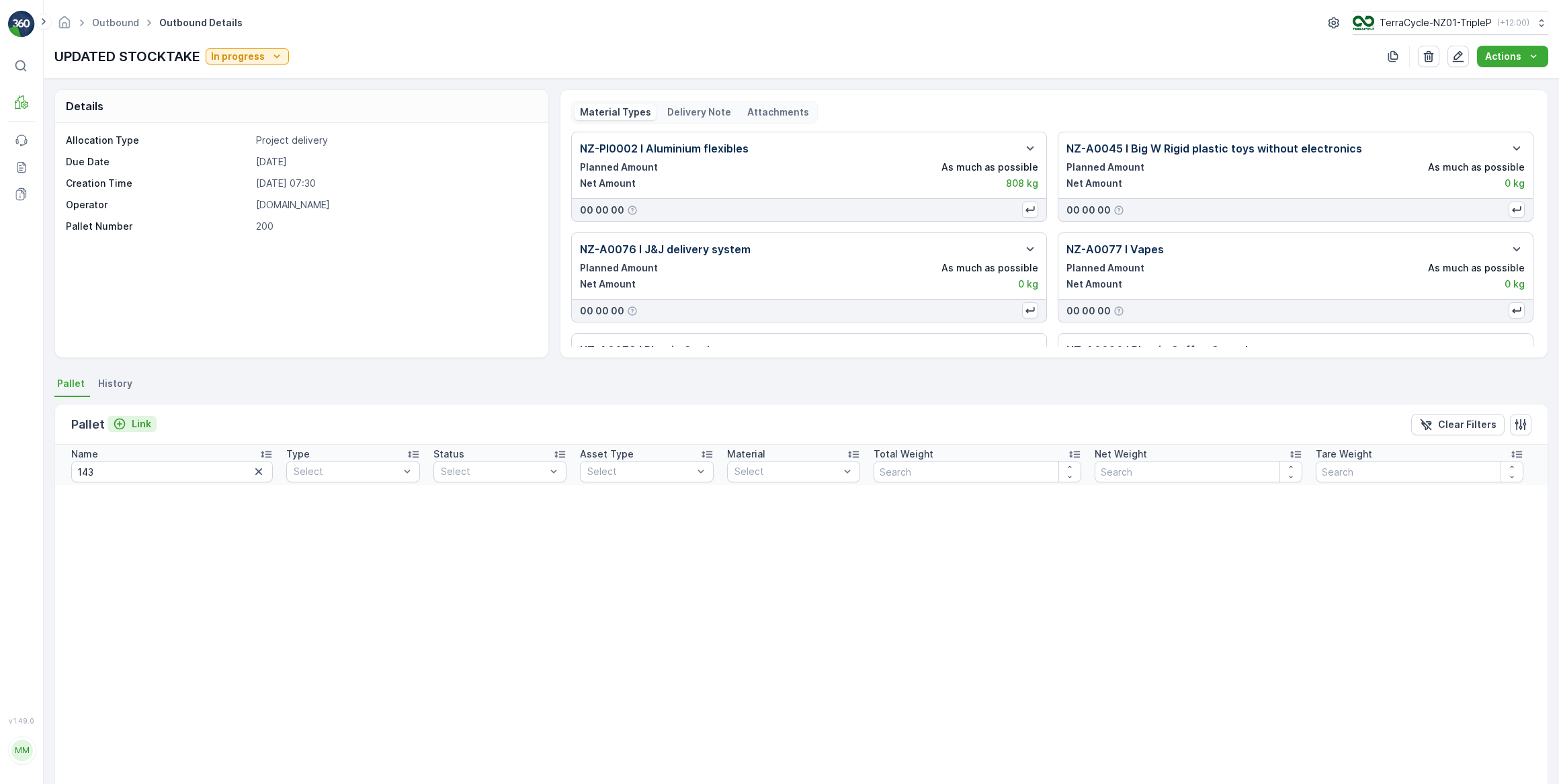
click at [126, 417] on div "Link" at bounding box center [132, 424] width 38 height 13
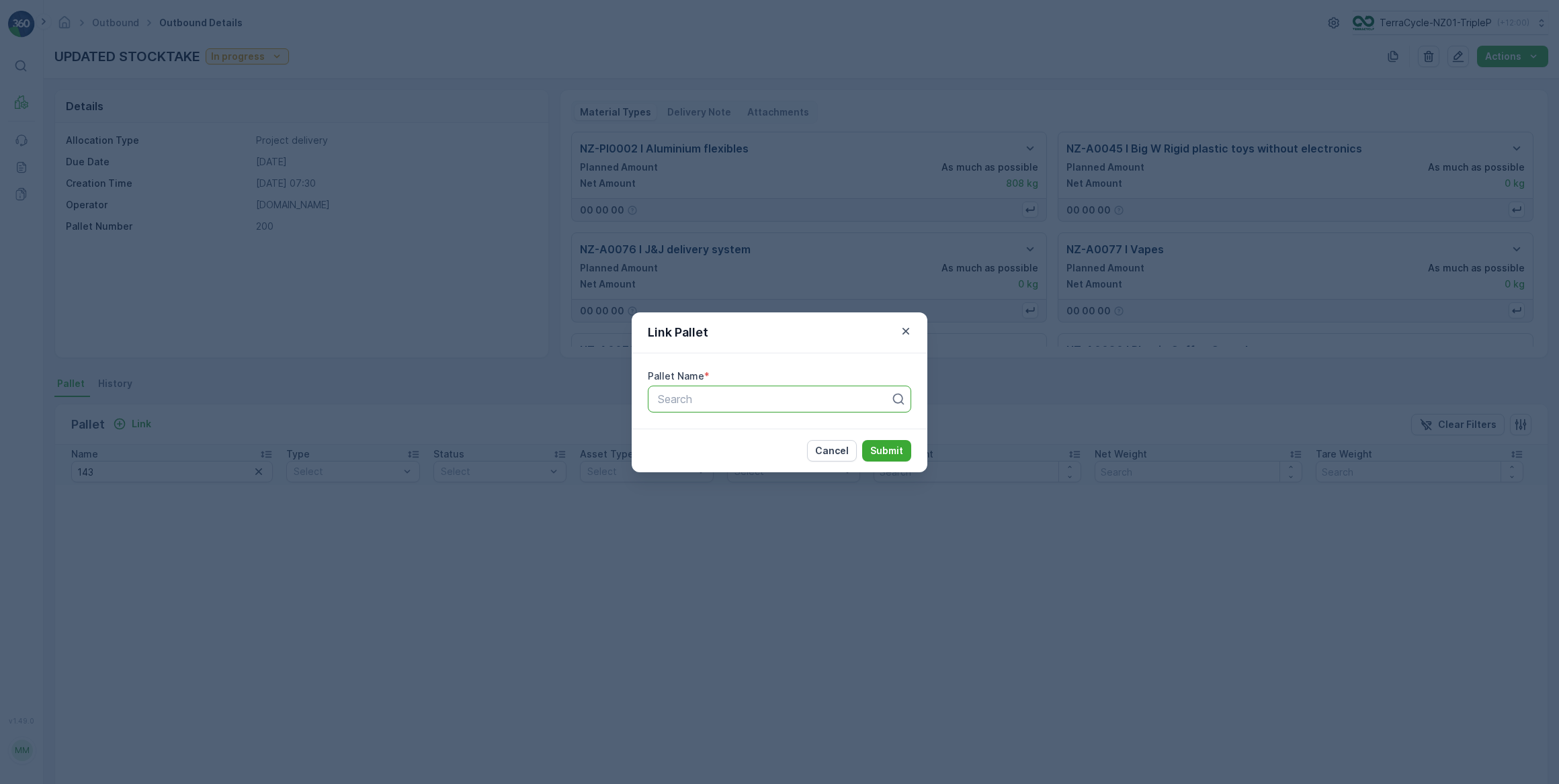
click at [718, 397] on div at bounding box center [774, 399] width 235 height 12
type input "143"
click at [909, 330] on icon "button" at bounding box center [906, 331] width 13 height 13
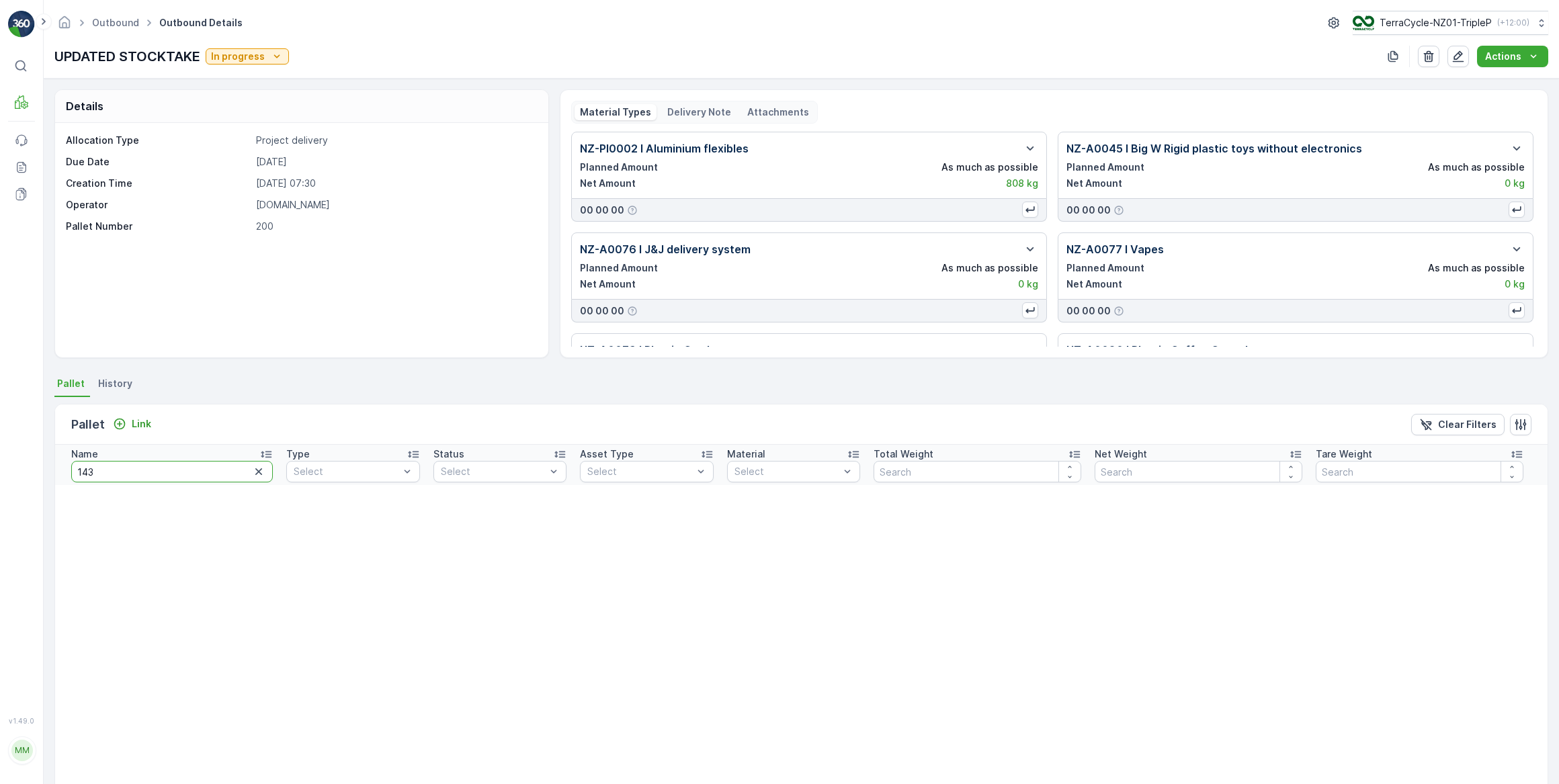
drag, startPoint x: 111, startPoint y: 470, endPoint x: 81, endPoint y: 464, distance: 30.6
click at [81, 464] on input "143" at bounding box center [172, 471] width 202 height 22
drag, startPoint x: 94, startPoint y: 467, endPoint x: 69, endPoint y: 460, distance: 26.0
click at [71, 464] on input "143" at bounding box center [172, 471] width 202 height 22
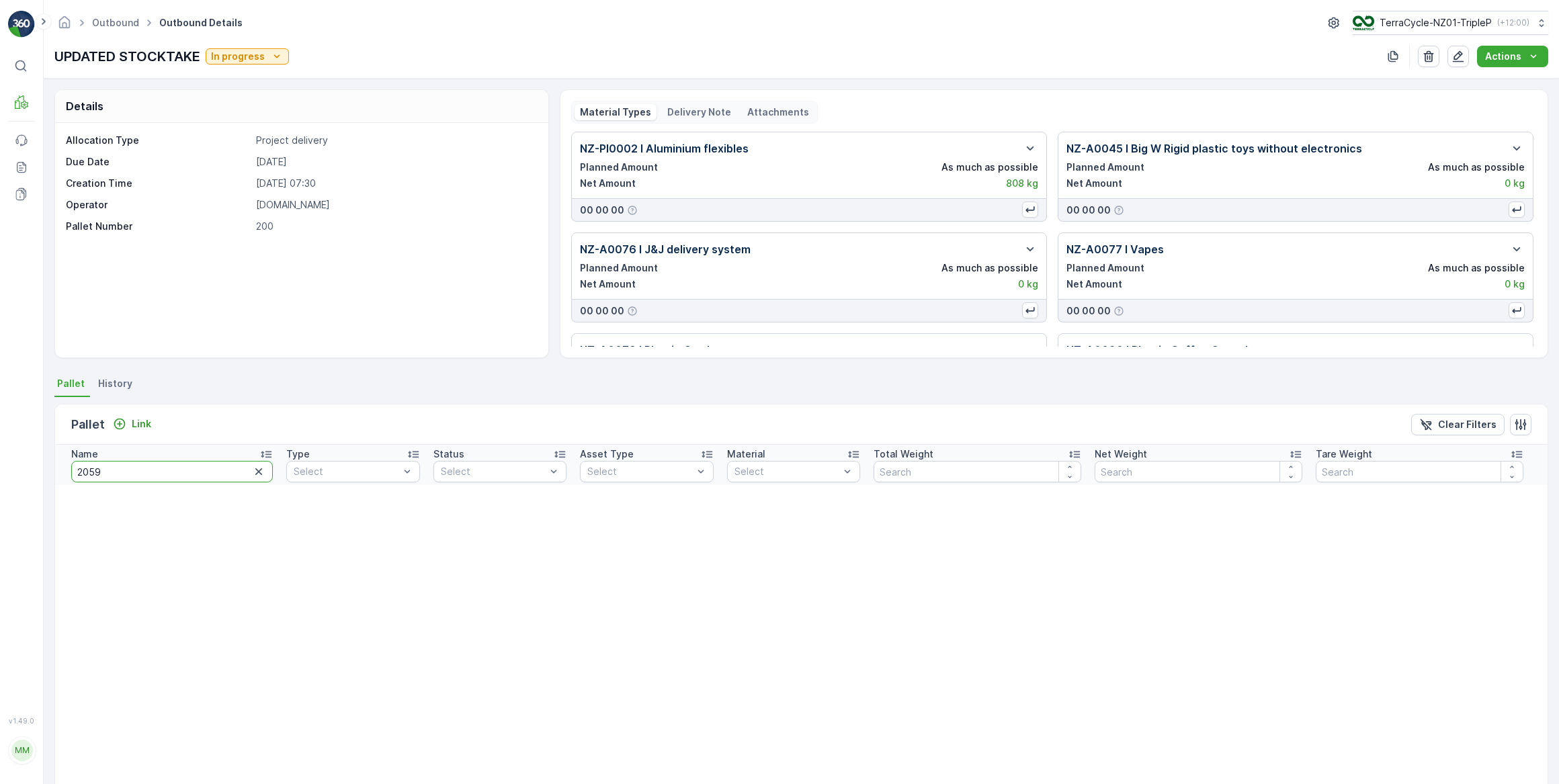
type input "20594"
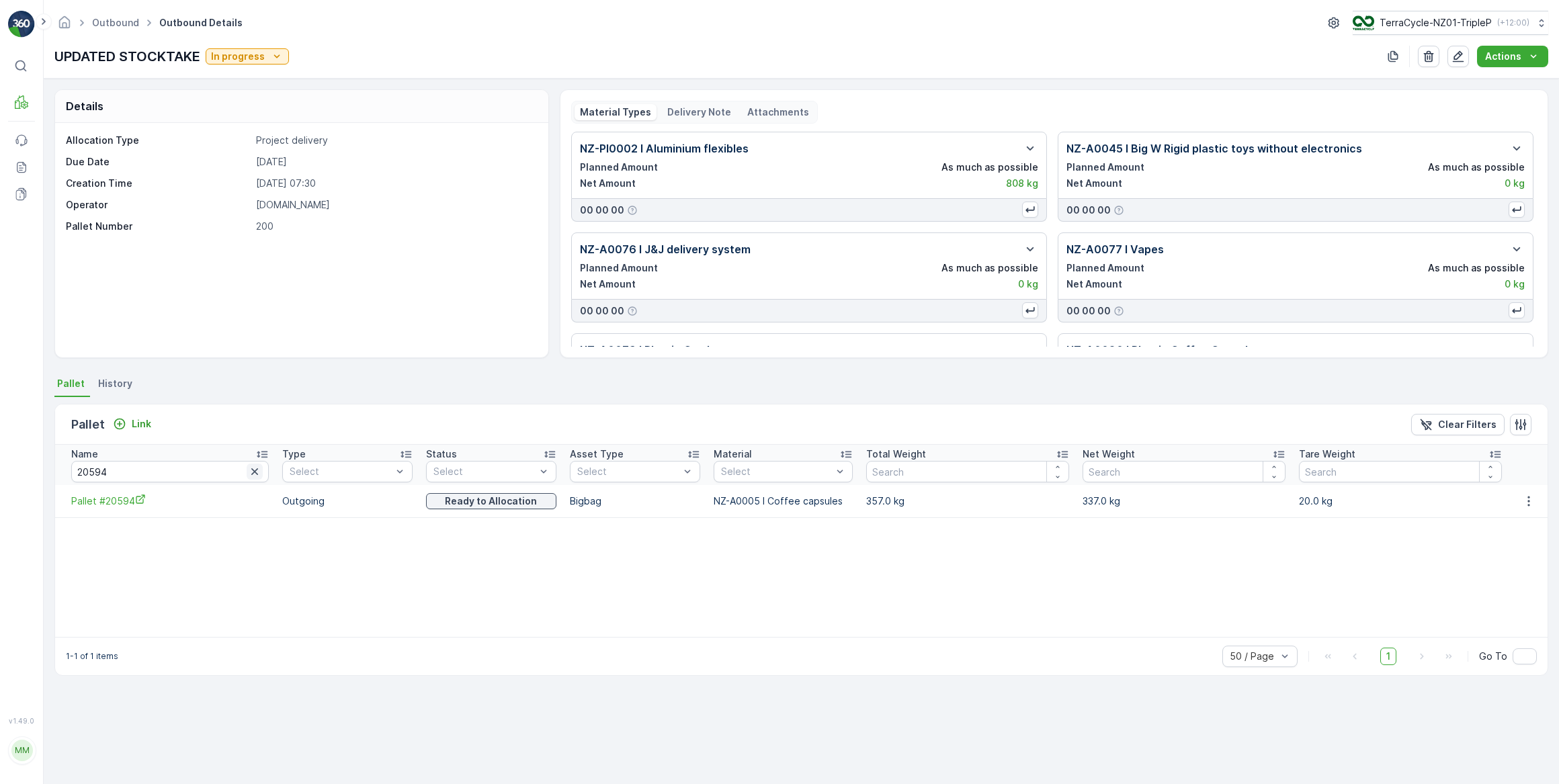
click at [252, 470] on icon "button" at bounding box center [255, 471] width 7 height 7
click at [188, 475] on input "text" at bounding box center [162, 471] width 182 height 22
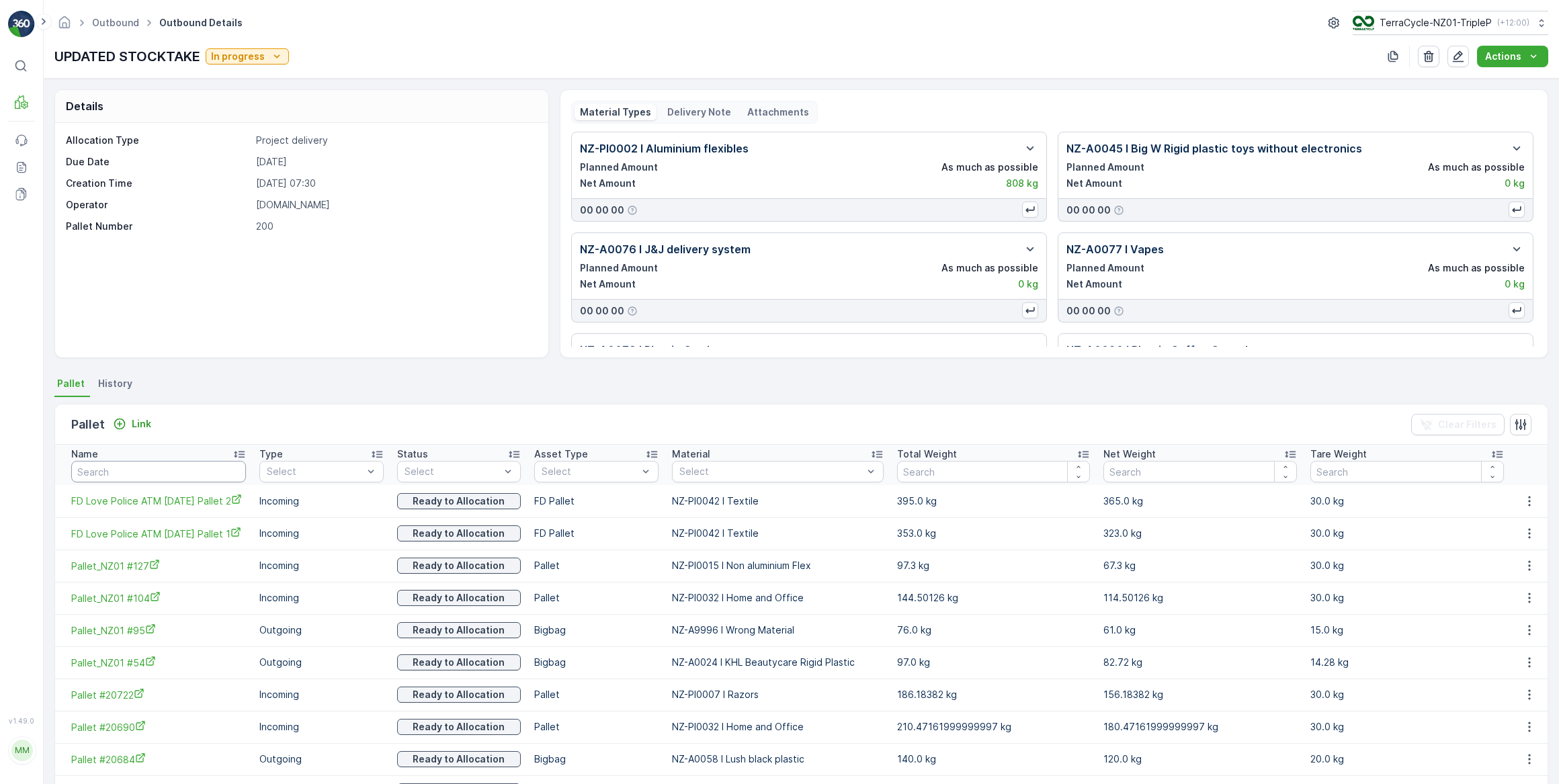
click at [133, 466] on input "text" at bounding box center [159, 471] width 174 height 22
type input "138"
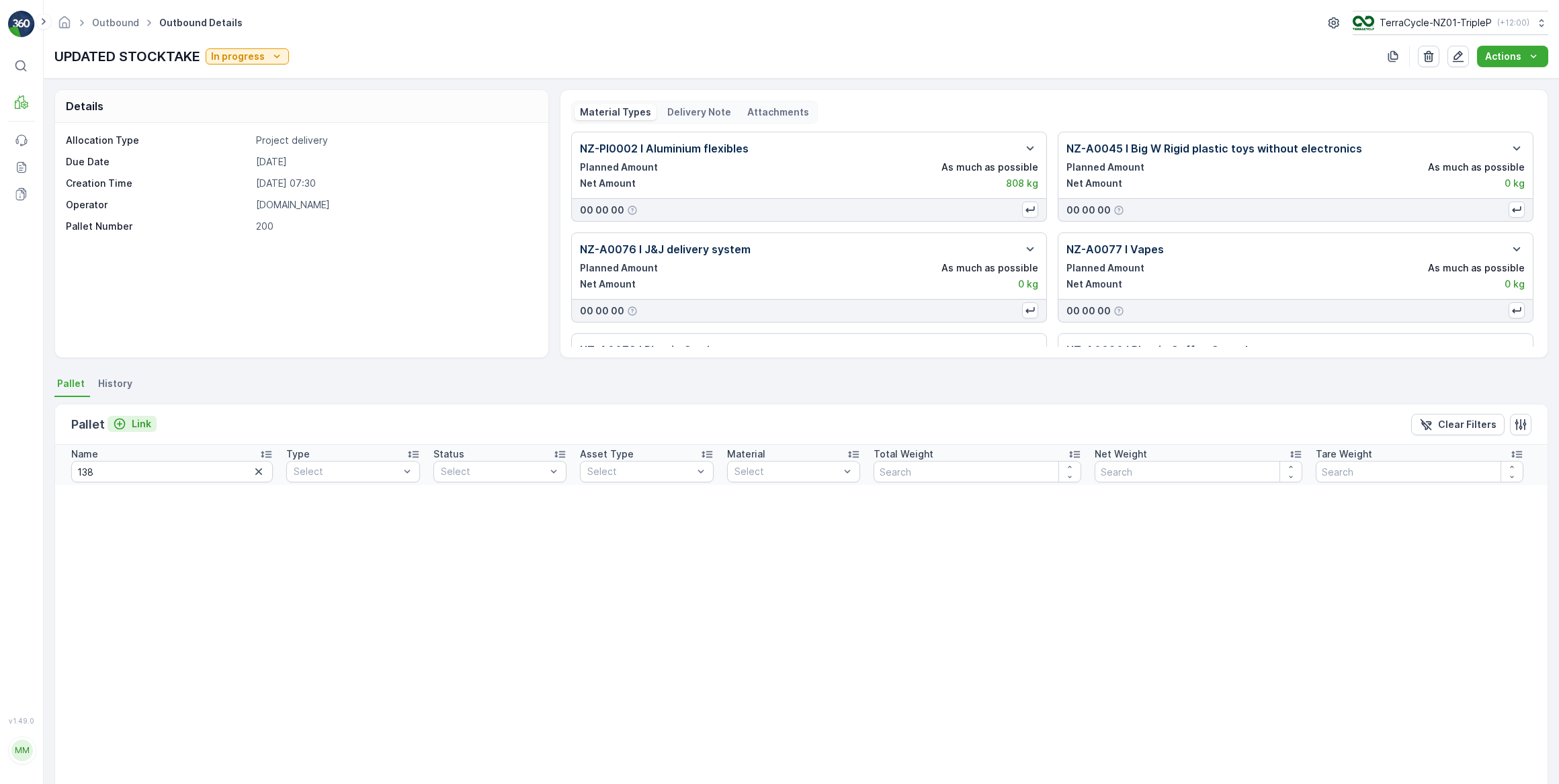
click at [132, 418] on p "Link" at bounding box center [141, 424] width 19 height 13
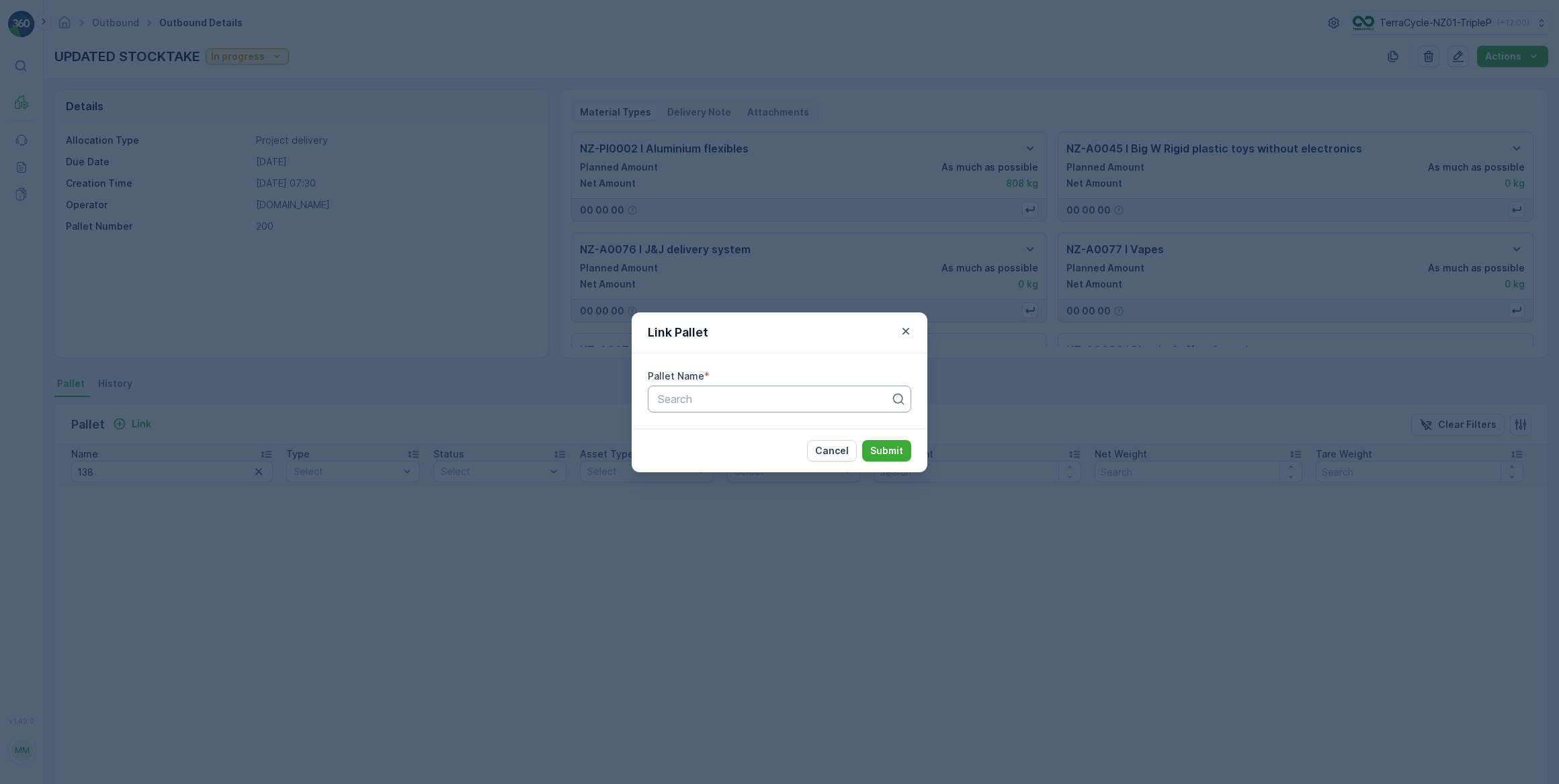
click at [692, 395] on div at bounding box center [774, 399] width 235 height 12
type input "138"
click at [903, 331] on icon "button" at bounding box center [906, 331] width 13 height 13
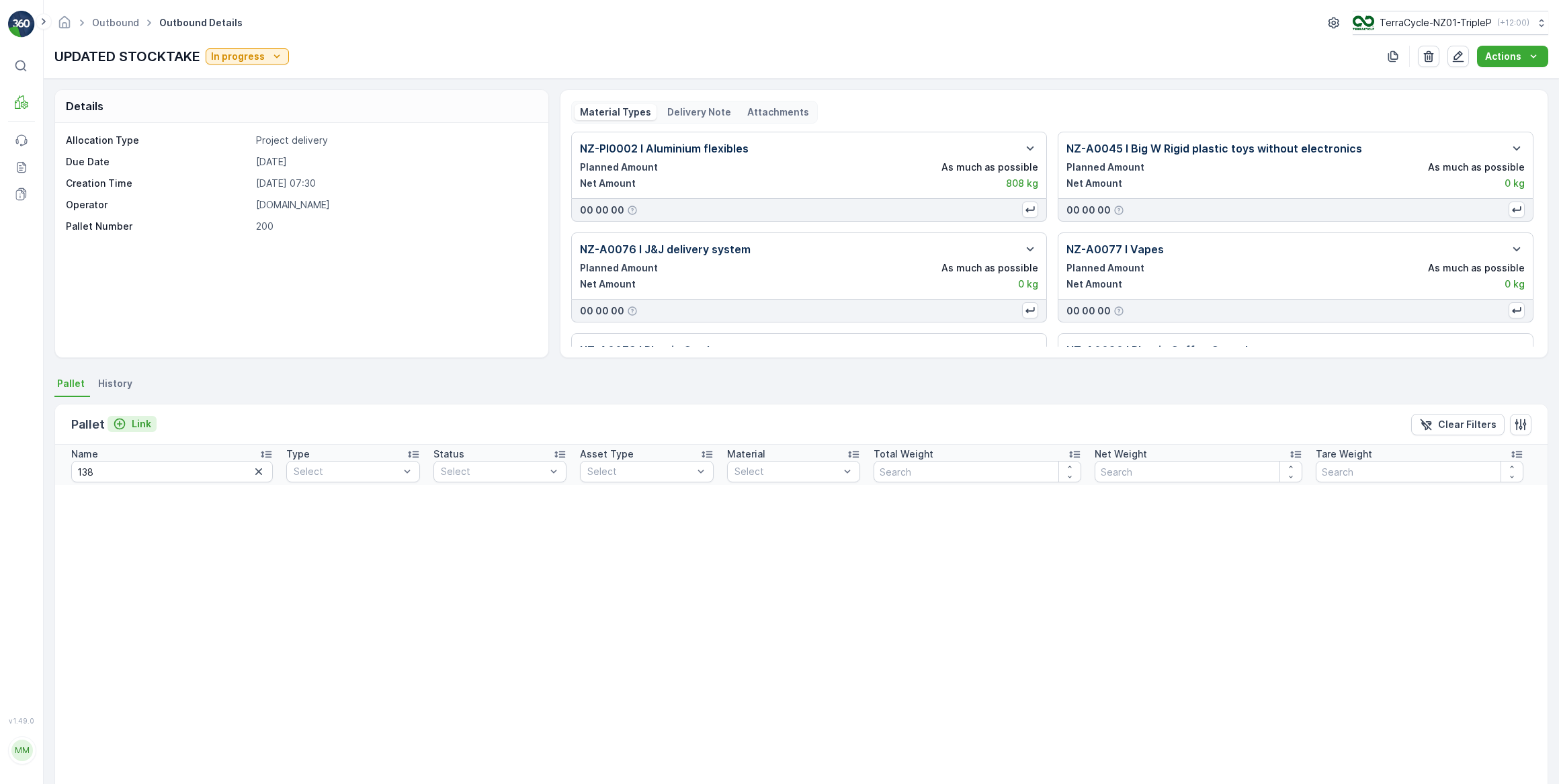
click at [125, 423] on icon "Link" at bounding box center [120, 424] width 13 height 13
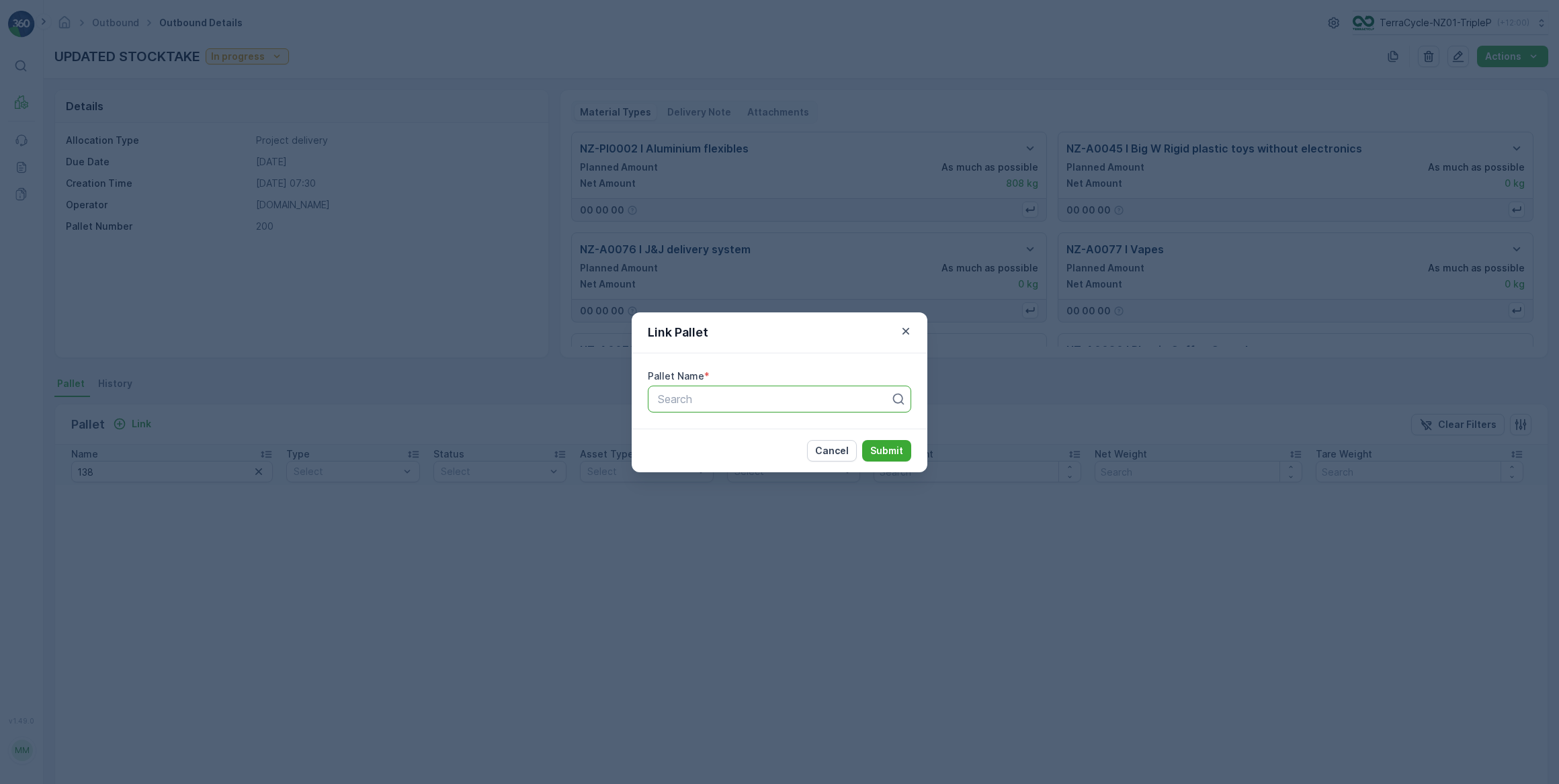
click at [672, 393] on div at bounding box center [774, 399] width 235 height 12
type input "143"
click at [903, 329] on icon "button" at bounding box center [906, 331] width 13 height 13
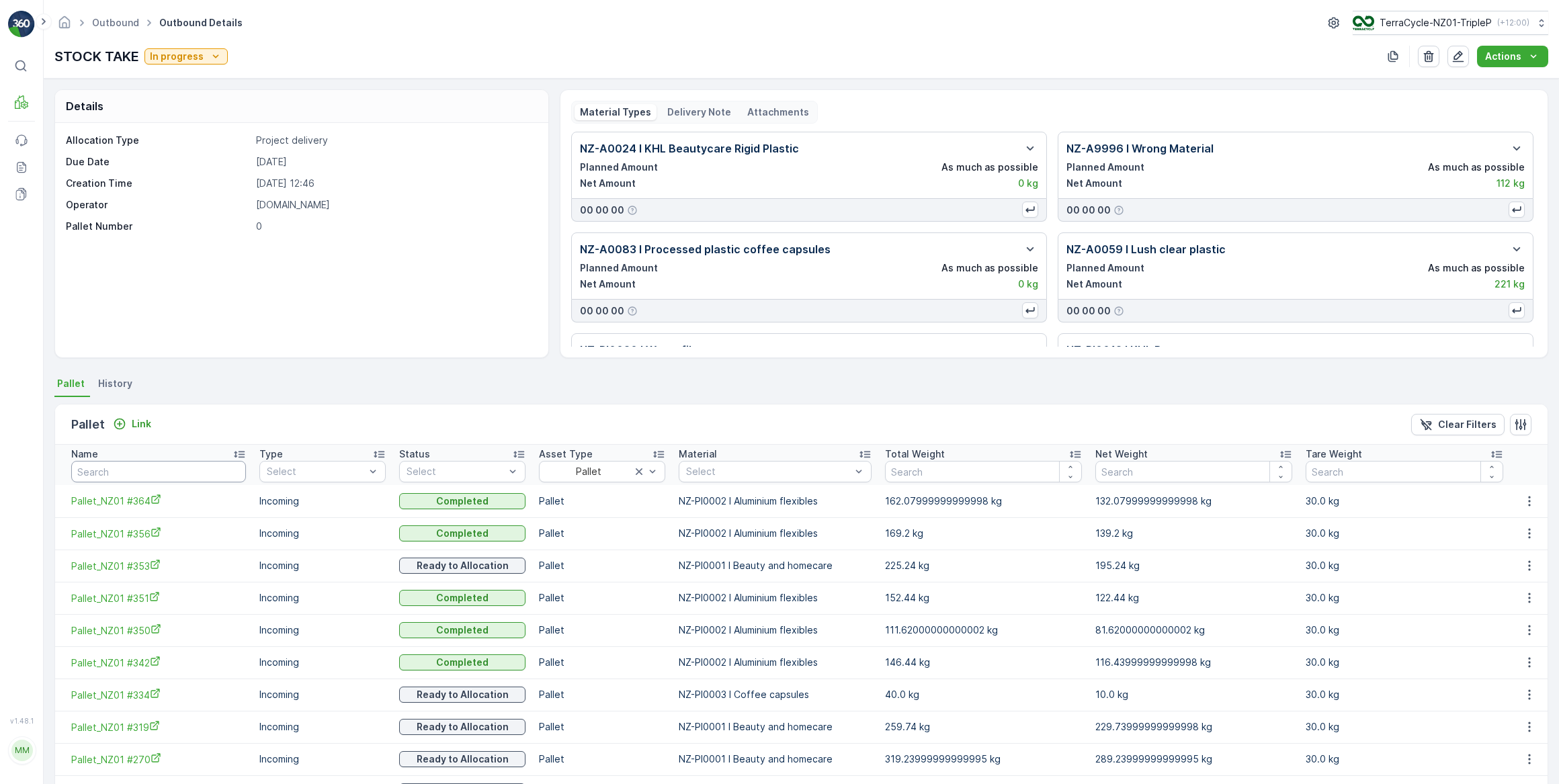
click at [91, 478] on input "text" at bounding box center [159, 471] width 174 height 22
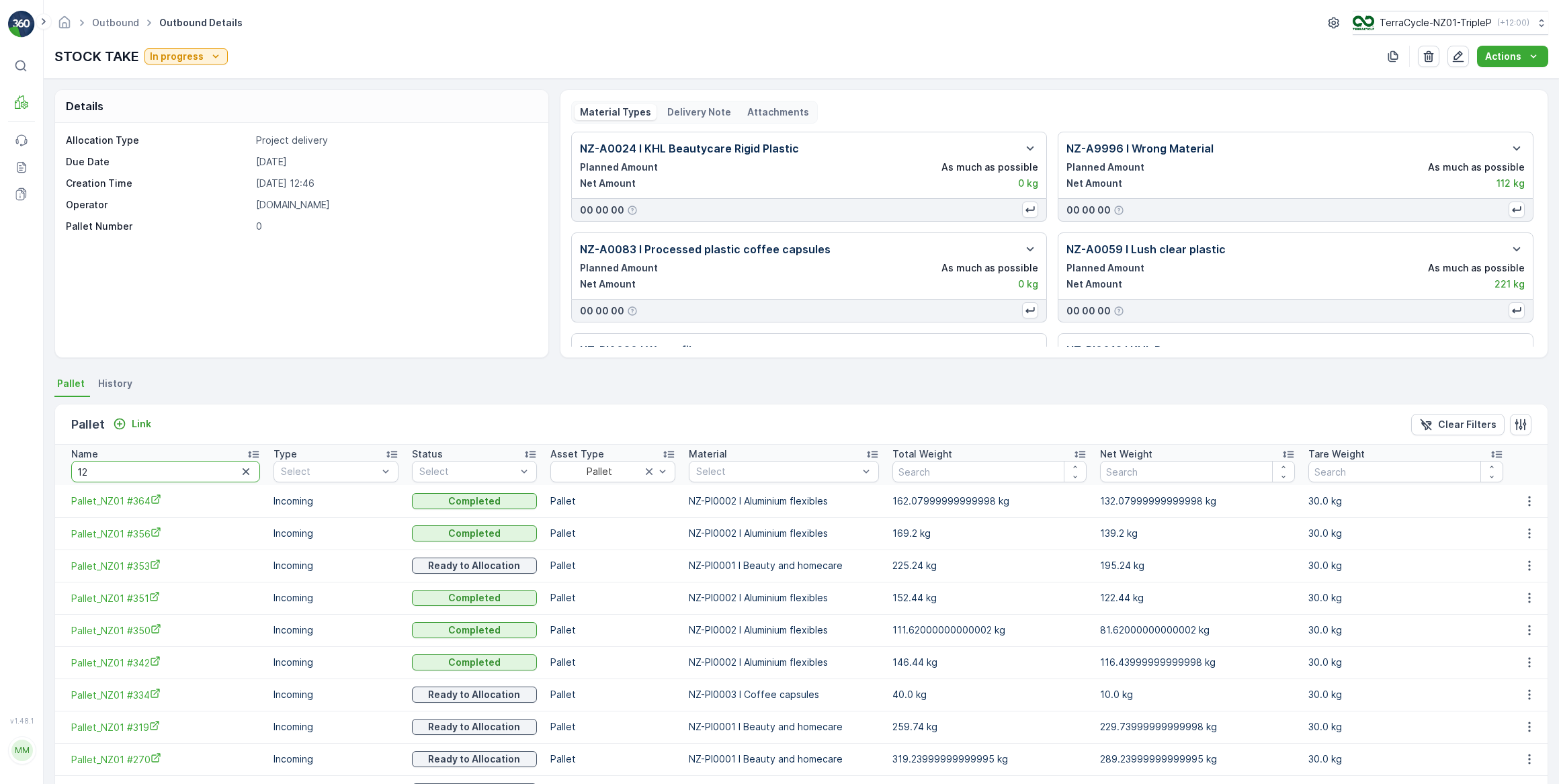
type input "128"
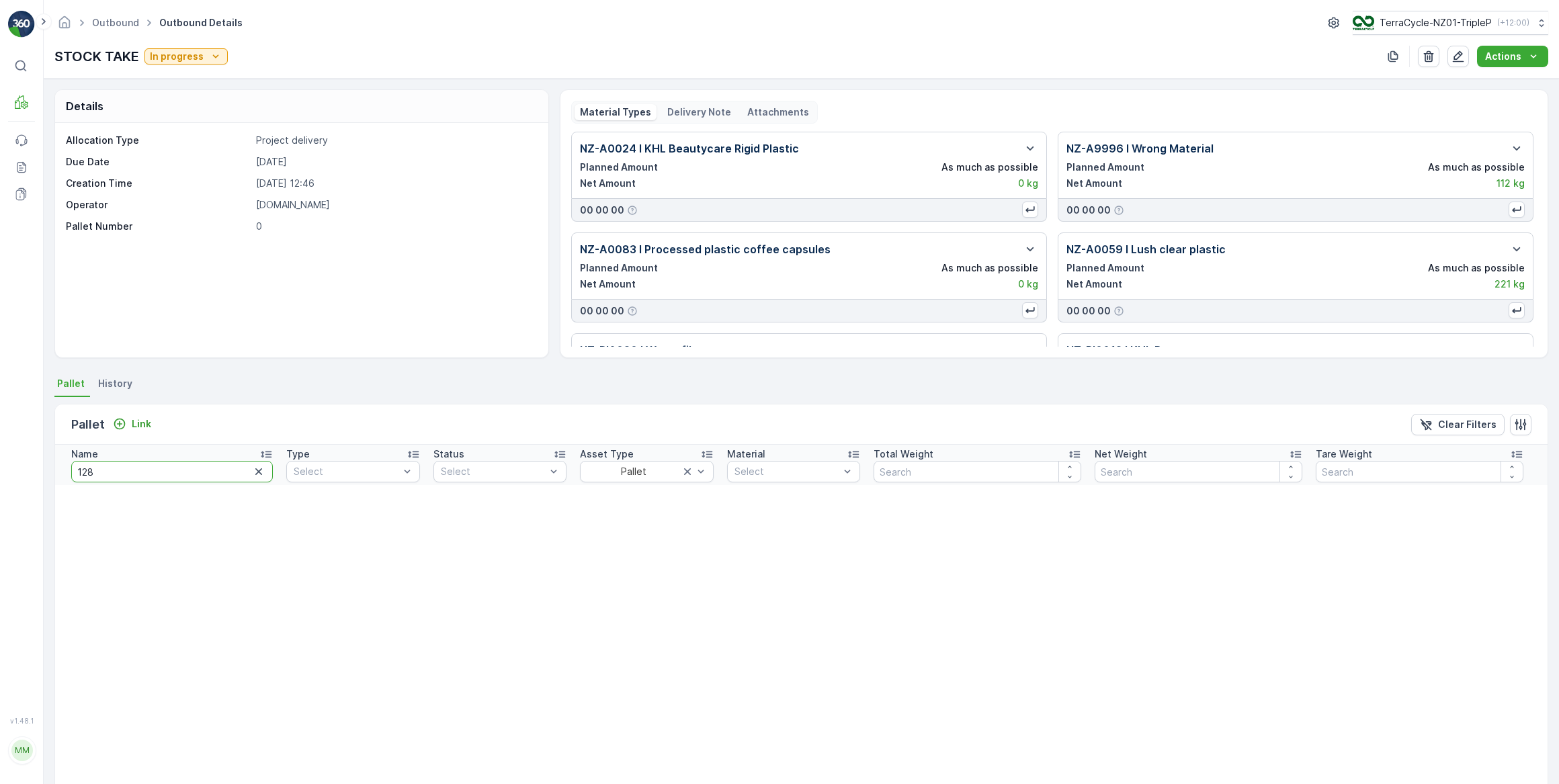
drag, startPoint x: 104, startPoint y: 469, endPoint x: 83, endPoint y: 462, distance: 22.1
click at [83, 462] on input "128" at bounding box center [172, 471] width 202 height 22
type input "138"
drag, startPoint x: 79, startPoint y: 464, endPoint x: 61, endPoint y: 464, distance: 18.0
click at [61, 464] on th "Name 138" at bounding box center [167, 465] width 224 height 41
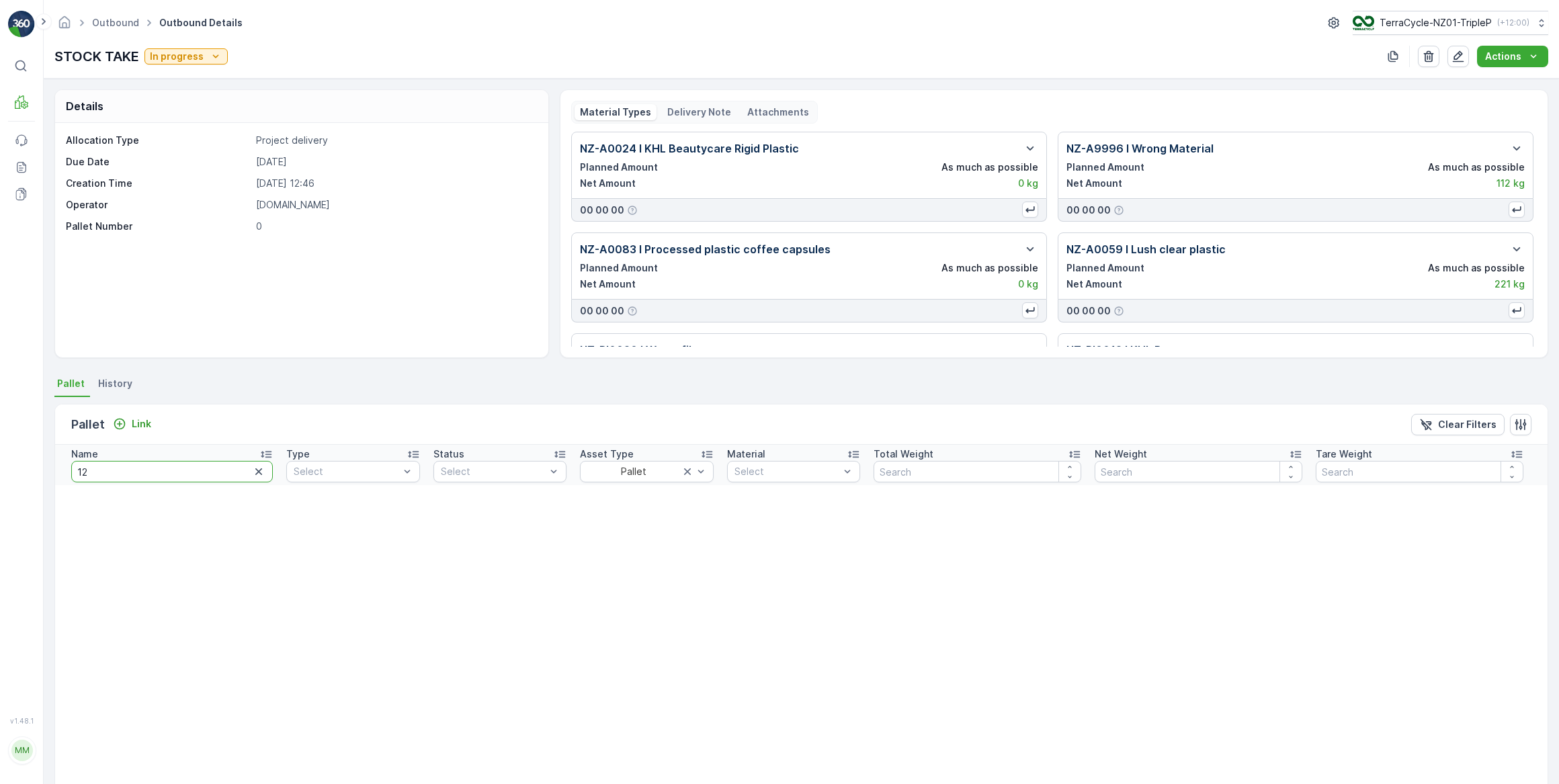
type input "126"
drag, startPoint x: 84, startPoint y: 471, endPoint x: 74, endPoint y: 470, distance: 10.0
click at [74, 470] on input "126" at bounding box center [172, 471] width 202 height 22
type input "132"
drag, startPoint x: 97, startPoint y: 477, endPoint x: 86, endPoint y: 475, distance: 11.2
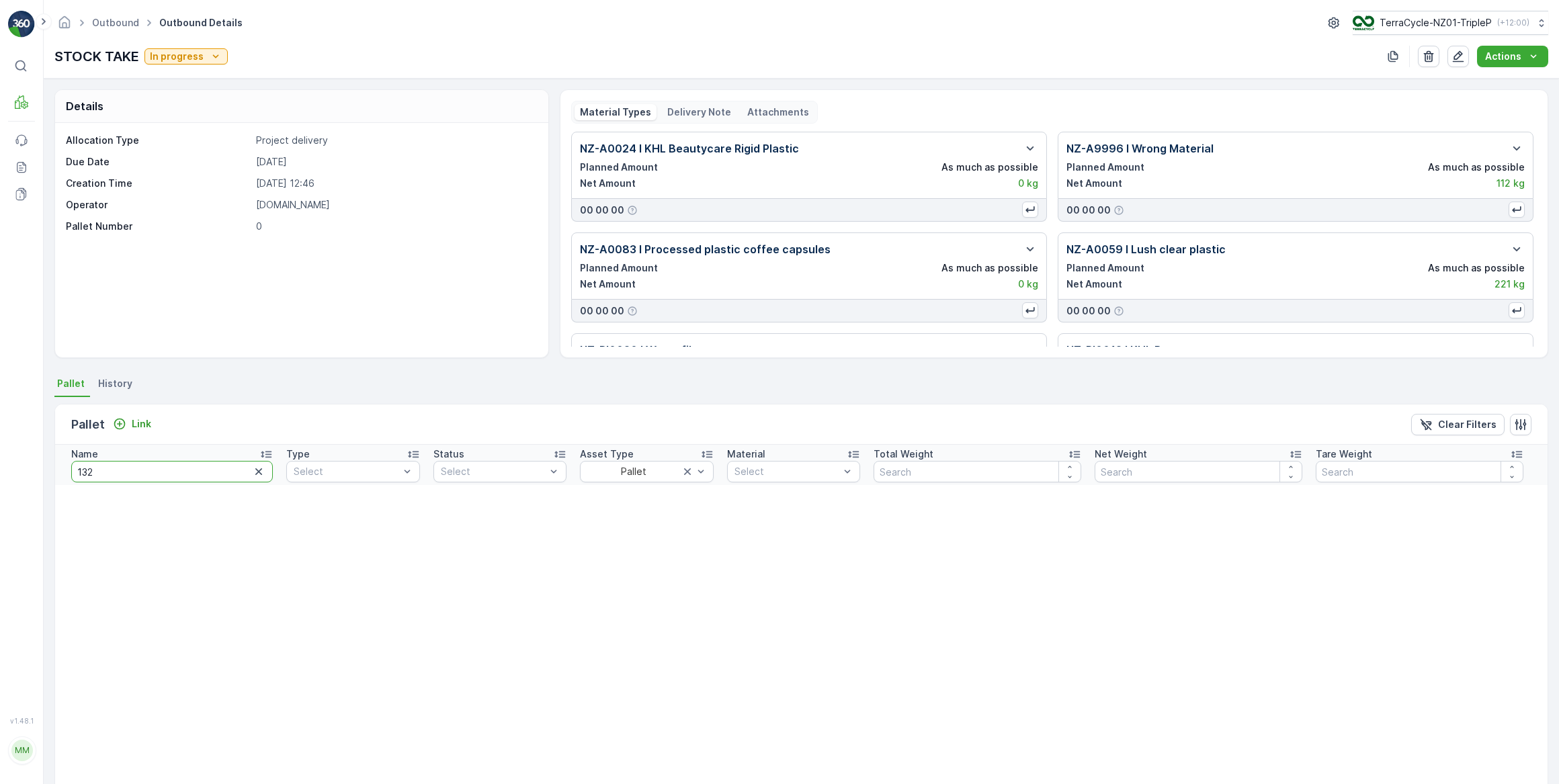
click at [86, 475] on input "132" at bounding box center [172, 471] width 202 height 22
type input "130"
drag, startPoint x: 102, startPoint y: 475, endPoint x: 86, endPoint y: 475, distance: 16.0
click at [86, 470] on input "130" at bounding box center [172, 471] width 202 height 22
click at [94, 475] on input "130" at bounding box center [172, 471] width 202 height 22
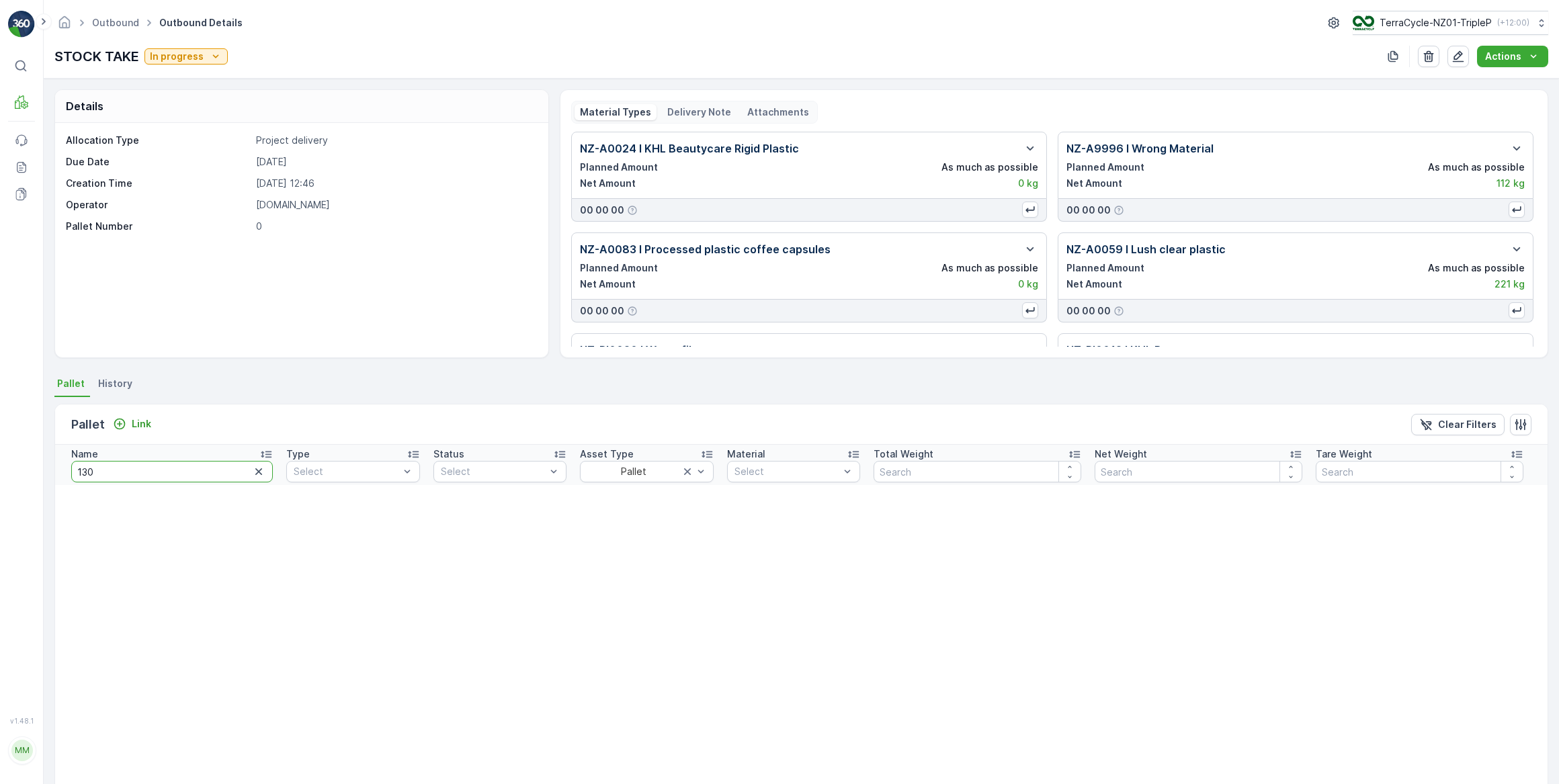
type input "13"
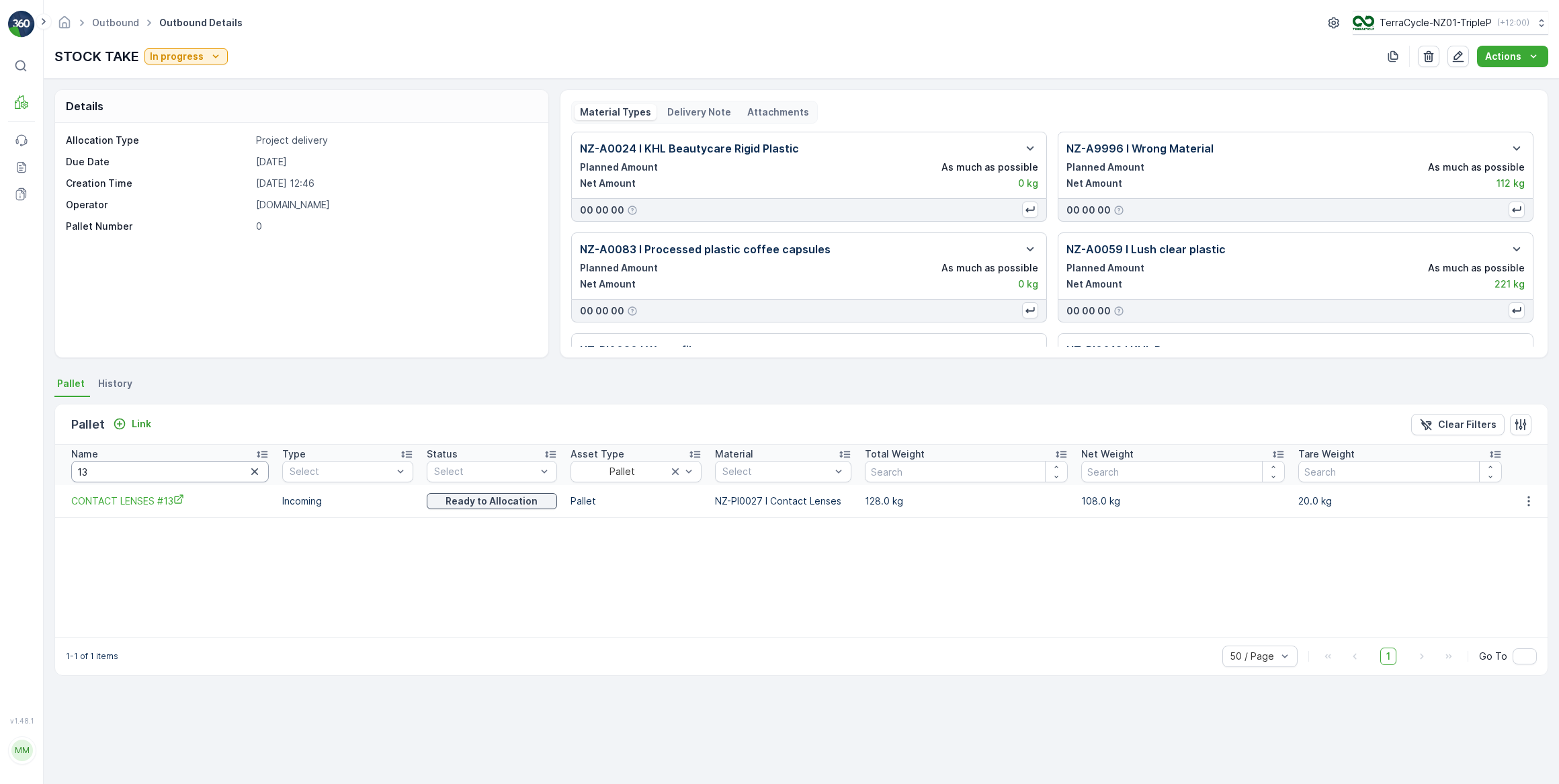
click at [110, 473] on input "13" at bounding box center [170, 471] width 198 height 22
type input "1"
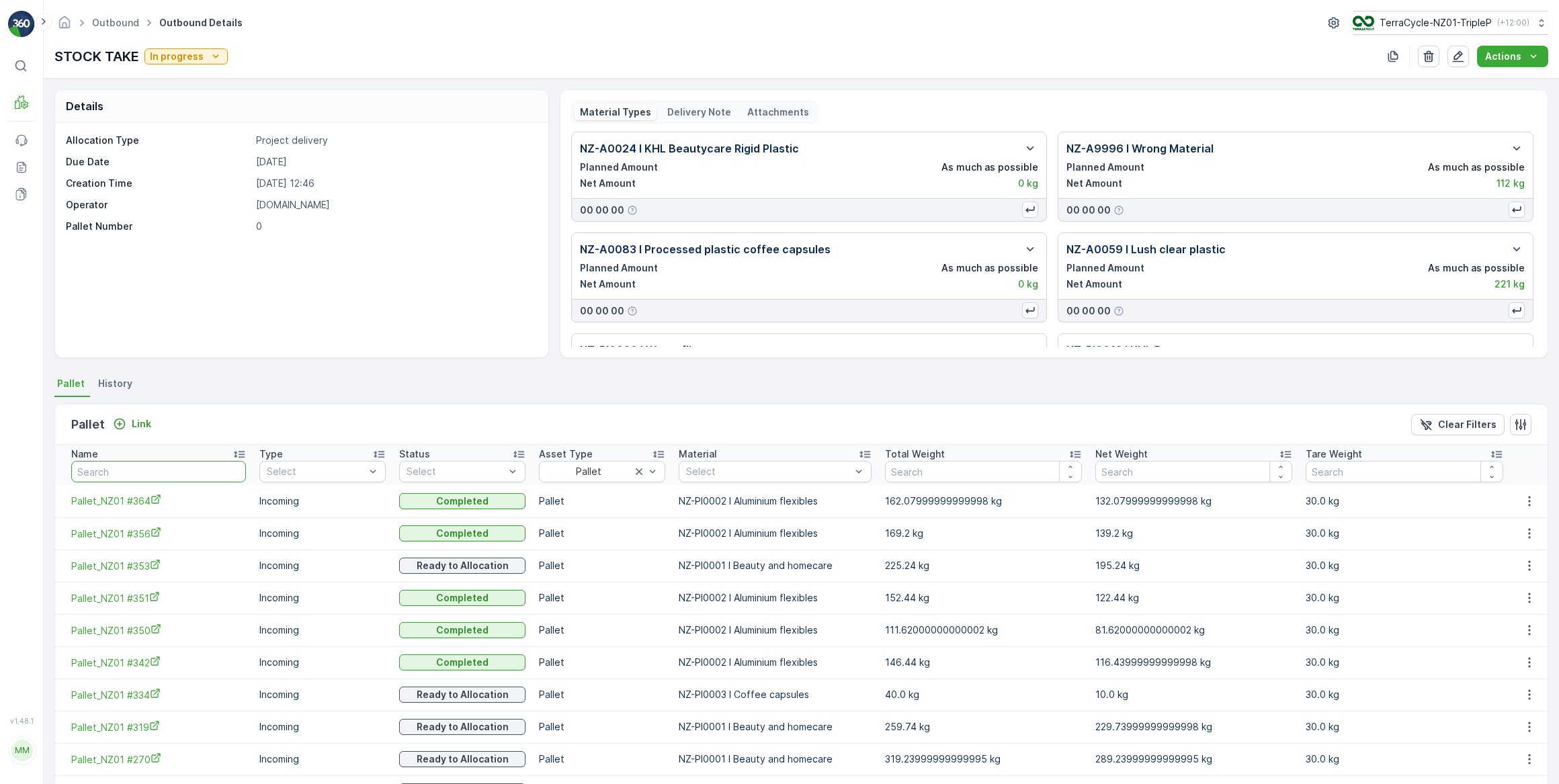
click at [124, 468] on input "text" at bounding box center [159, 471] width 174 height 22
drag, startPoint x: 103, startPoint y: 464, endPoint x: 94, endPoint y: 460, distance: 9.8
click at [100, 464] on input "text" at bounding box center [159, 471] width 174 height 22
type input "137"
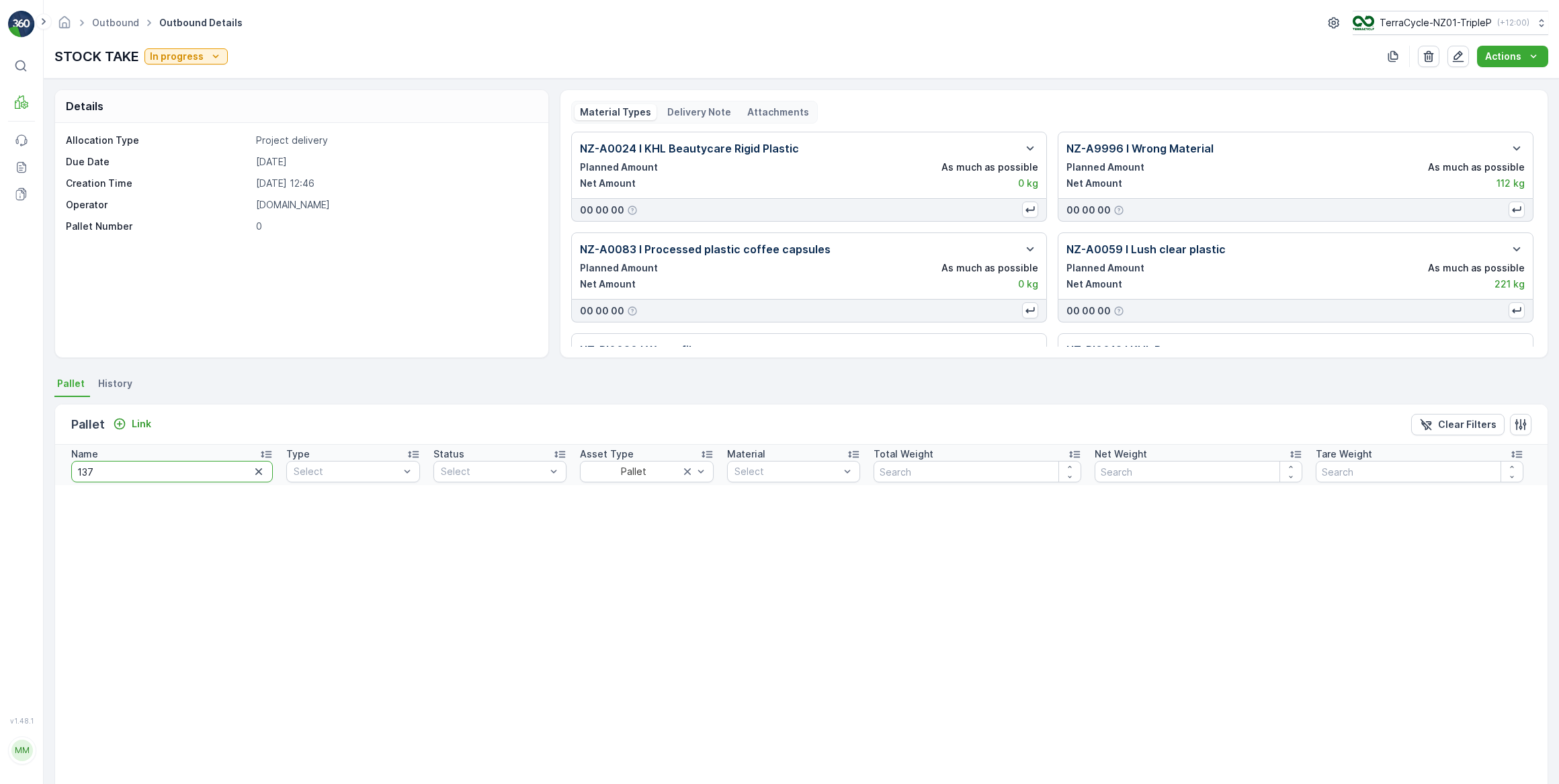
drag, startPoint x: 96, startPoint y: 473, endPoint x: 62, endPoint y: 467, distance: 34.5
click at [62, 467] on th "Name 137" at bounding box center [167, 465] width 224 height 41
type input "143"
drag, startPoint x: 95, startPoint y: 466, endPoint x: 76, endPoint y: 465, distance: 19.0
click at [77, 465] on input "143" at bounding box center [172, 471] width 202 height 22
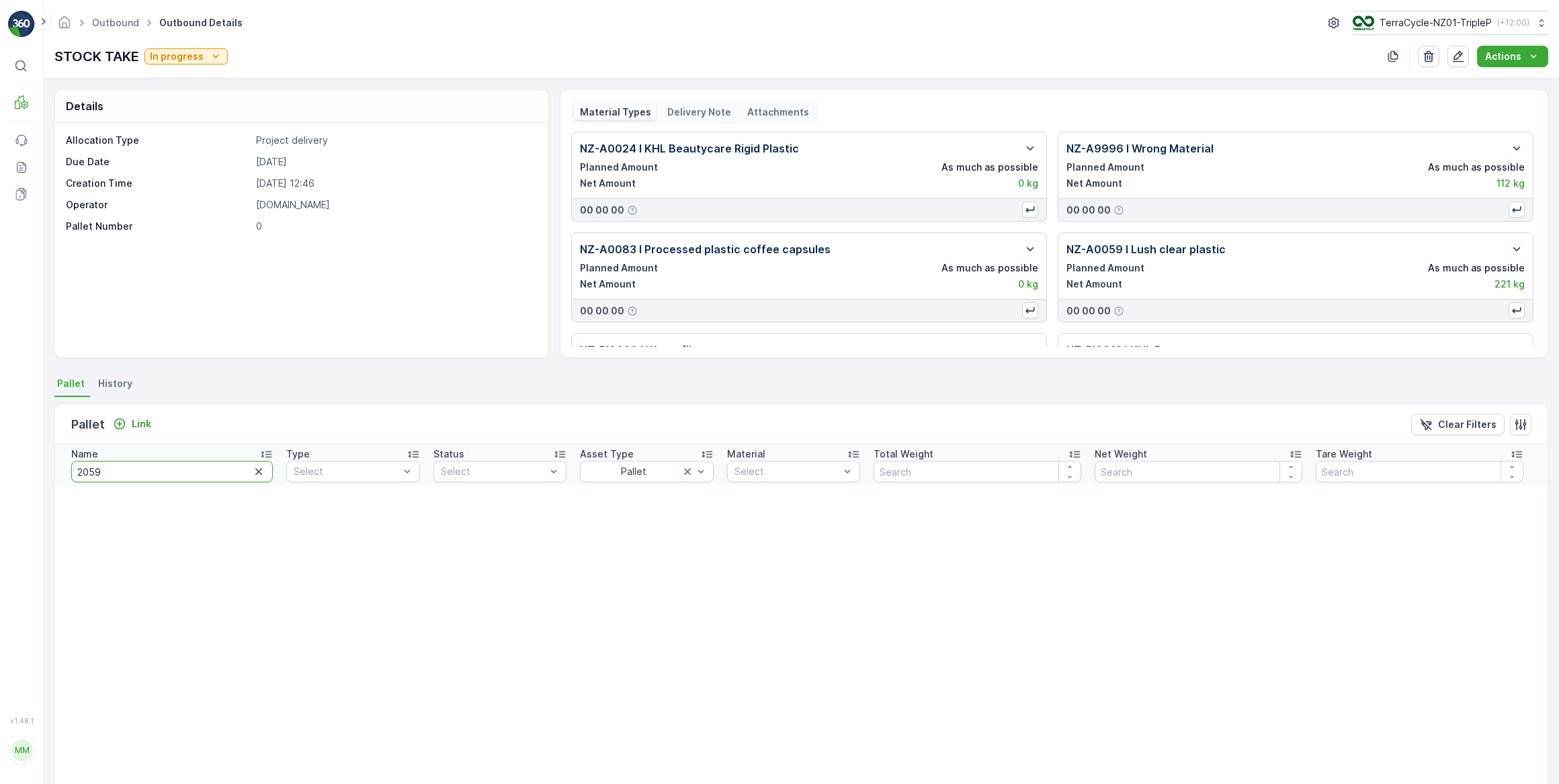
type input "20594"
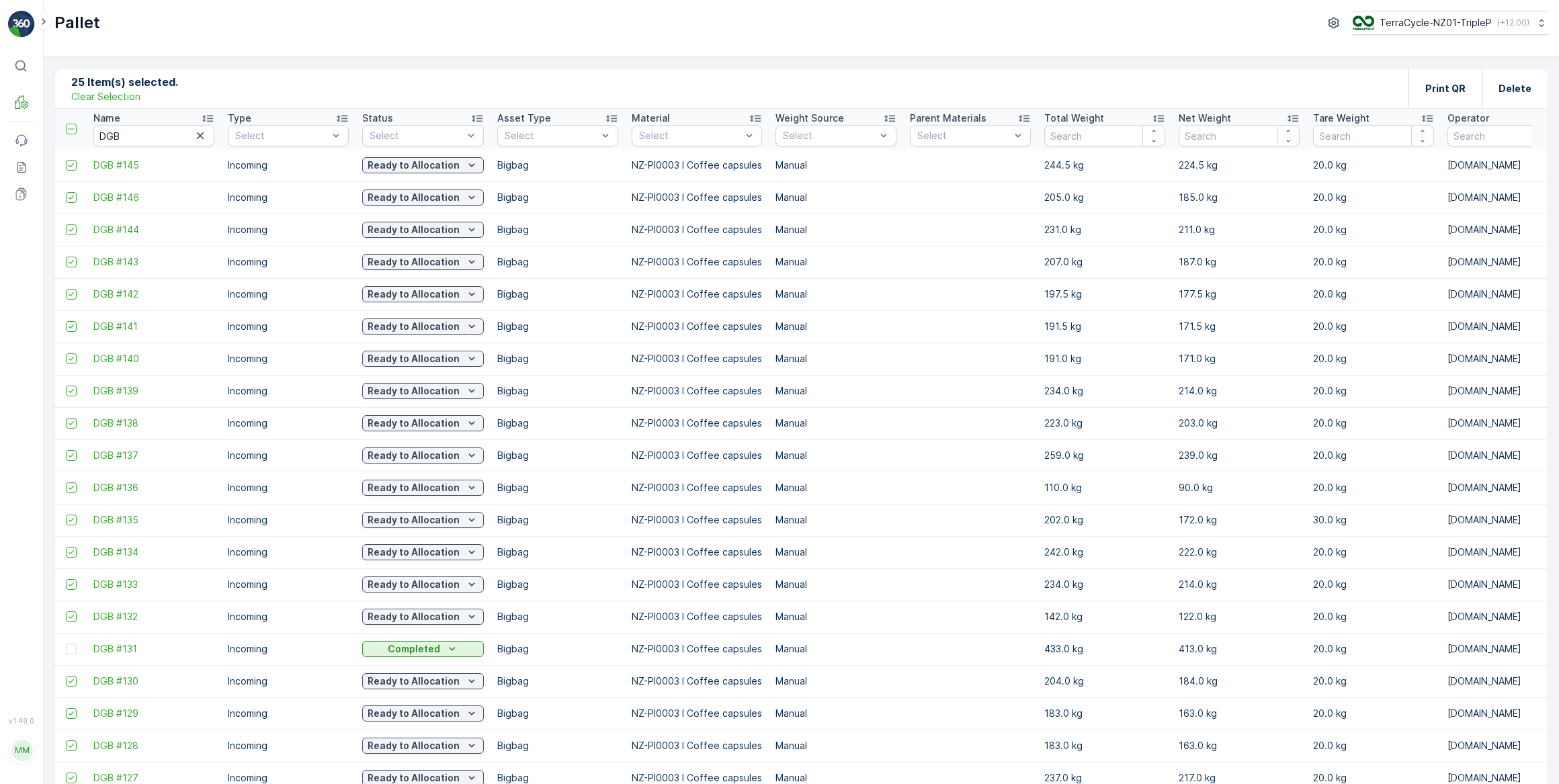
click at [198, 136] on icon "button" at bounding box center [200, 135] width 13 height 13
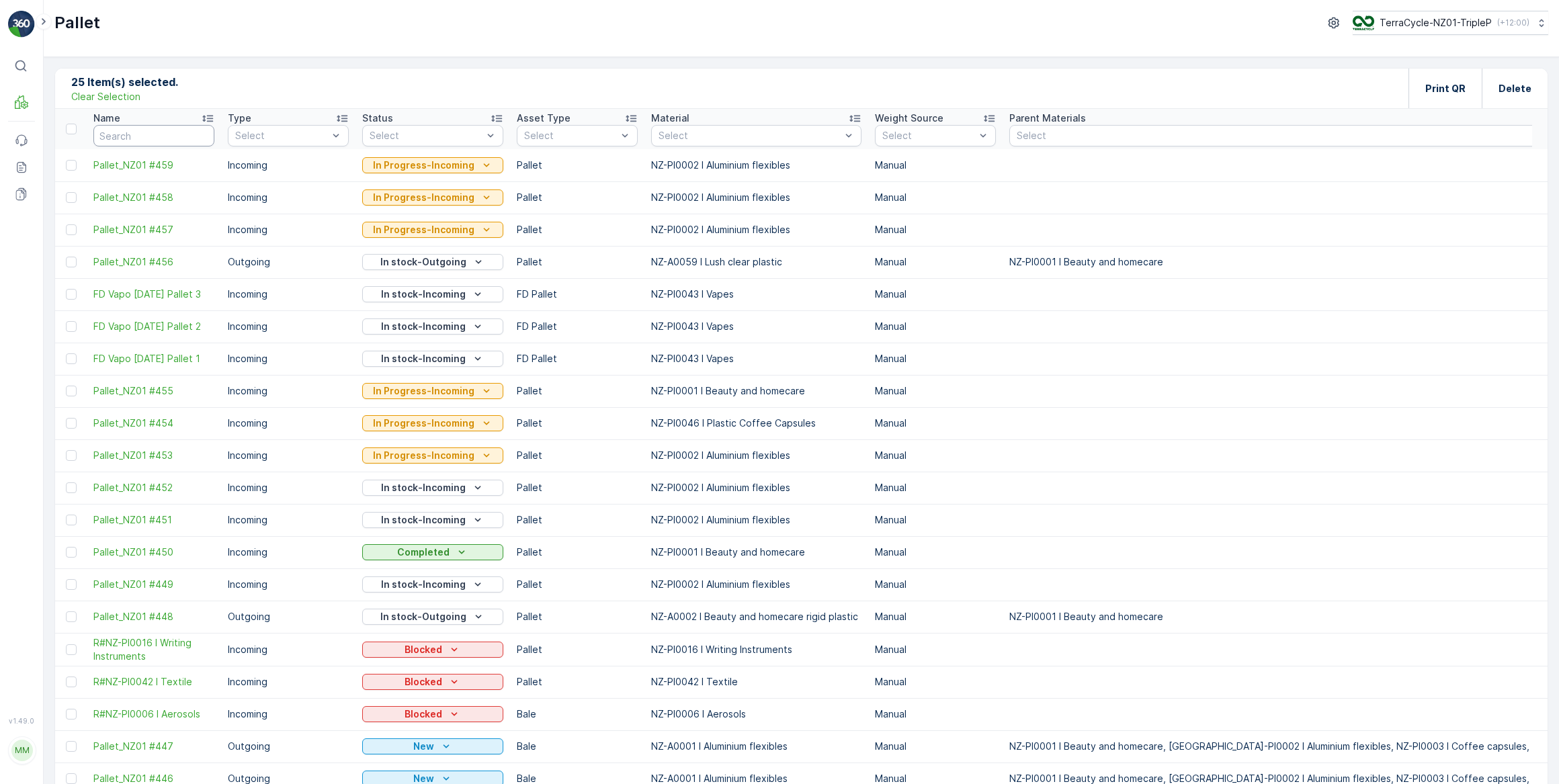
click at [159, 131] on input "text" at bounding box center [154, 136] width 121 height 22
type input "128"
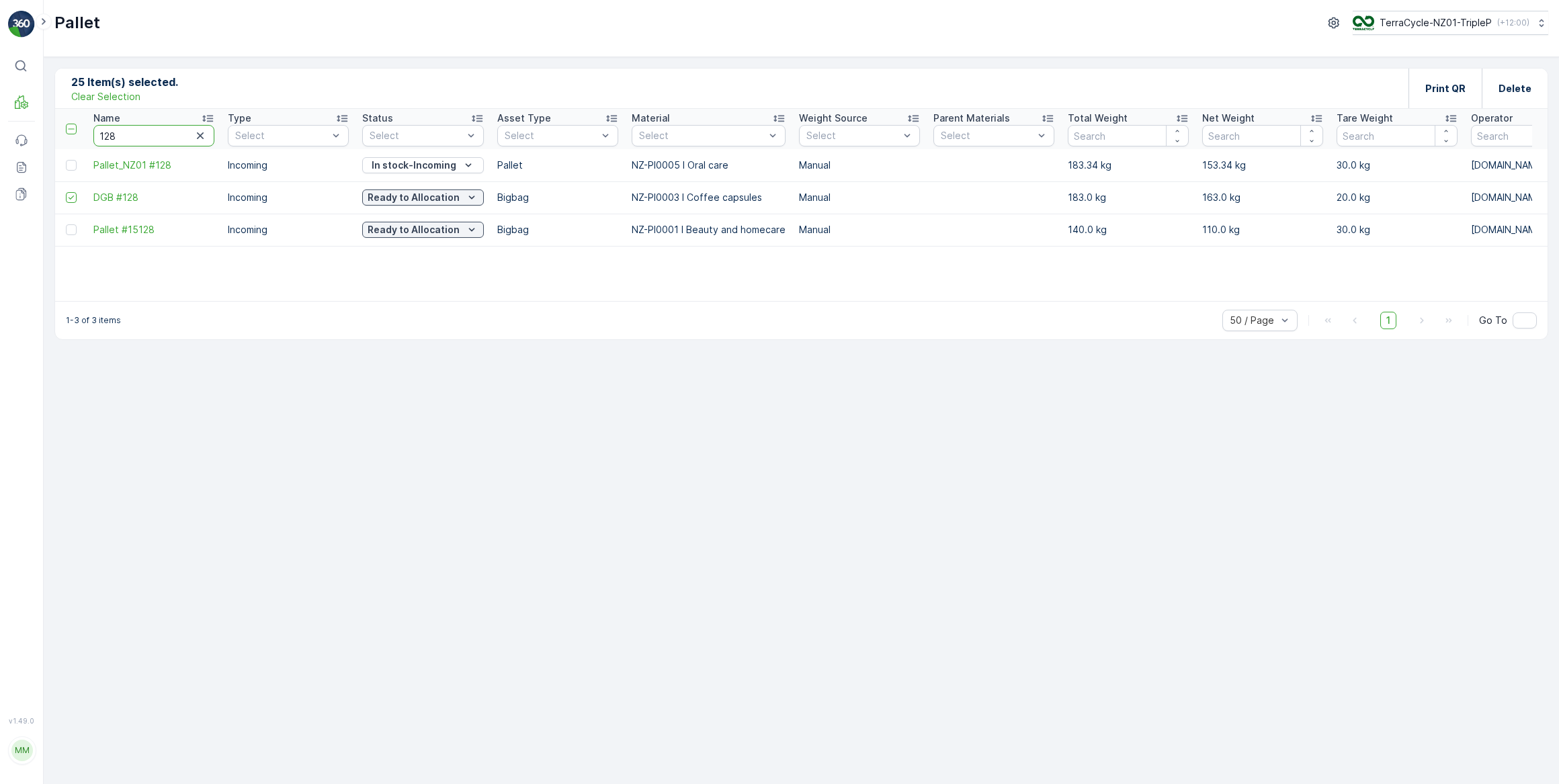
drag, startPoint x: 140, startPoint y: 135, endPoint x: 105, endPoint y: 130, distance: 35.4
click at [105, 130] on input "128" at bounding box center [154, 136] width 121 height 22
type input "138"
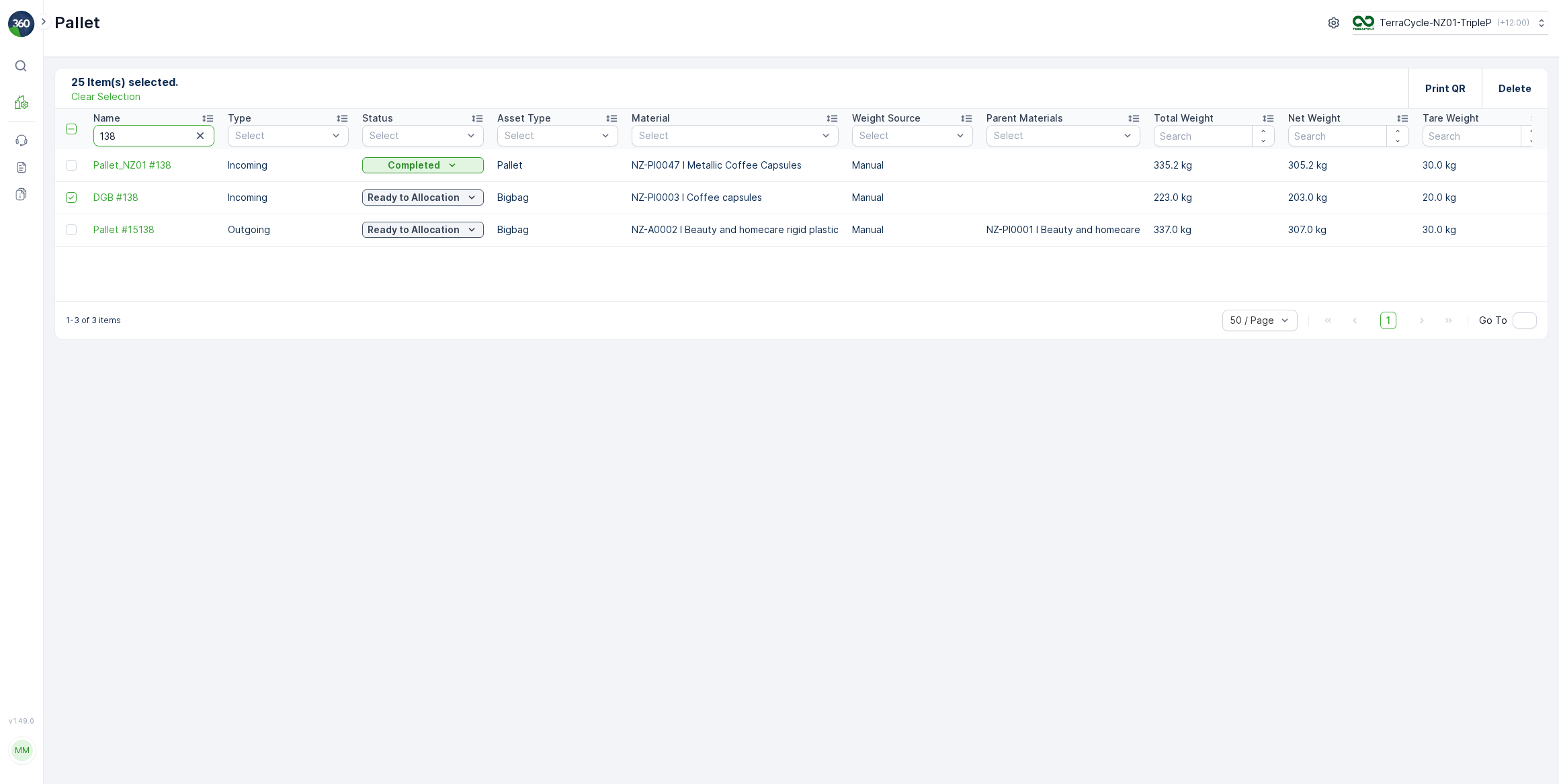
drag, startPoint x: 139, startPoint y: 135, endPoint x: 100, endPoint y: 128, distance: 39.6
click at [100, 128] on input "138" at bounding box center [154, 136] width 121 height 22
type input "128"
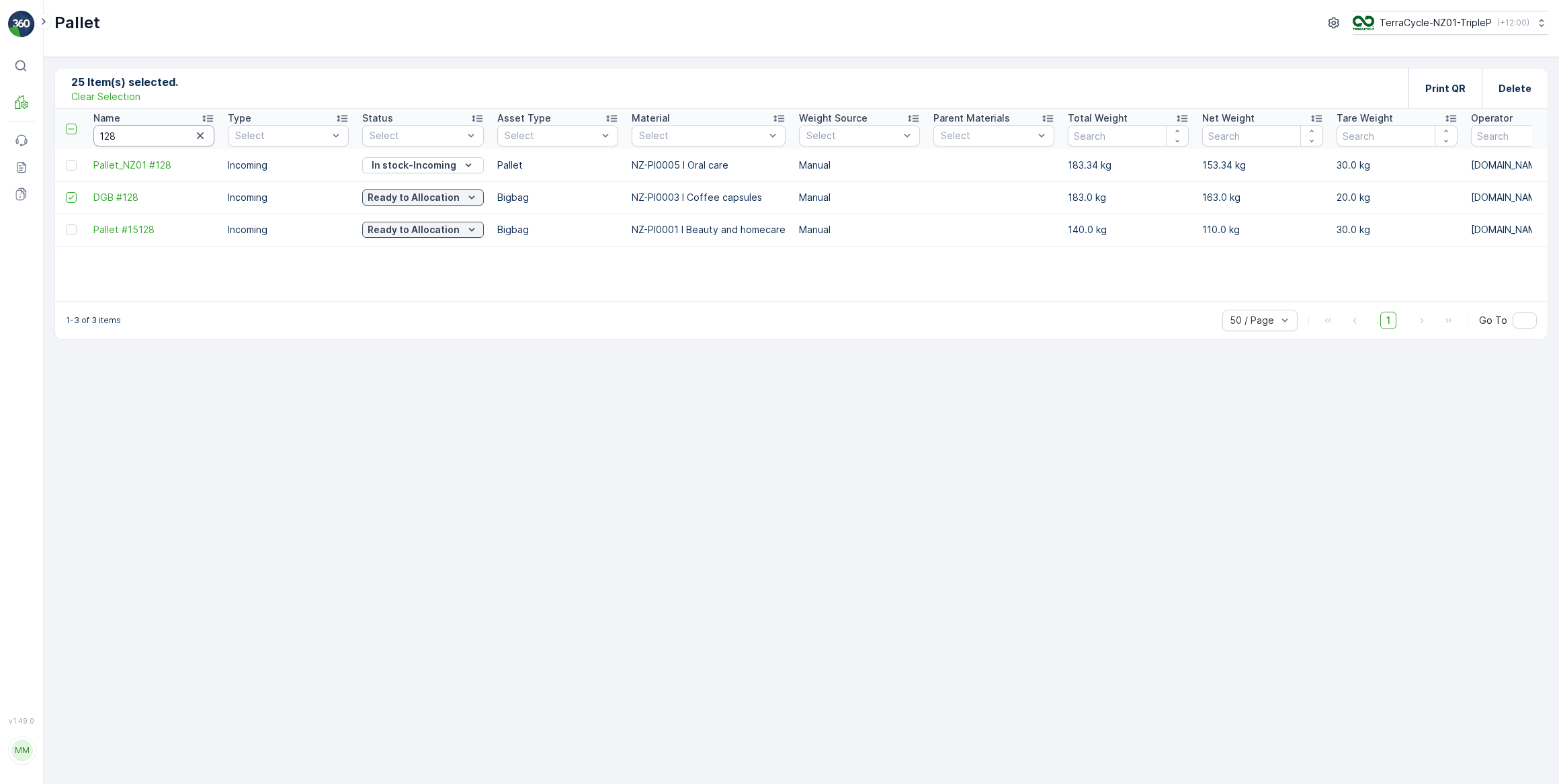
click at [118, 125] on input "128" at bounding box center [154, 136] width 121 height 22
type input "126"
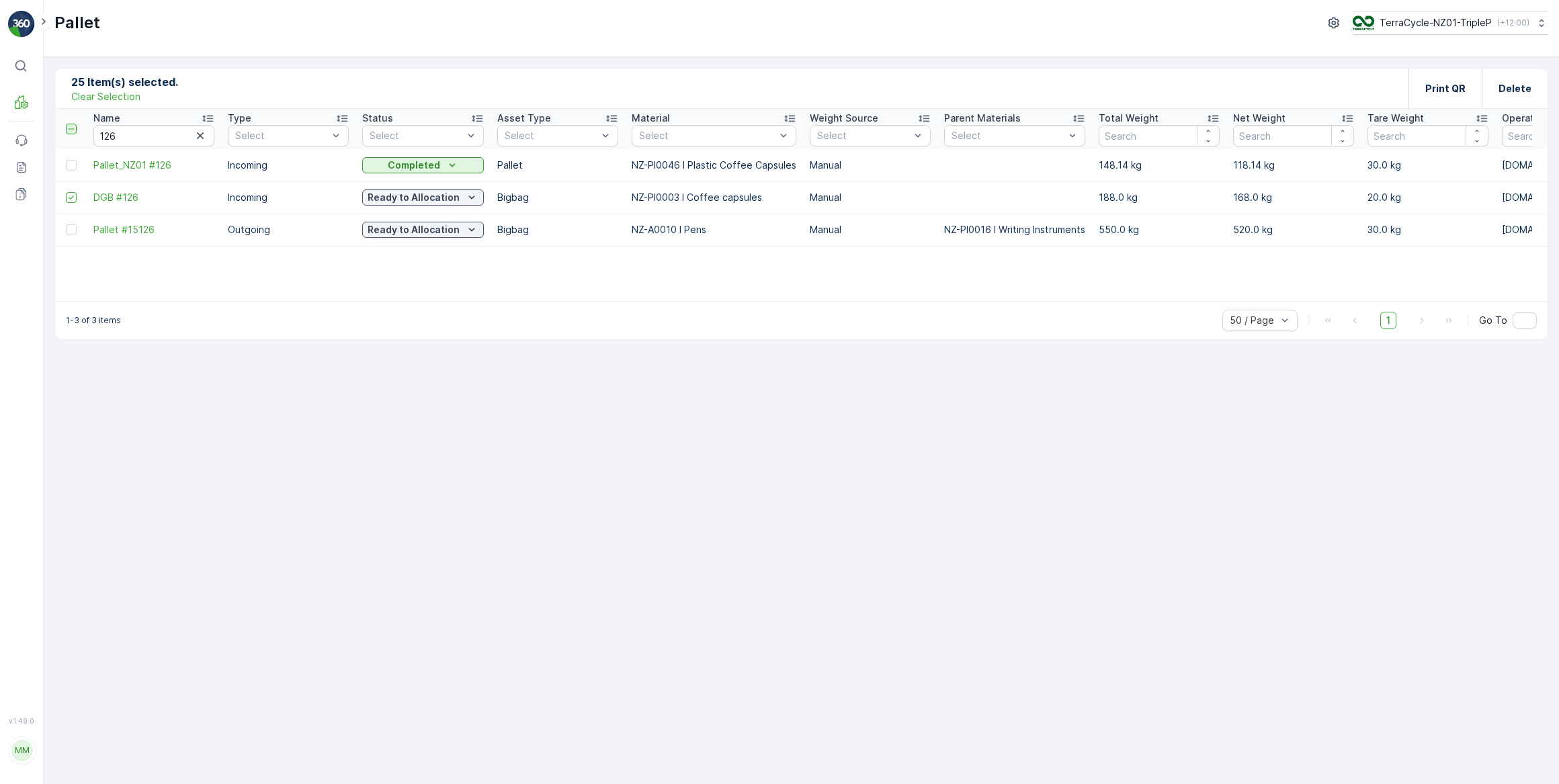
click at [71, 129] on icon at bounding box center [71, 129] width 9 height 9
click at [73, 124] on input "checkbox" at bounding box center [73, 124] width 0 height 0
click at [67, 128] on icon at bounding box center [71, 129] width 9 height 9
click at [73, 124] on input "checkbox" at bounding box center [73, 124] width 0 height 0
drag, startPoint x: 136, startPoint y: 131, endPoint x: 55, endPoint y: 131, distance: 81.0
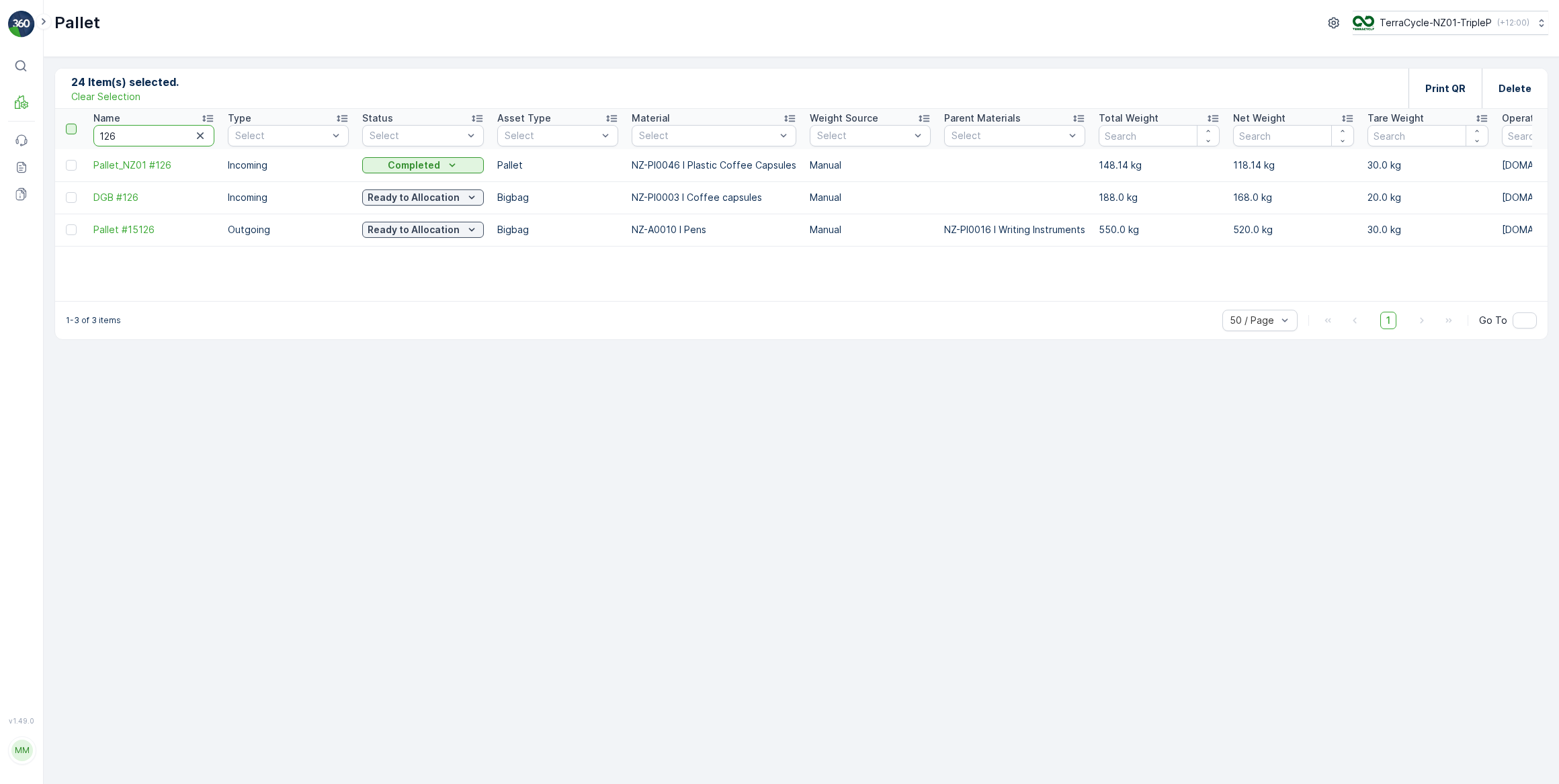
click at [55, 131] on tr "Name 126 Type Select Status Select Asset Type Select Material Select Weight Sou…" at bounding box center [1393, 129] width 2676 height 41
type input "143"
